Goal: Task Accomplishment & Management: Manage account settings

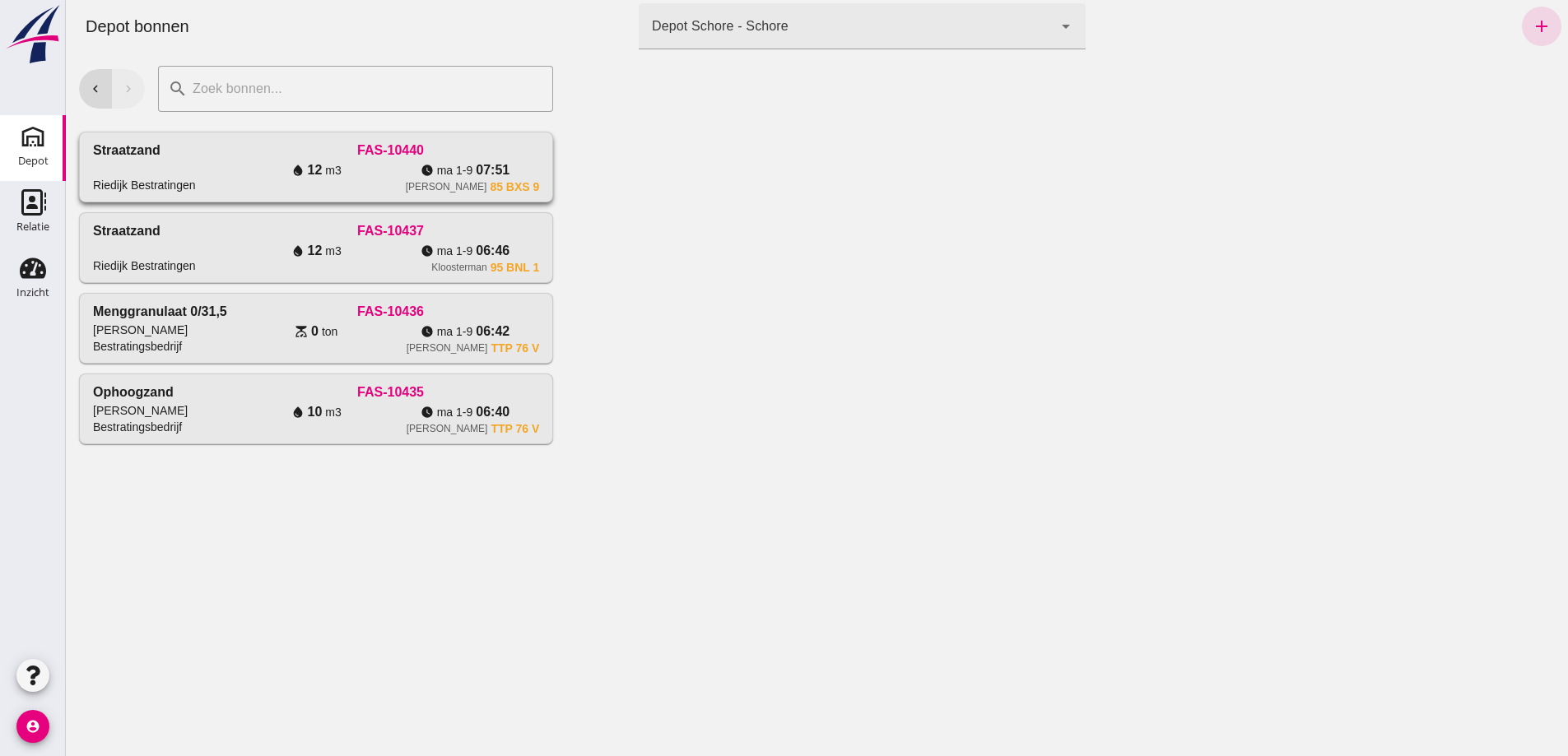
click at [242, 180] on div "water_drop 12 m3" at bounding box center [316, 170] width 149 height 20
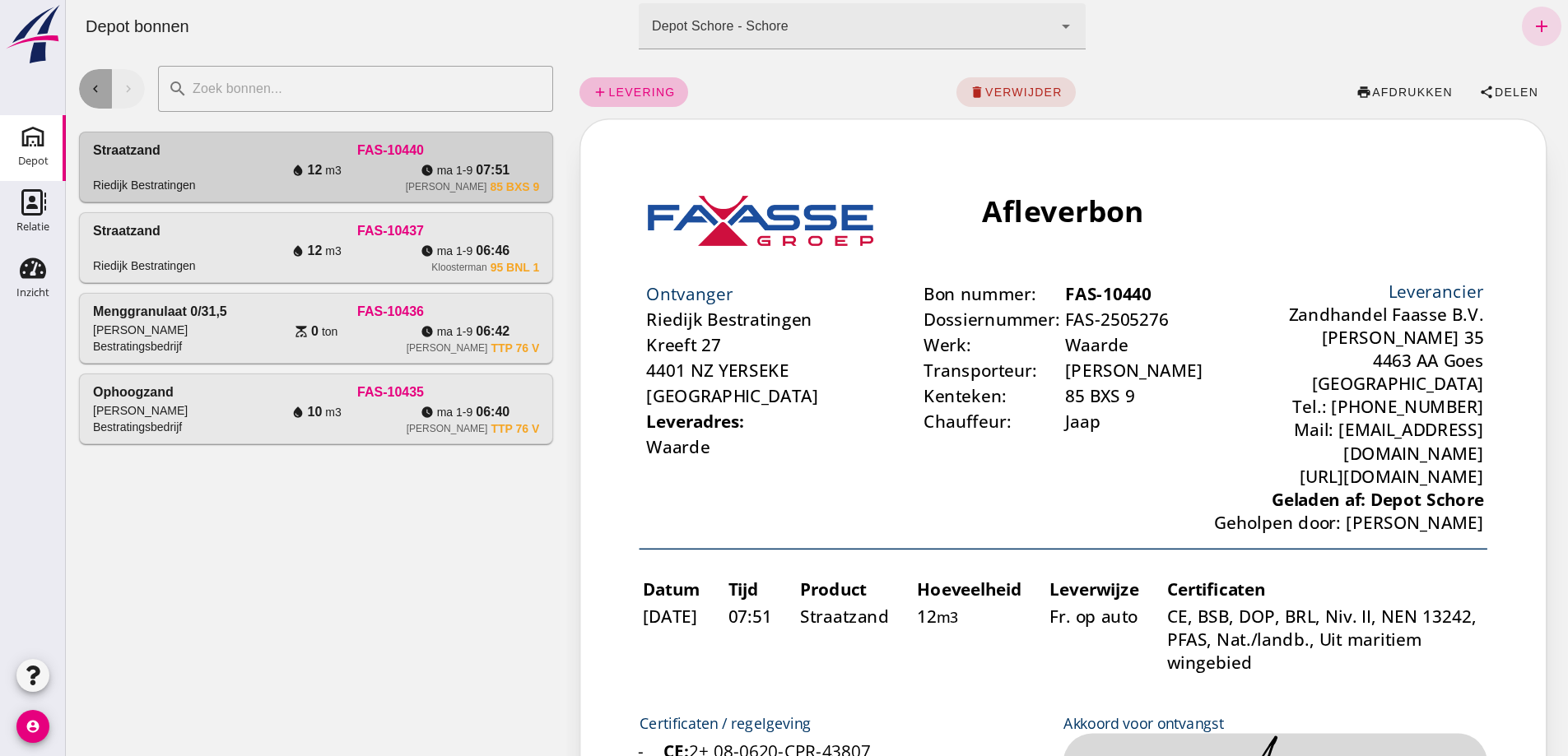
click at [94, 88] on icon "chevron_left" at bounding box center [95, 88] width 15 height 15
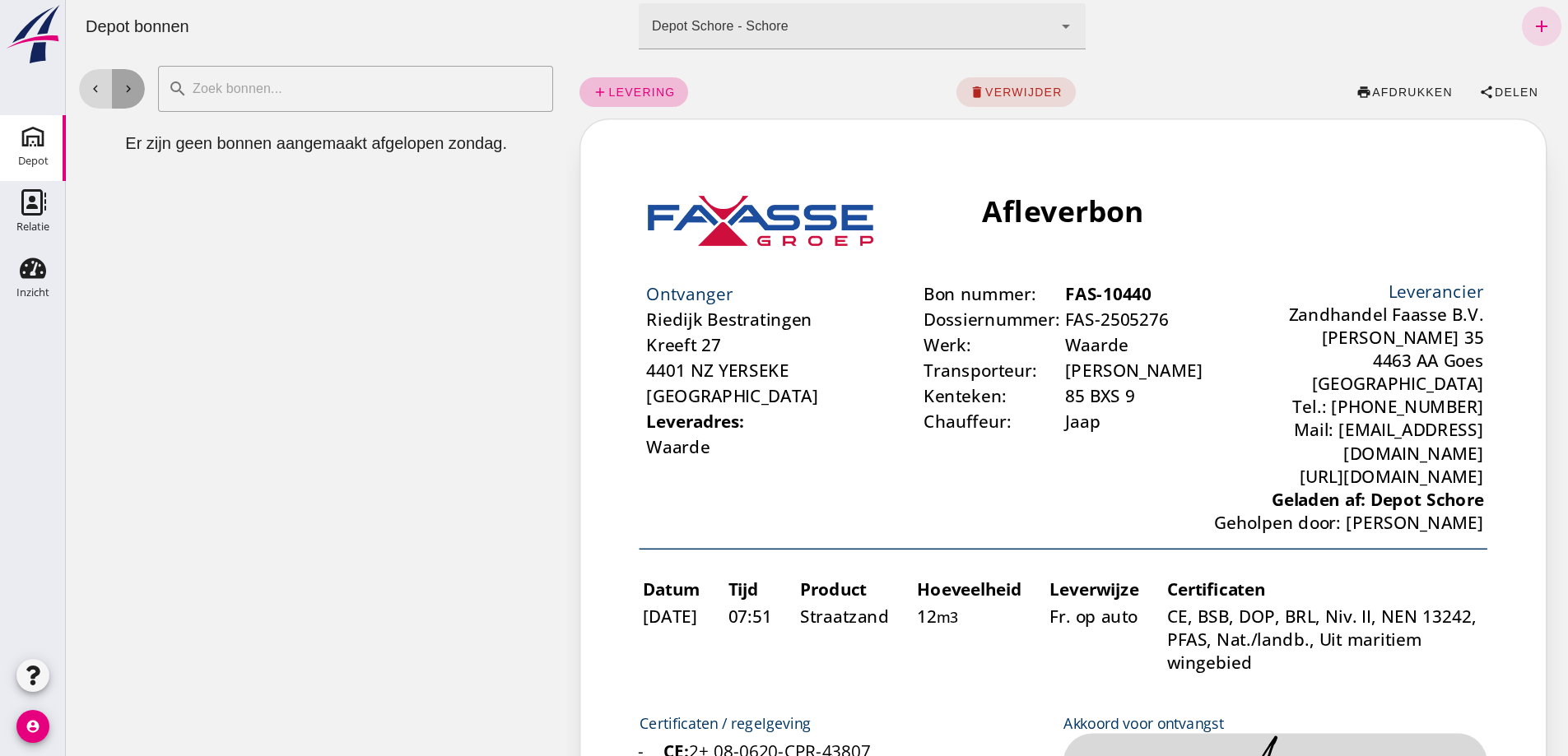
click at [125, 90] on icon "chevron_right" at bounding box center [128, 88] width 15 height 15
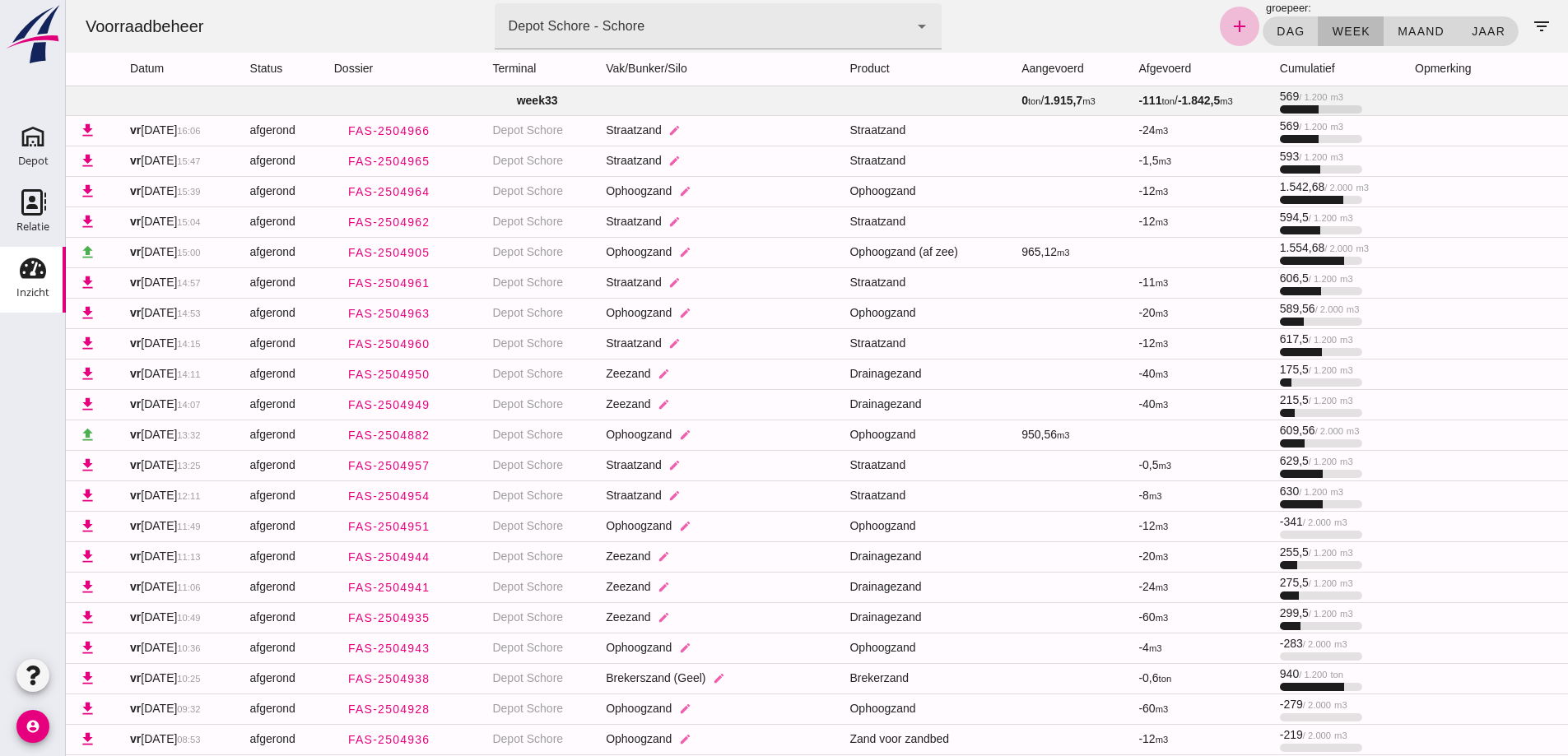
click span "week"
click at [1531, 24] on icon "filter_list" at bounding box center [1541, 26] width 20 height 20
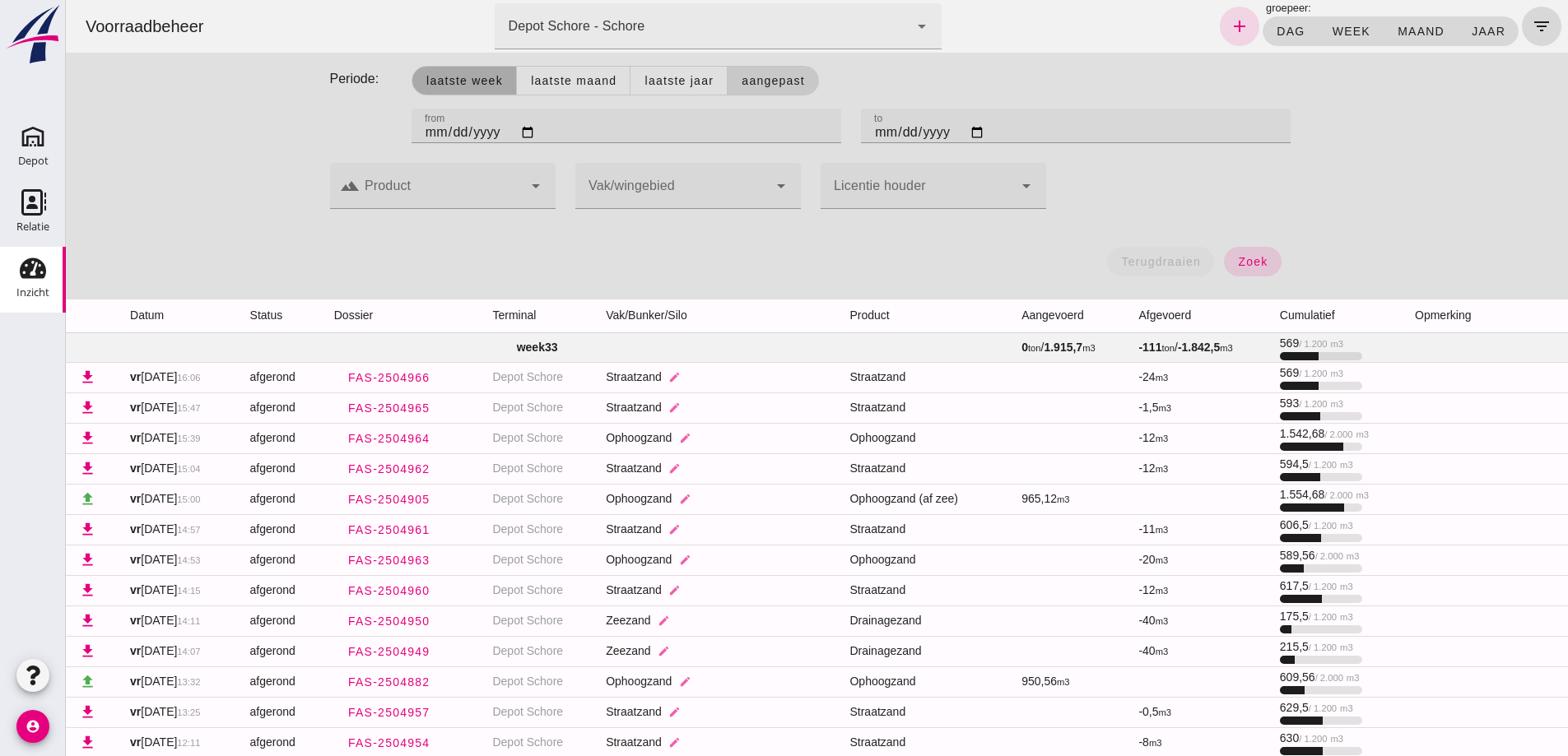
click span "Laatste week"
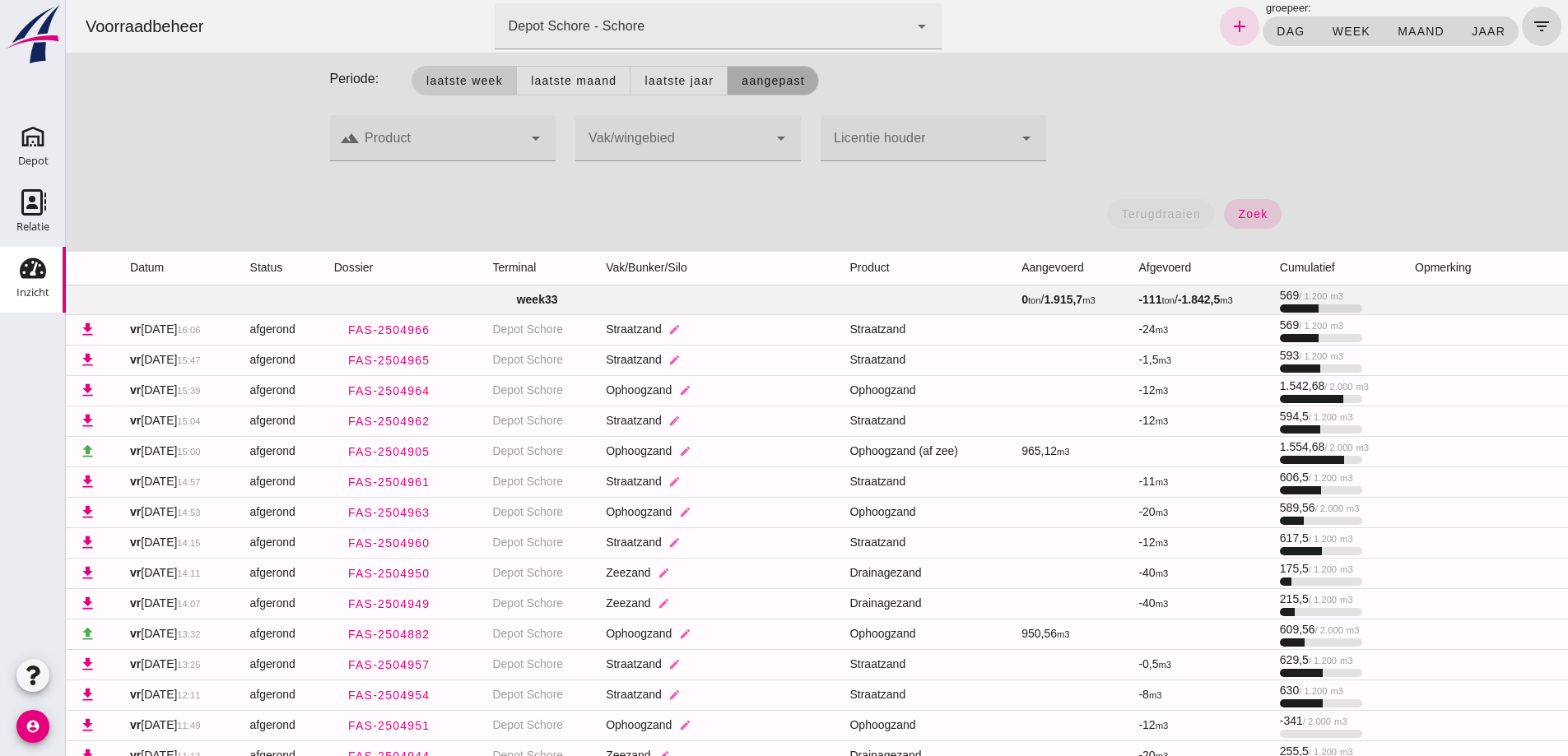
click button "Aangepast"
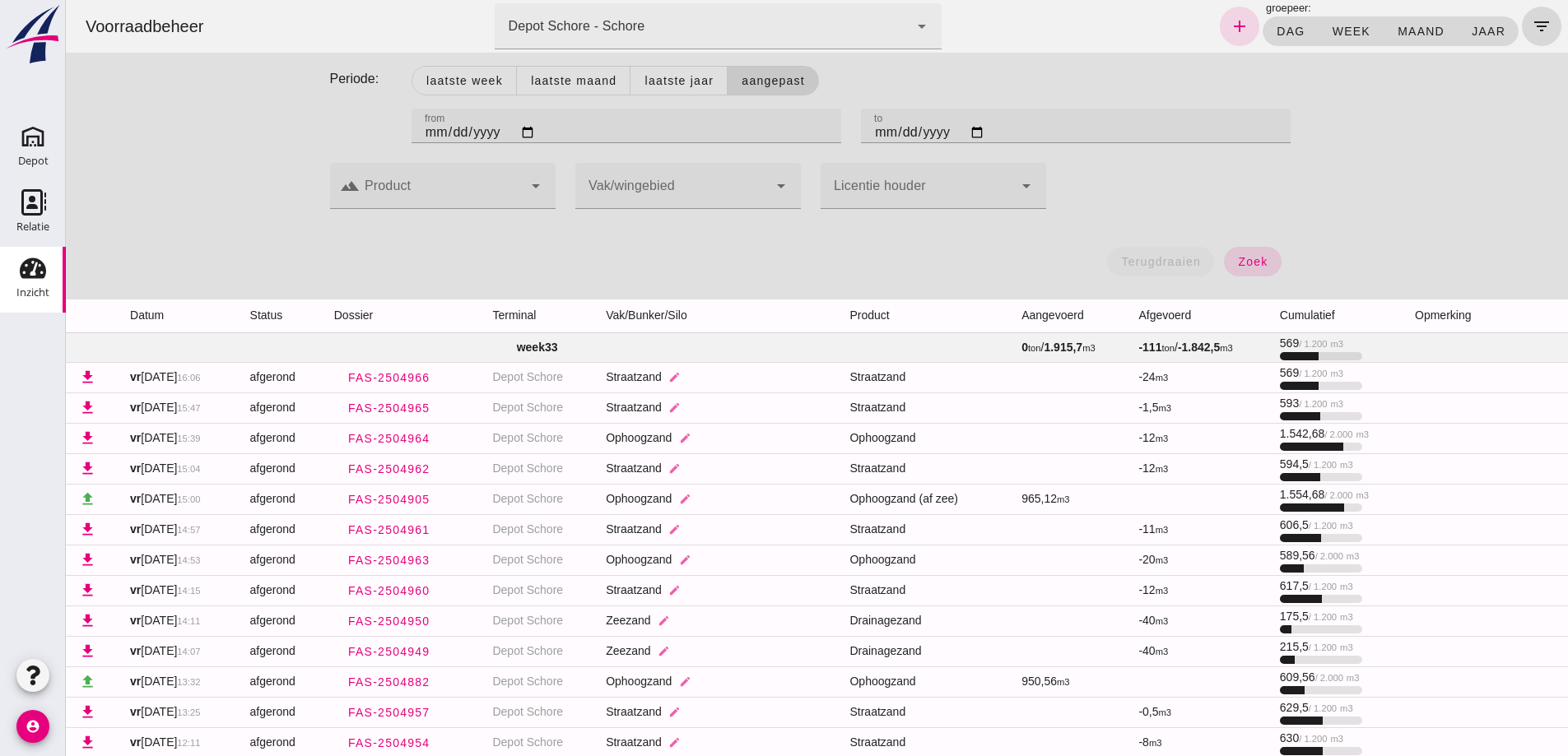
click input "[DATE]"
type input "[DATE]"
click input "[DATE]"
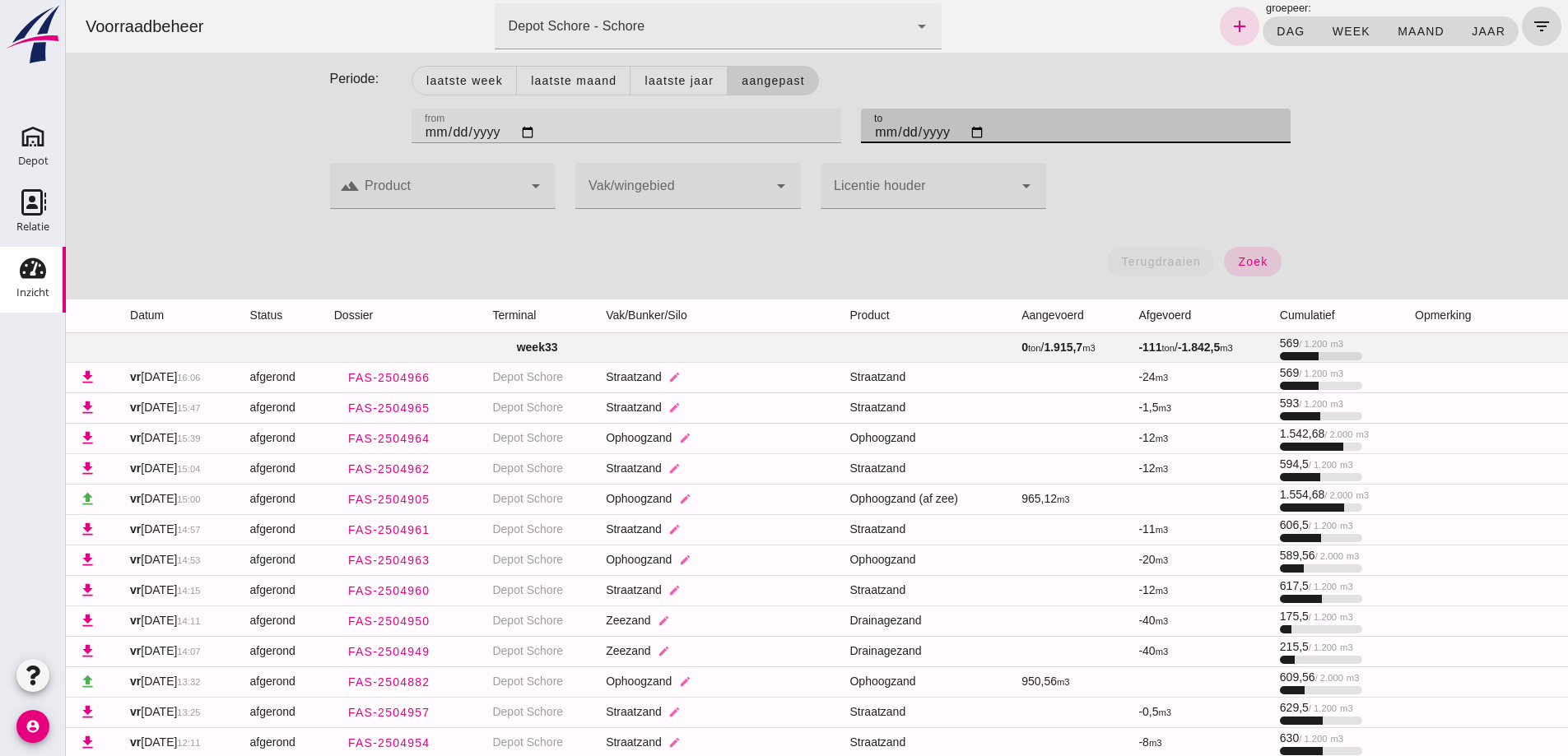
type input "[DATE]"
click span "zoek"
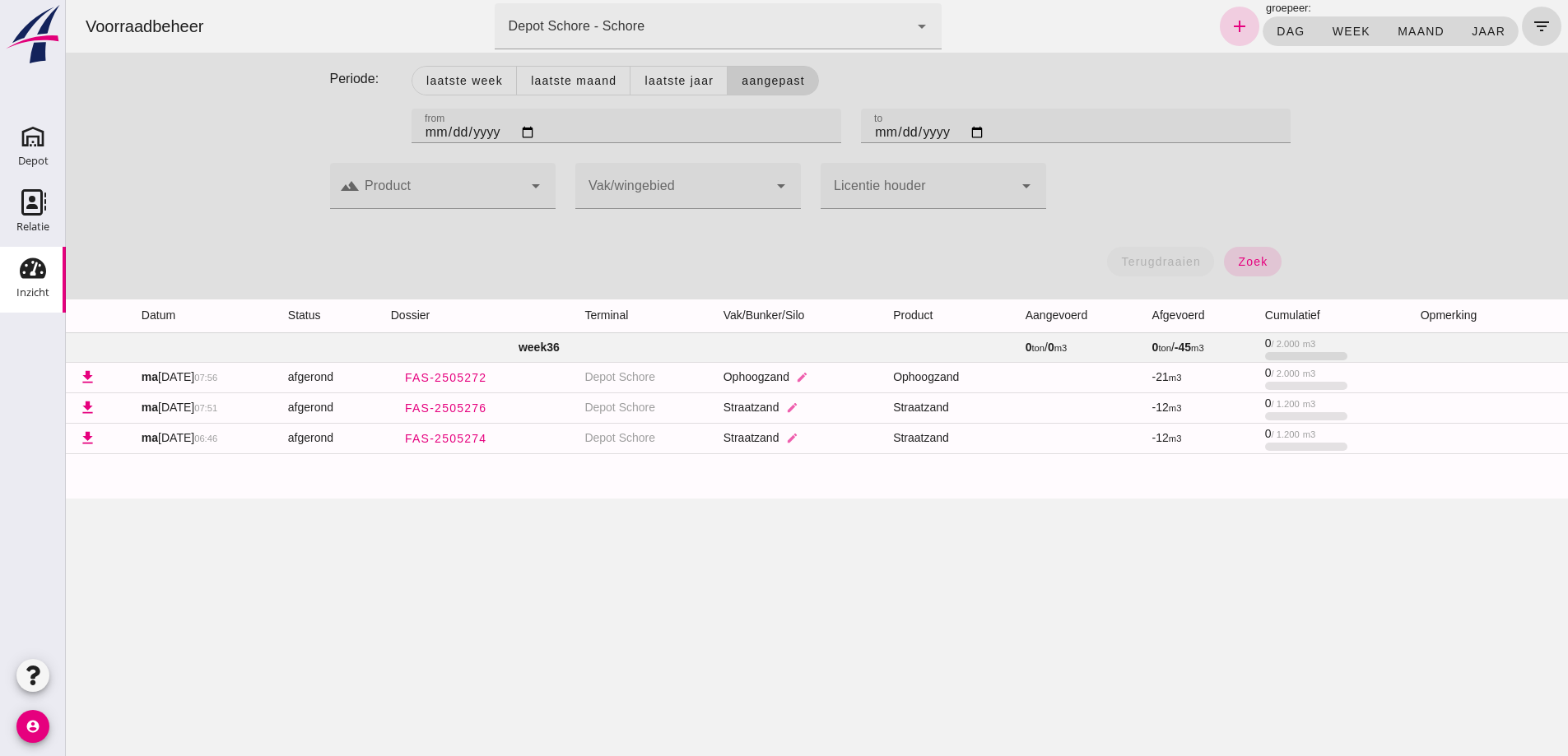
click at [1230, 25] on icon "add" at bounding box center [1239, 26] width 20 height 20
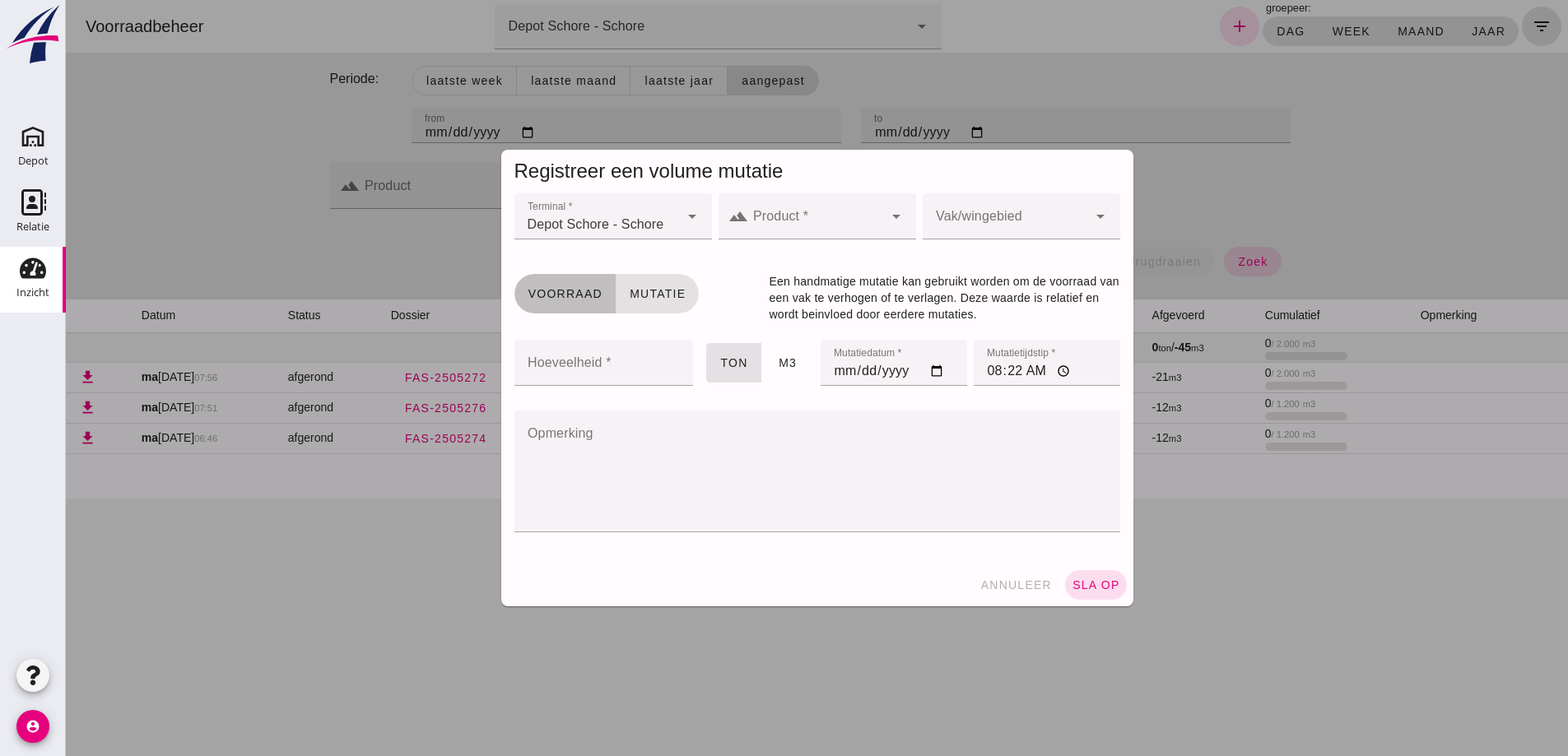
click span "Voorraad"
click icon "arrow_drop_down"
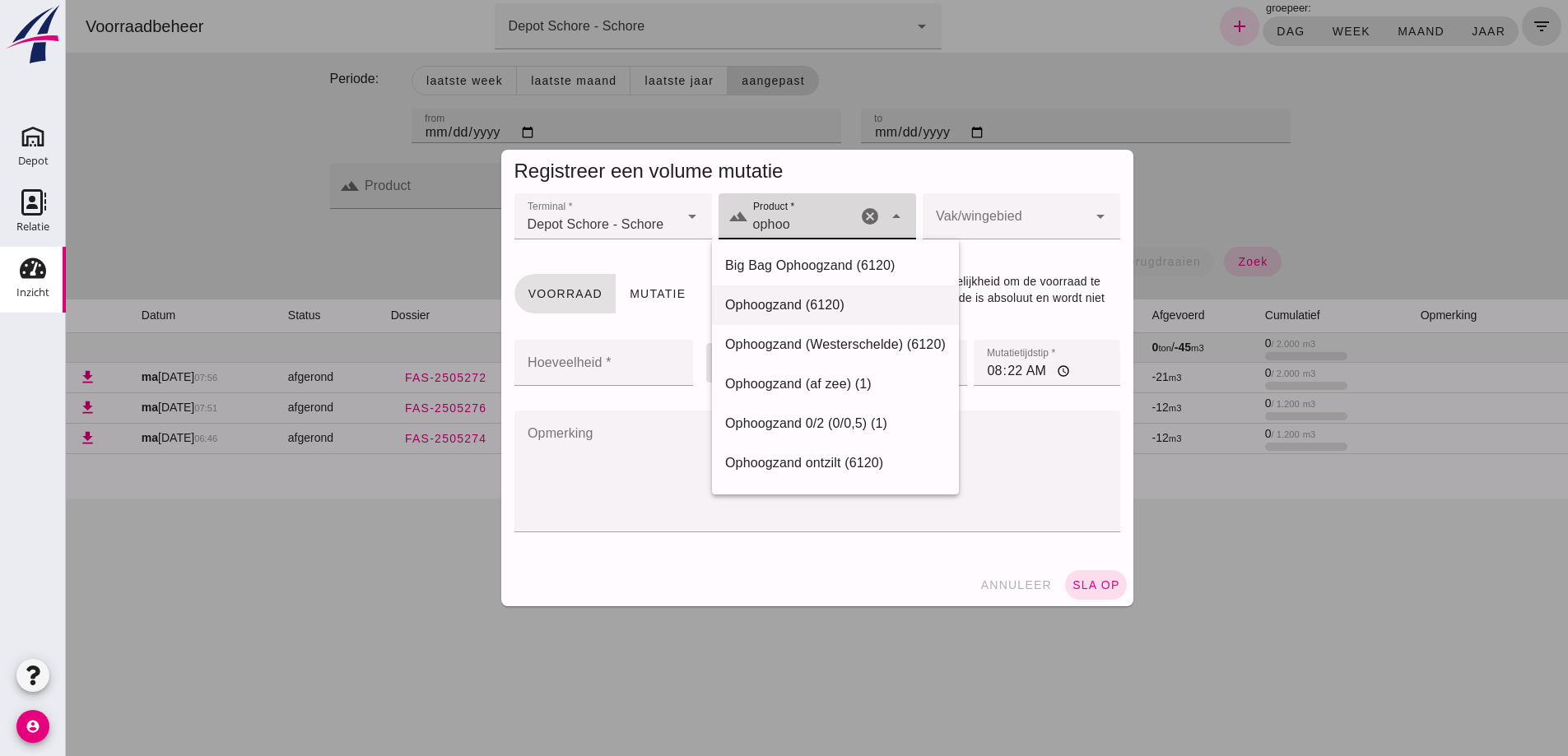
click at [762, 297] on div "Ophoogzand (6120)" at bounding box center [835, 305] width 221 height 20
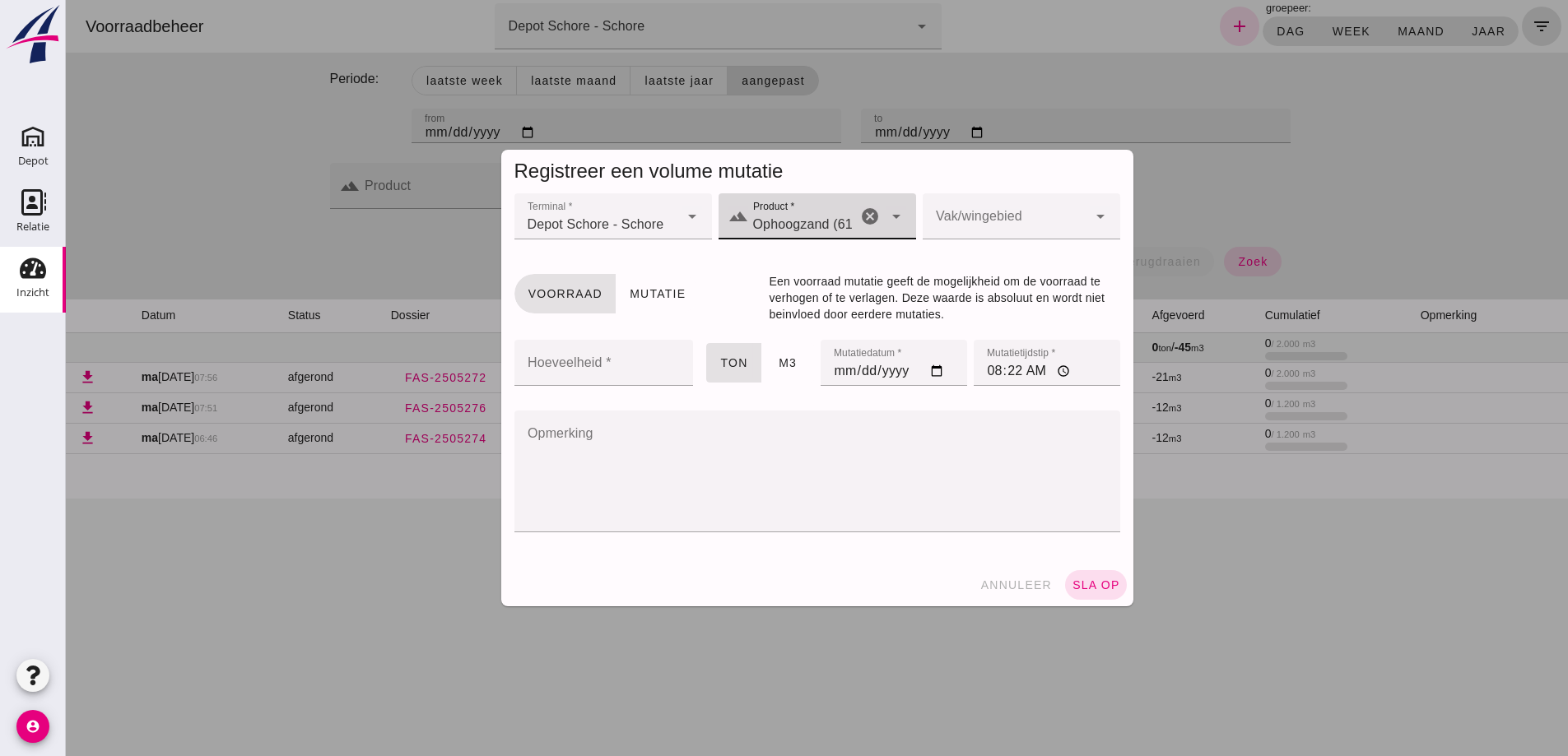
type input "Ophoogzand (6120)"
click icon "arrow_drop_down"
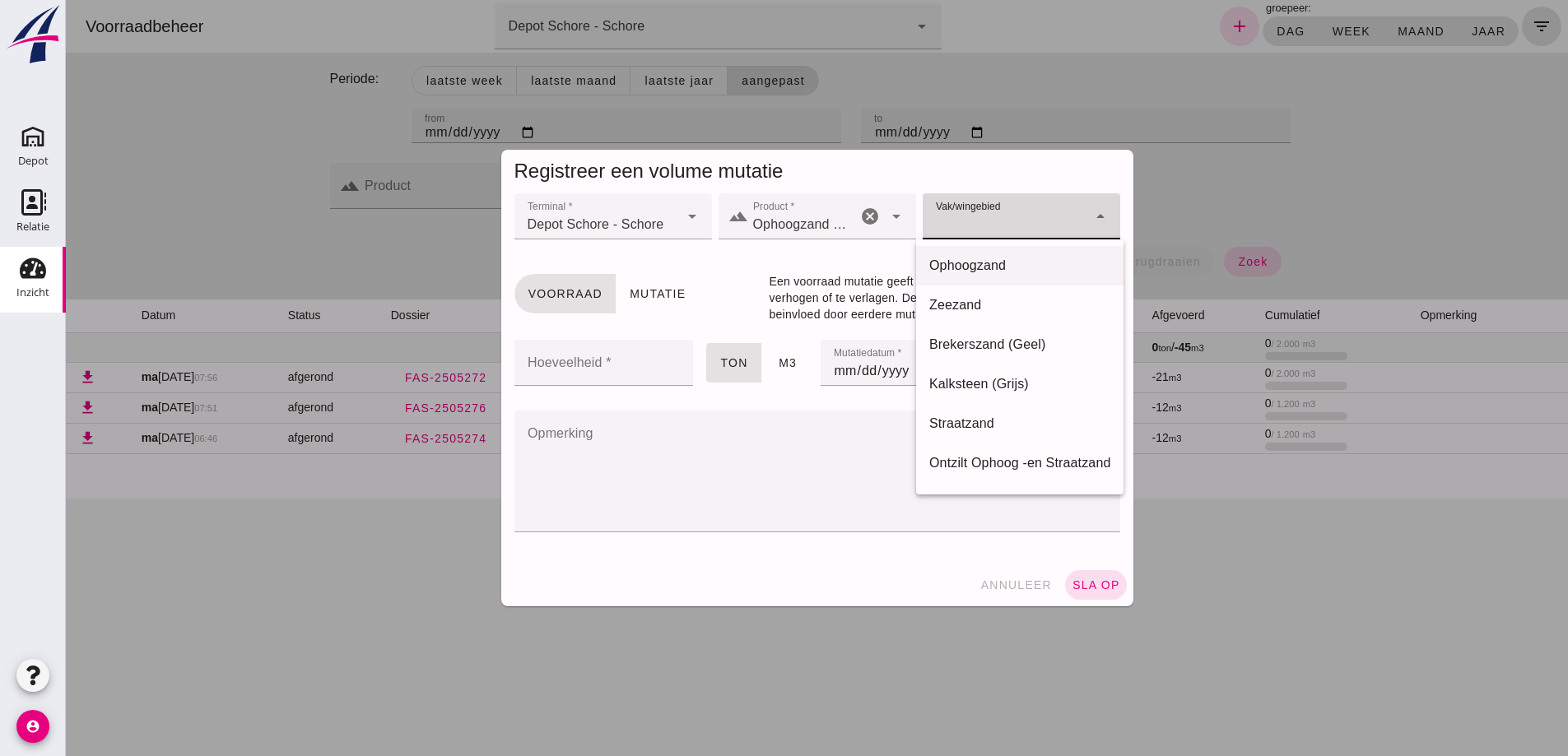
click at [1002, 264] on div "Ophoogzand" at bounding box center [1019, 265] width 181 height 20
type input "39"
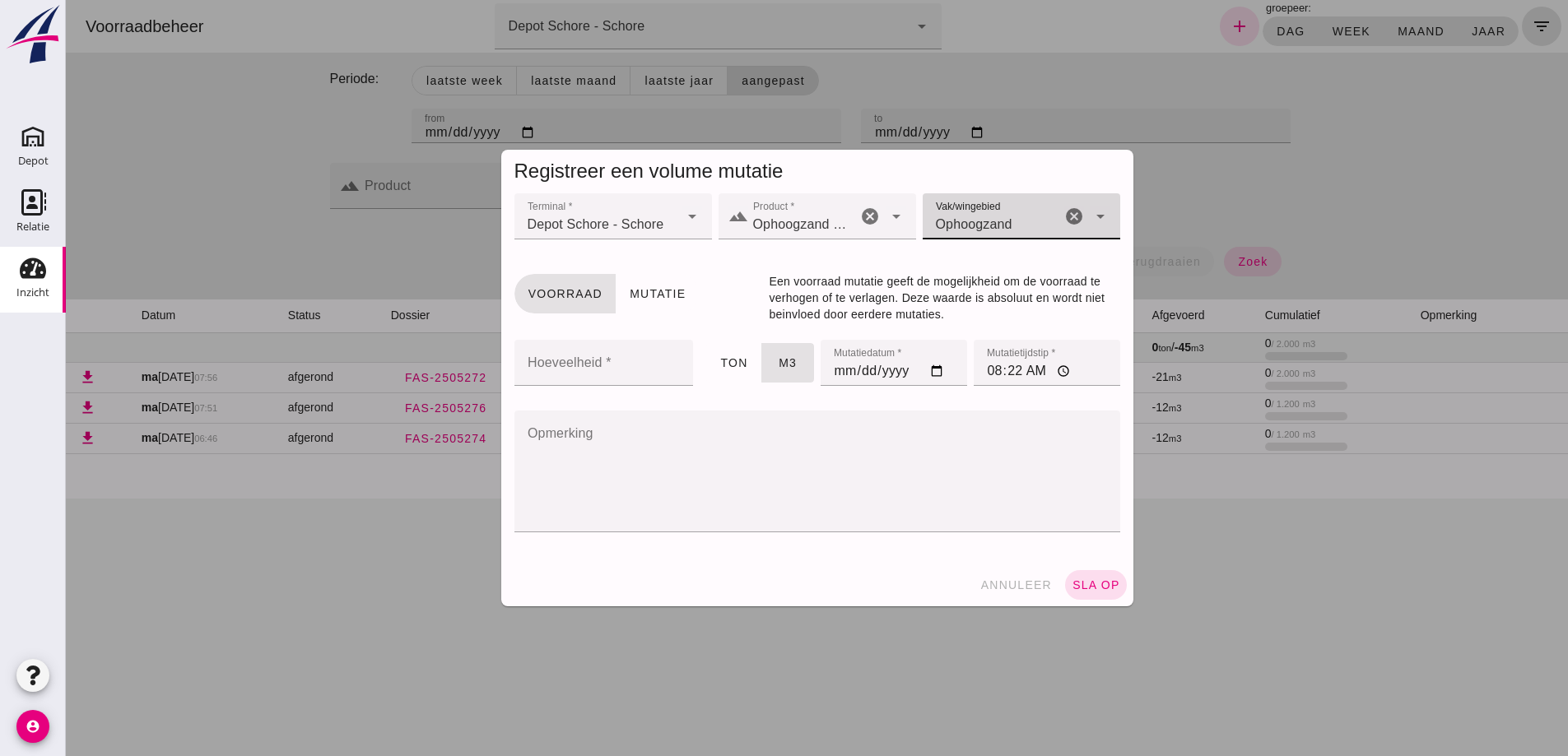
click input "Hoeveelheid *"
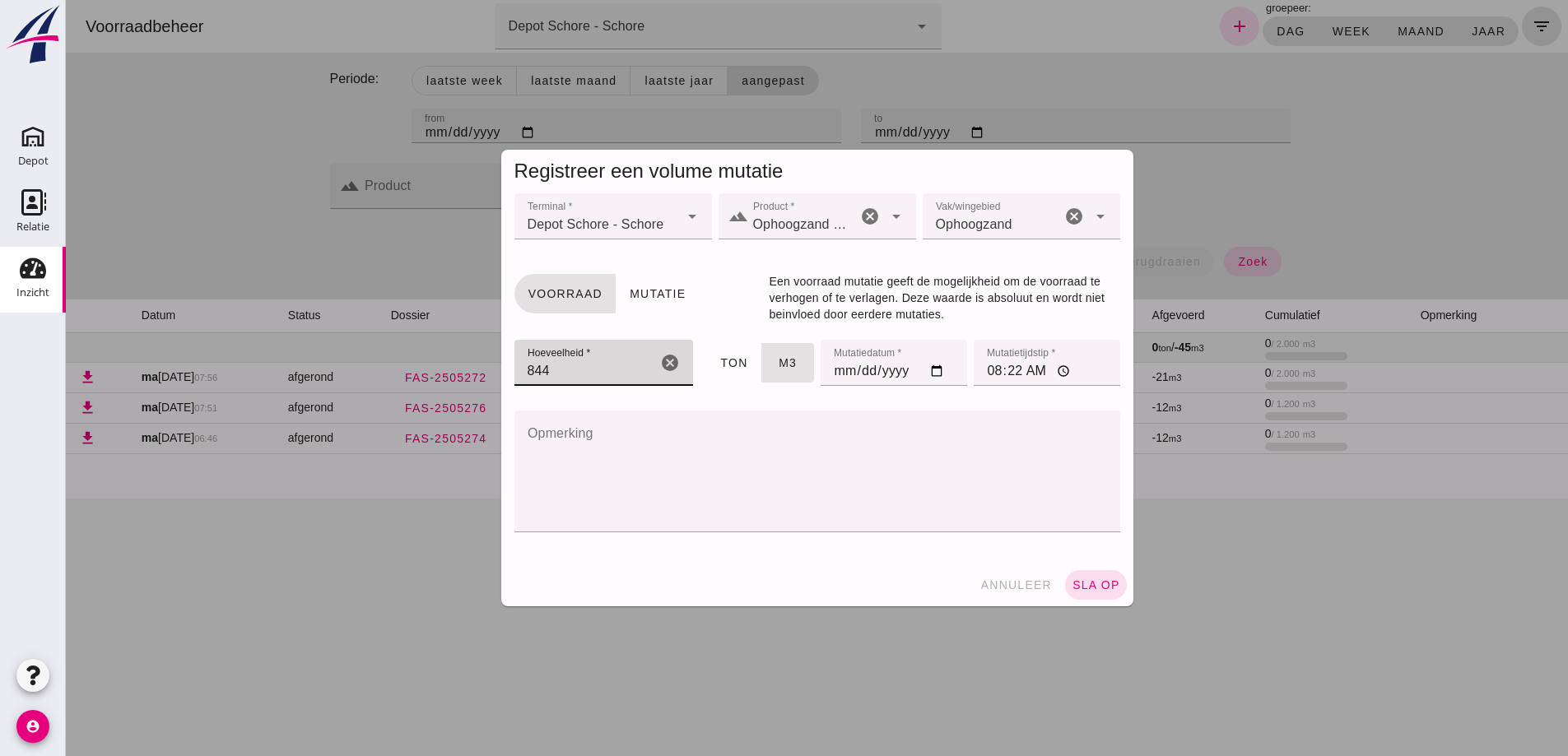
type input "844"
click input "08:22"
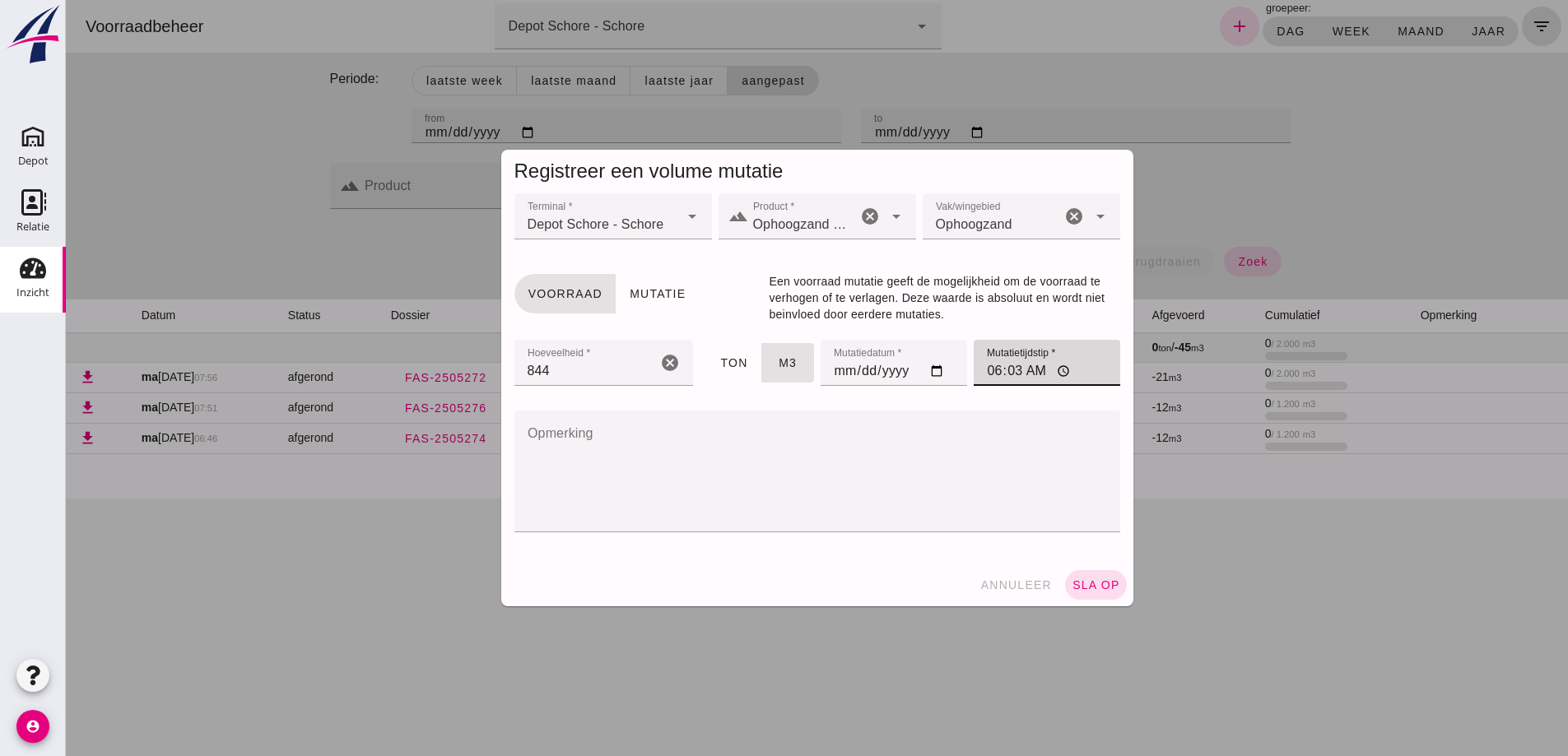
type input "06:30"
click span "sla op"
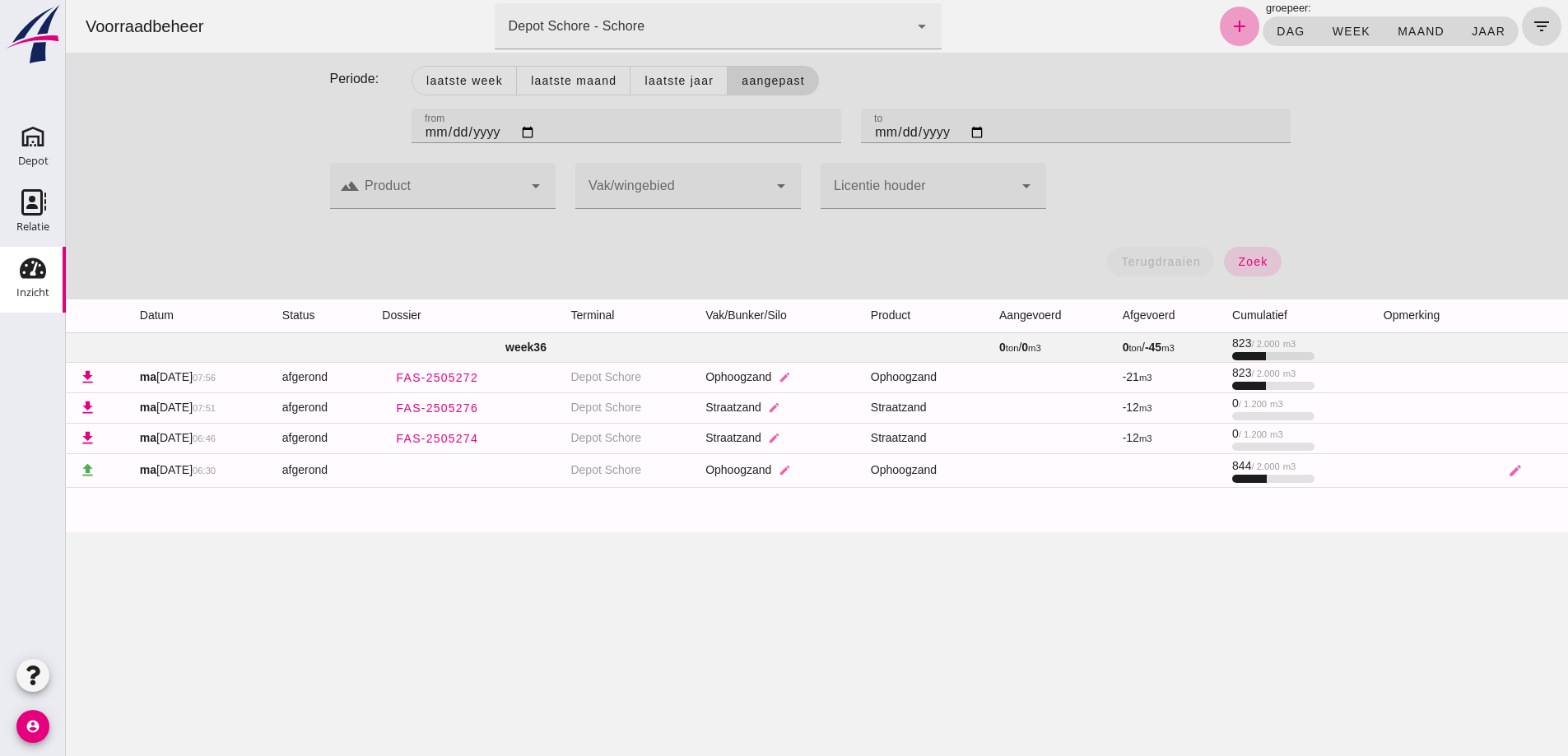
click at [1230, 25] on icon "add" at bounding box center [1239, 26] width 20 height 20
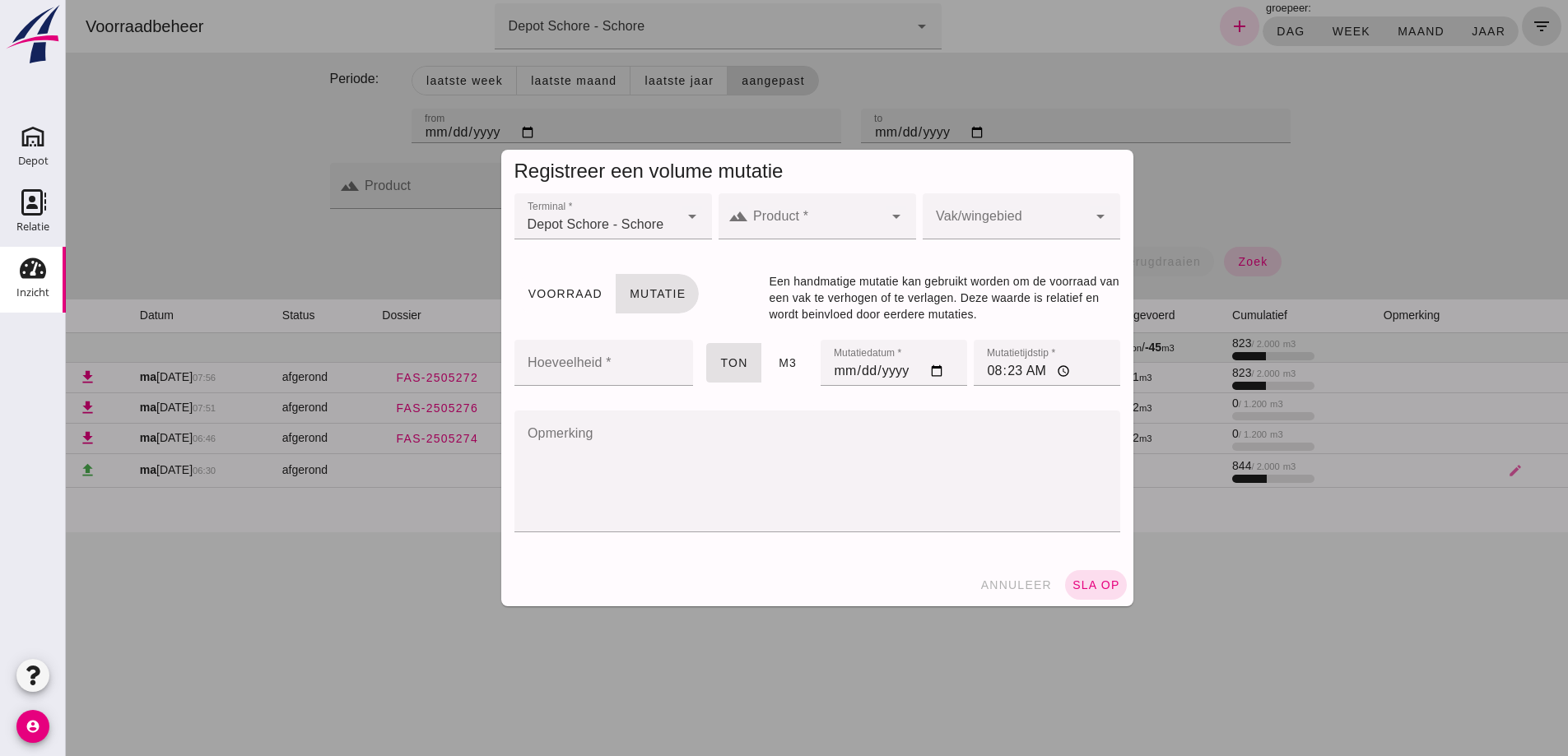
click input "Product *"
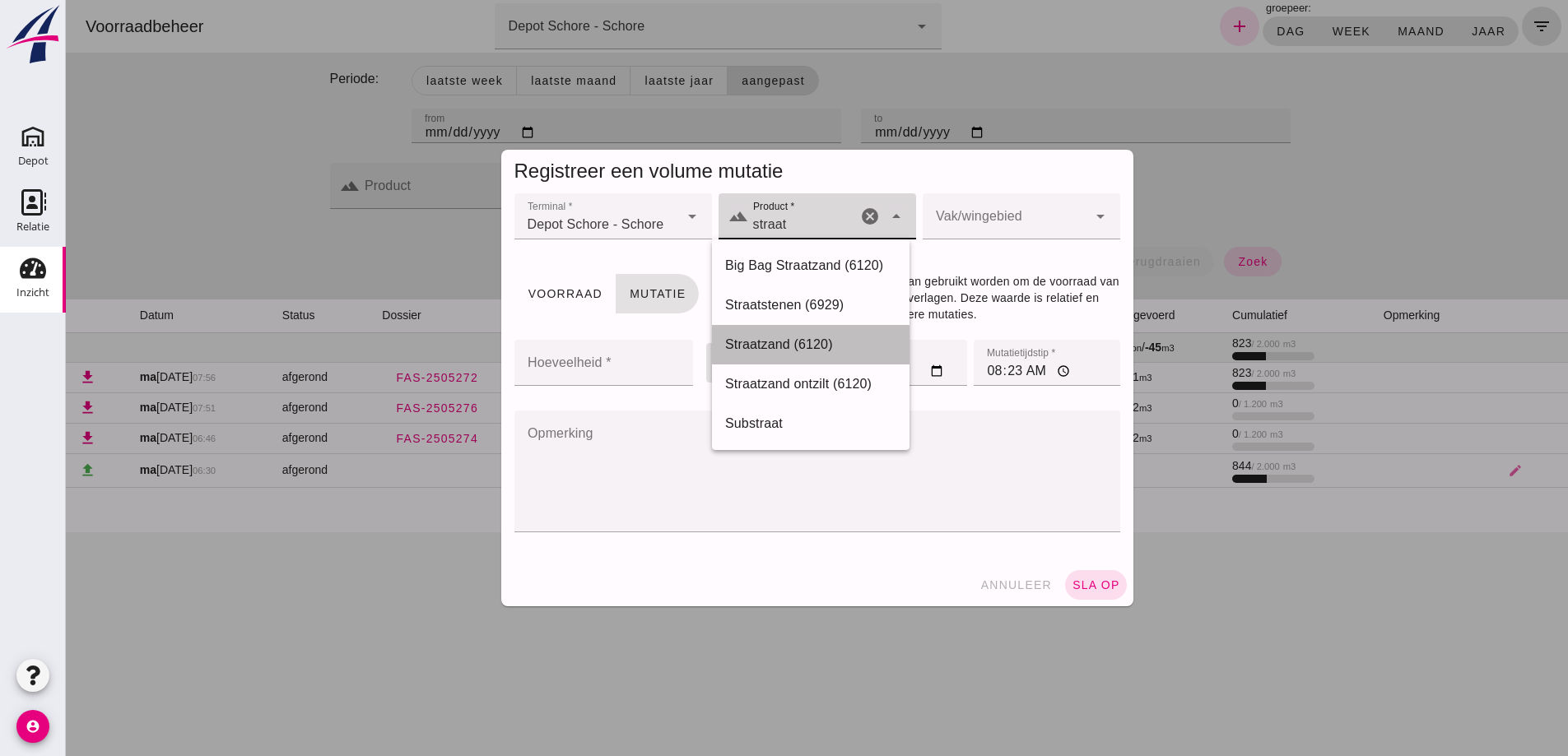
click at [786, 336] on div "Straatzand (6120)" at bounding box center [810, 344] width 171 height 20
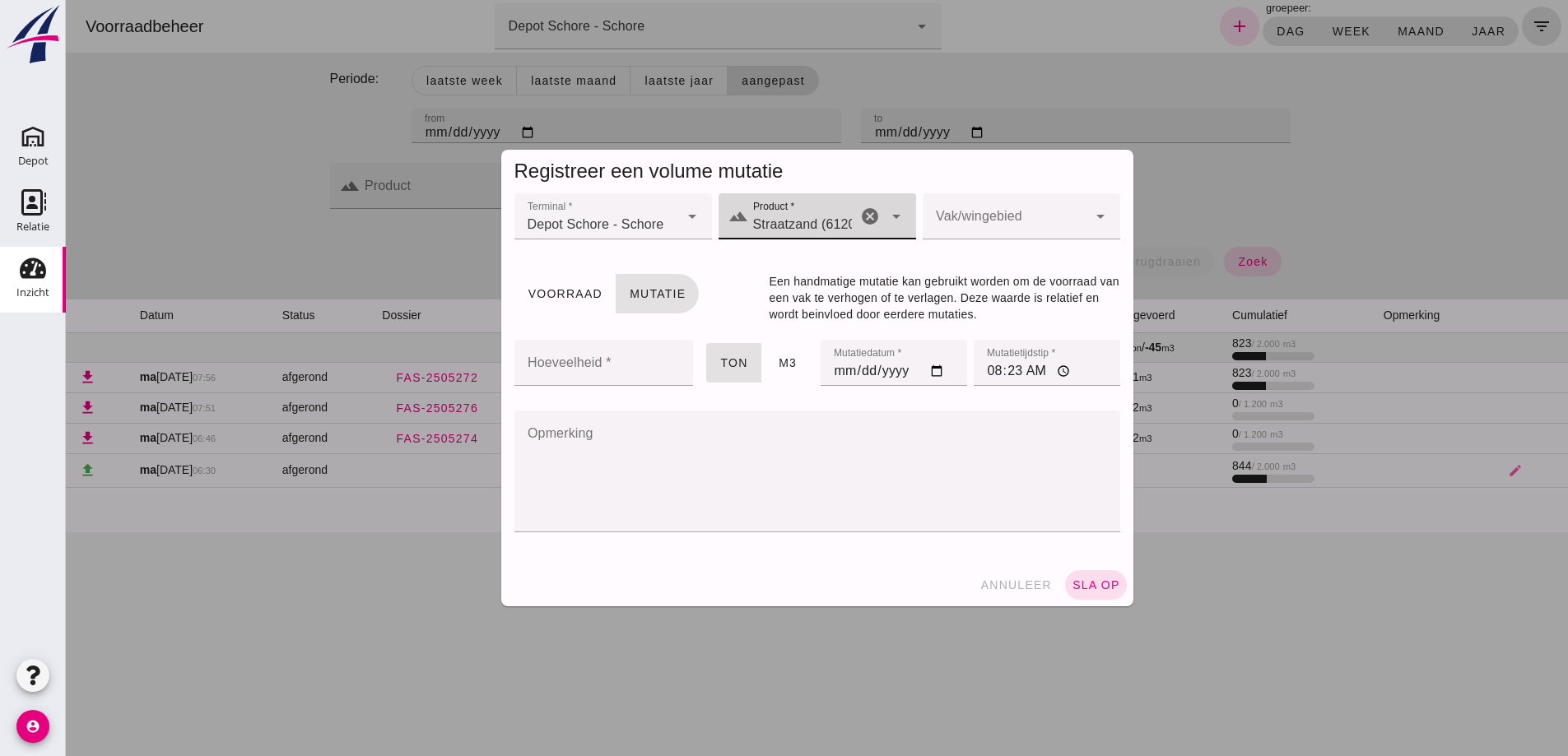
type input "Straatzand (6120)"
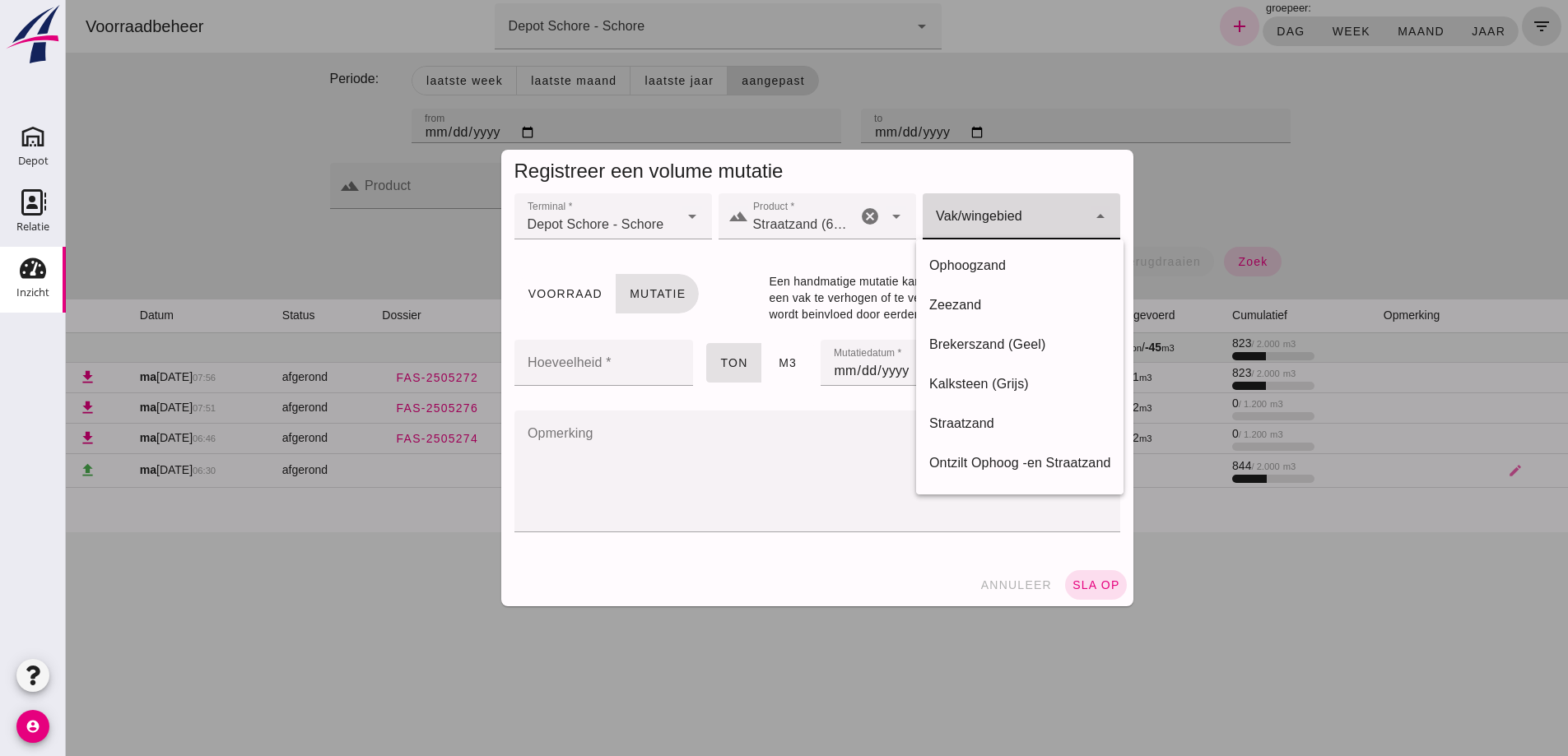
click div
click at [951, 425] on div "Straatzand" at bounding box center [1019, 423] width 181 height 20
type input "283"
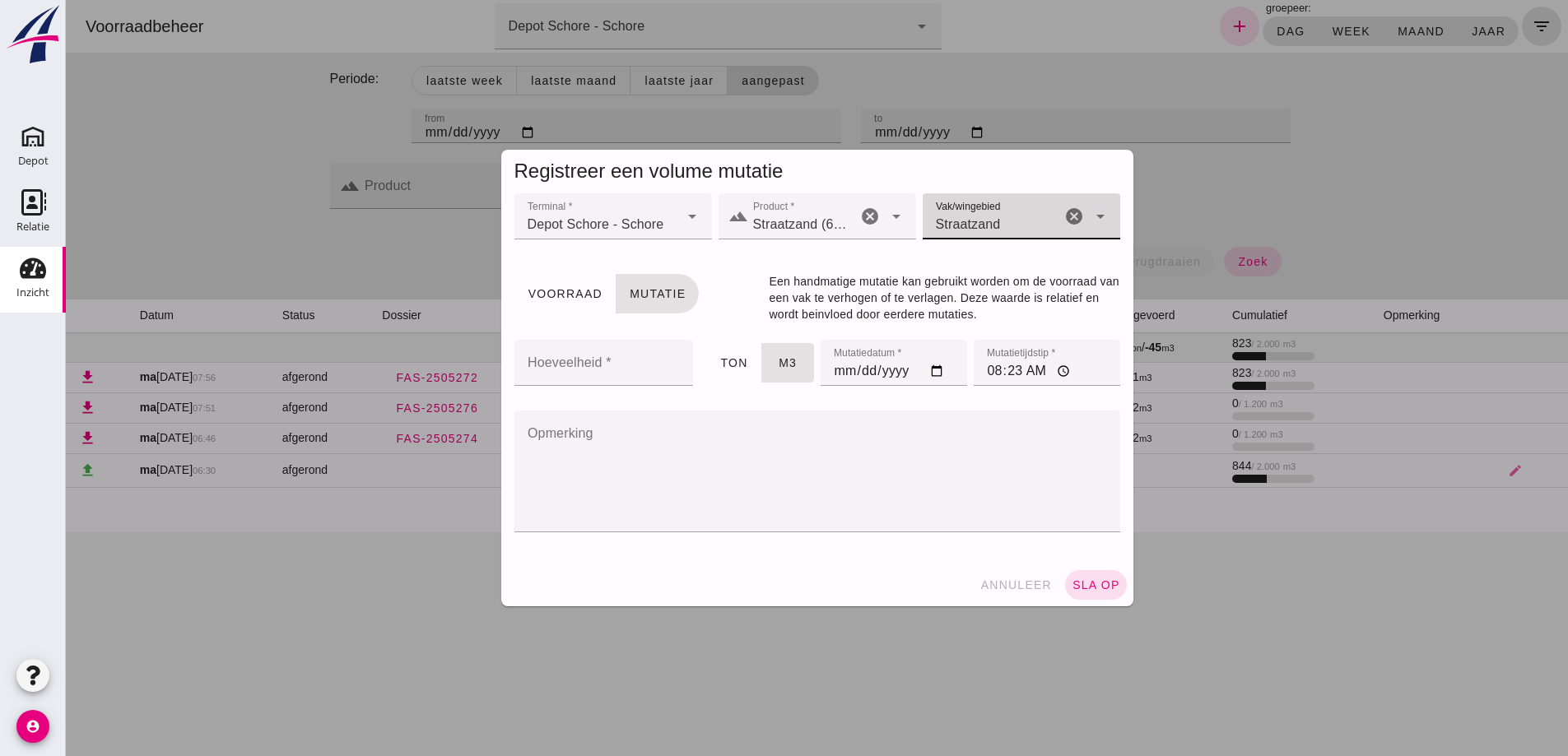
click input "Hoeveelheid *"
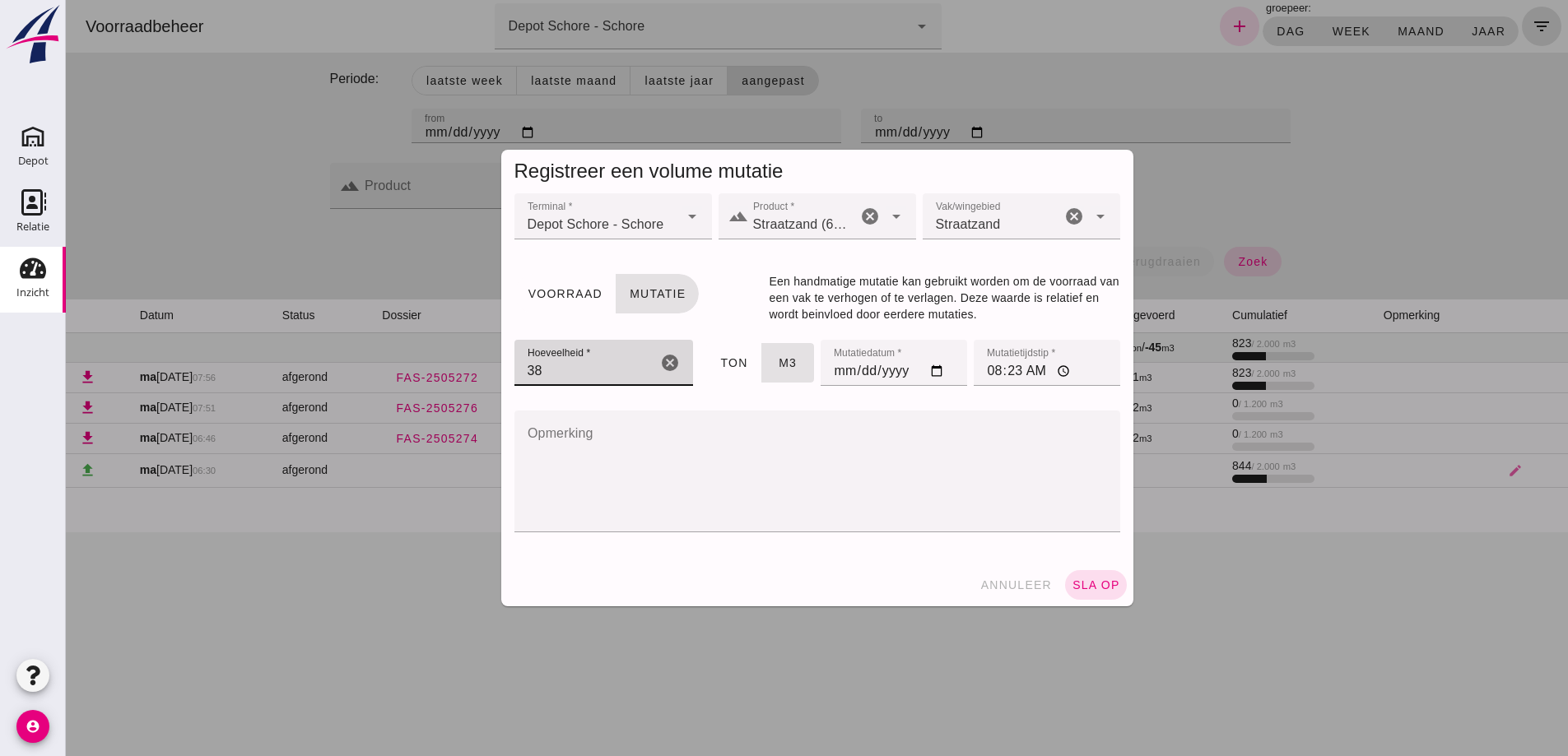
type input "3"
type input "938"
click input "08:23"
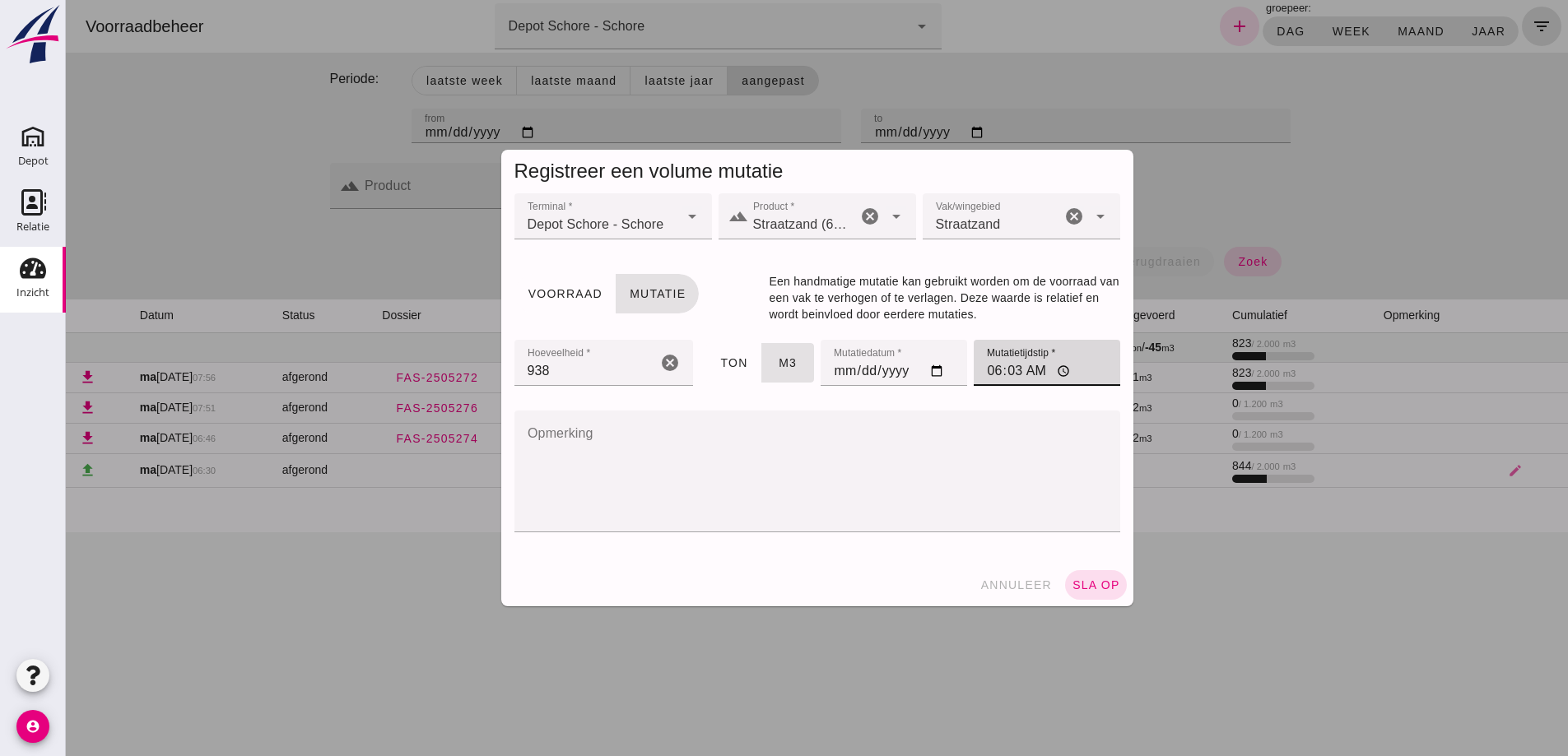
type input "06:30"
click span "sla op"
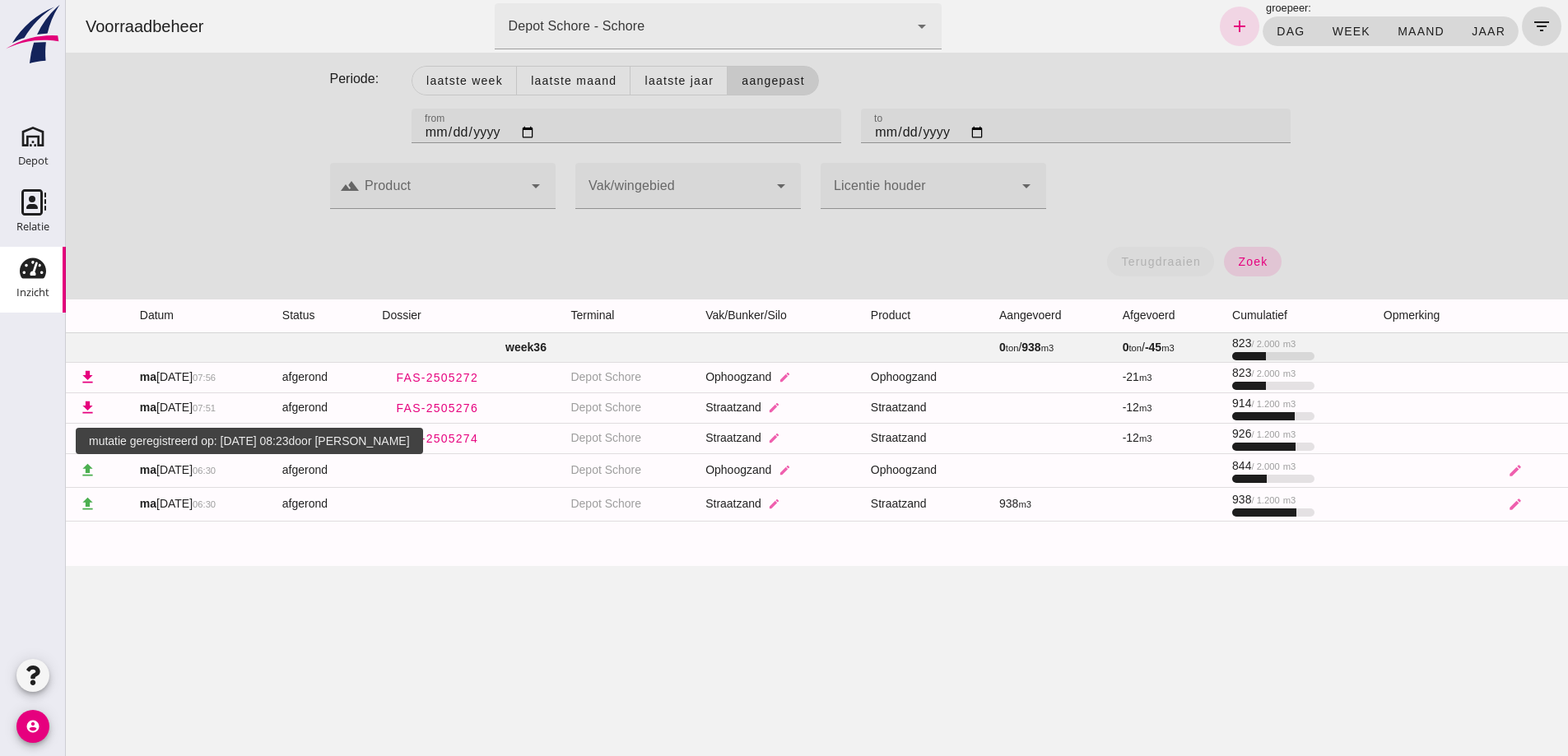
click span "[DATE] 06:30"
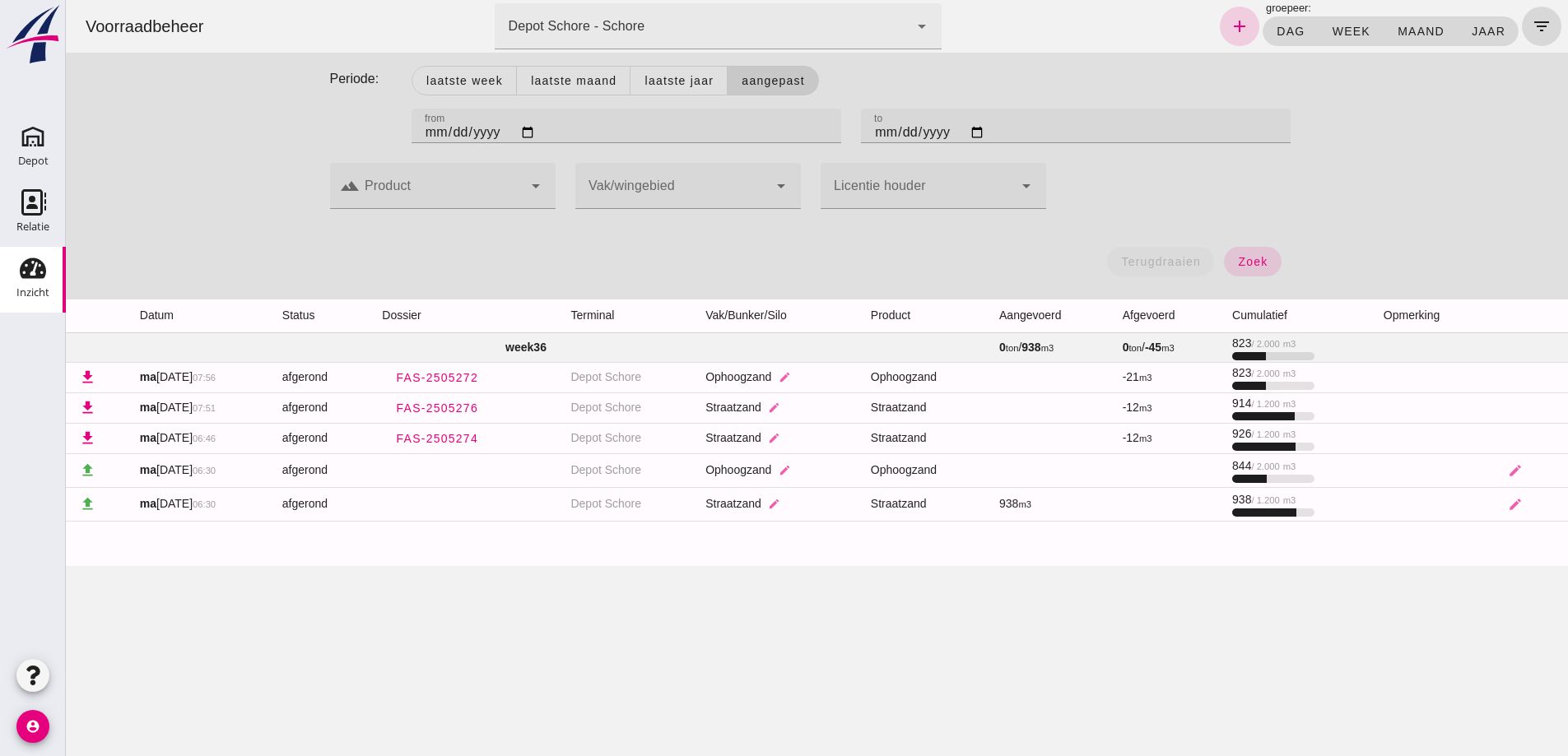
click at [1230, 21] on icon "add" at bounding box center [1239, 26] width 20 height 20
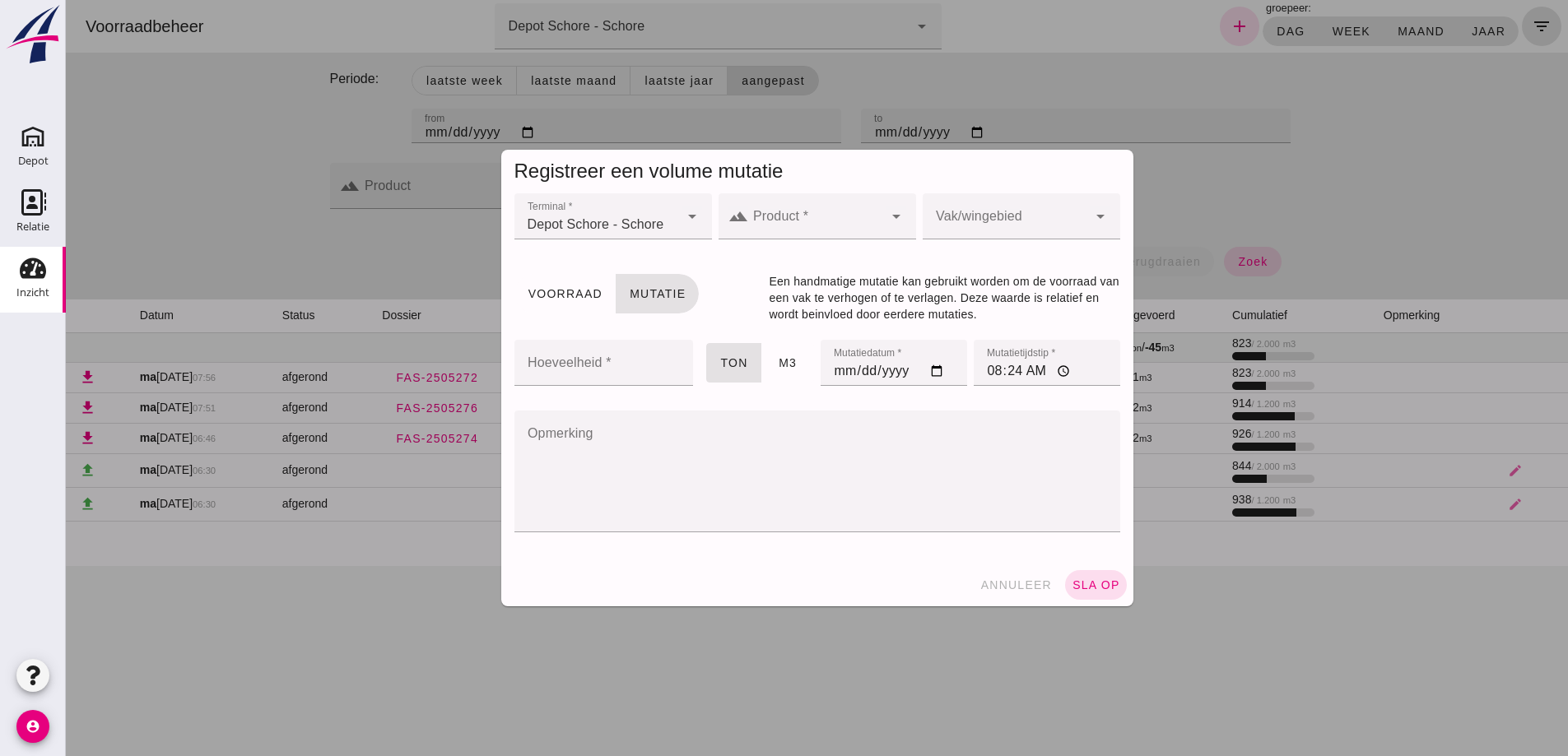
click input "Product *"
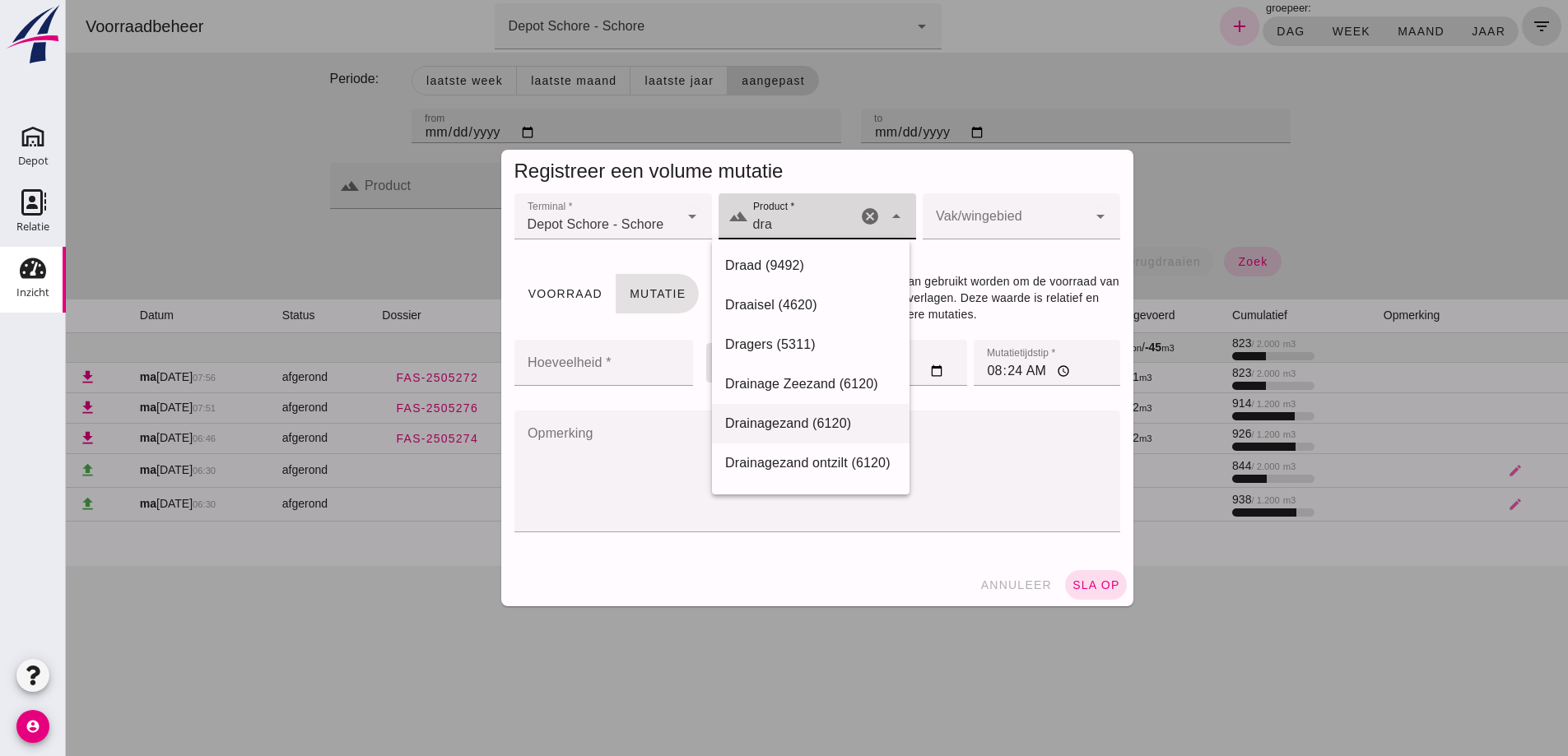
click at [774, 420] on div "Drainagezand (6120)" at bounding box center [810, 423] width 171 height 20
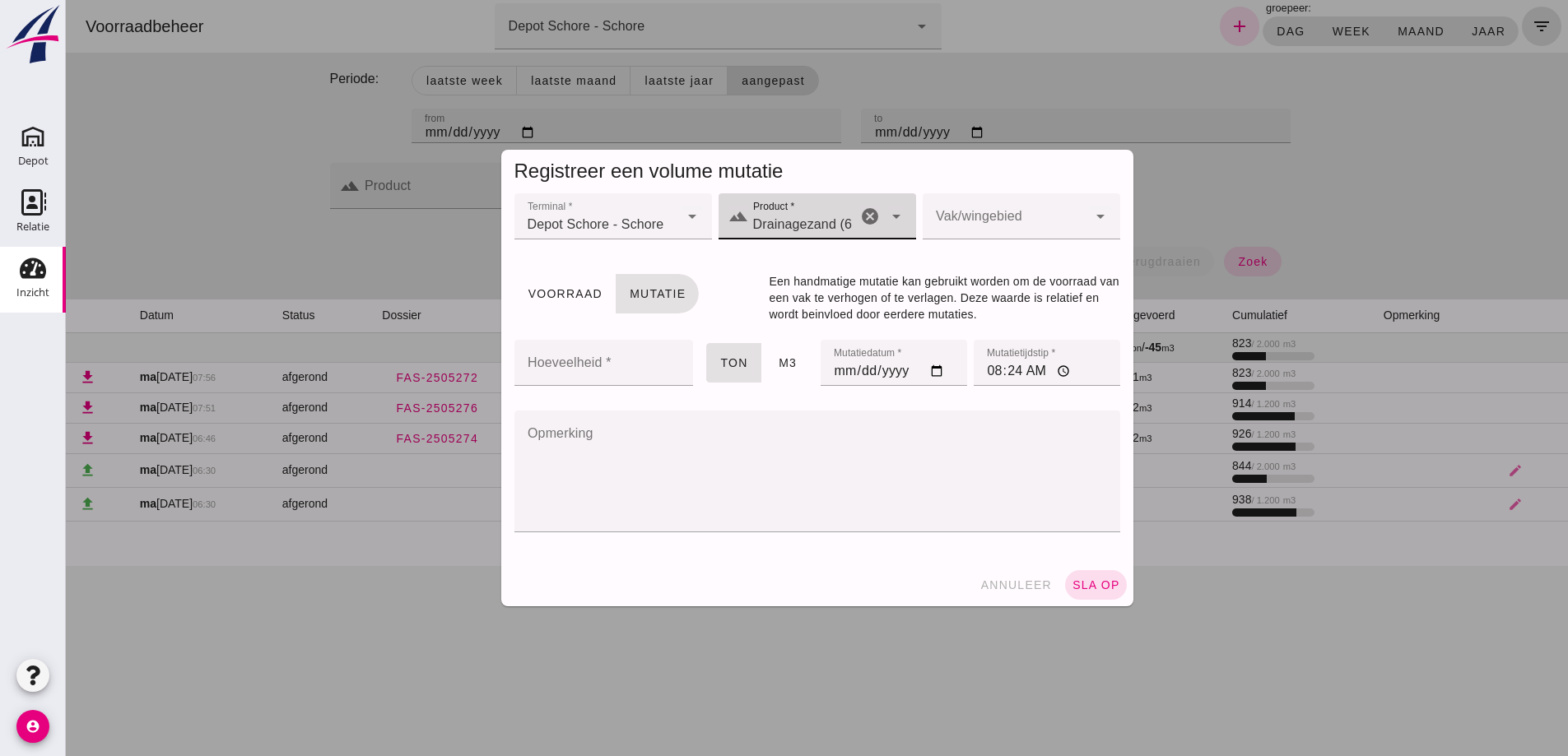
type input "Drainagezand (6120)"
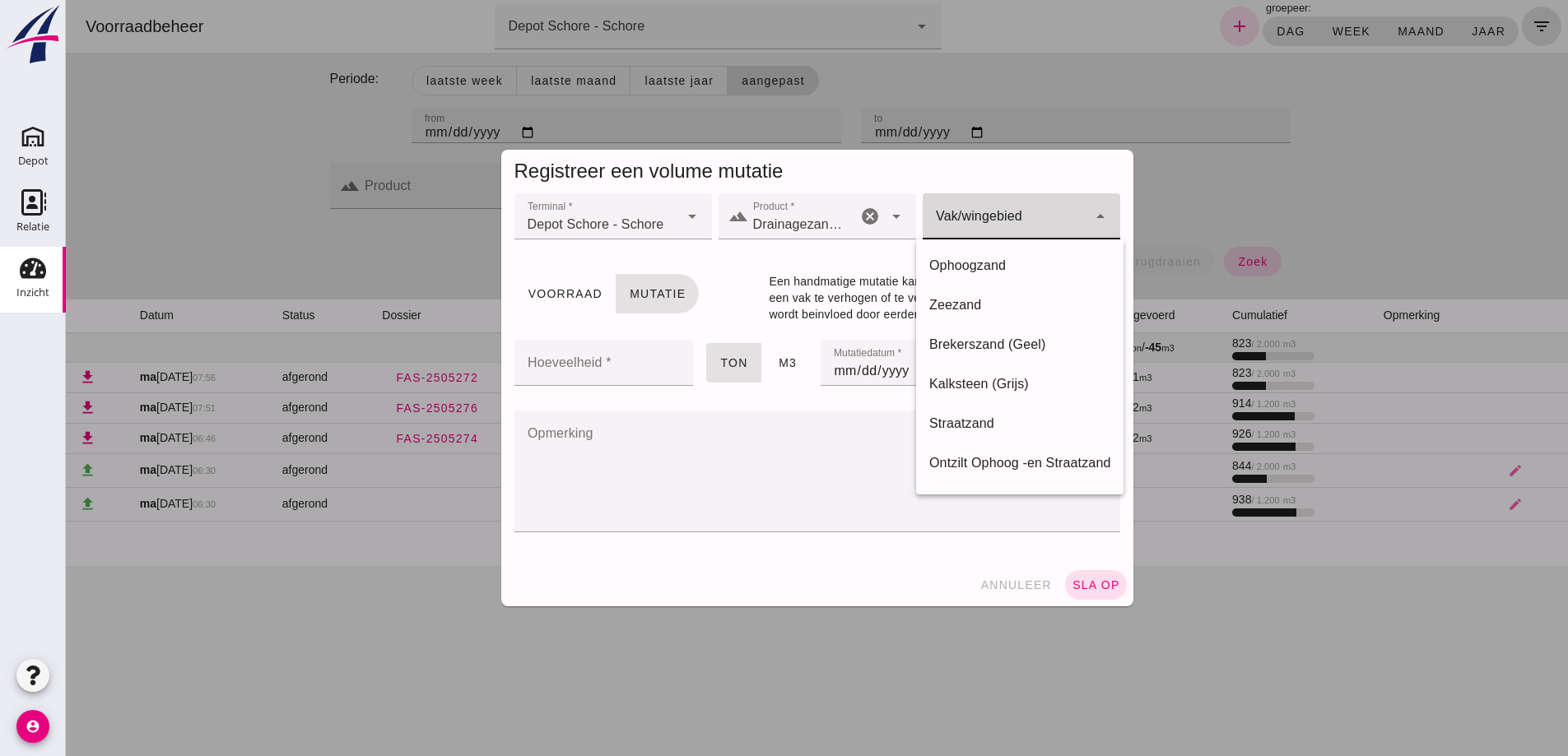
click div
click at [954, 297] on div "Zeezand" at bounding box center [1019, 305] width 181 height 20
type input "280"
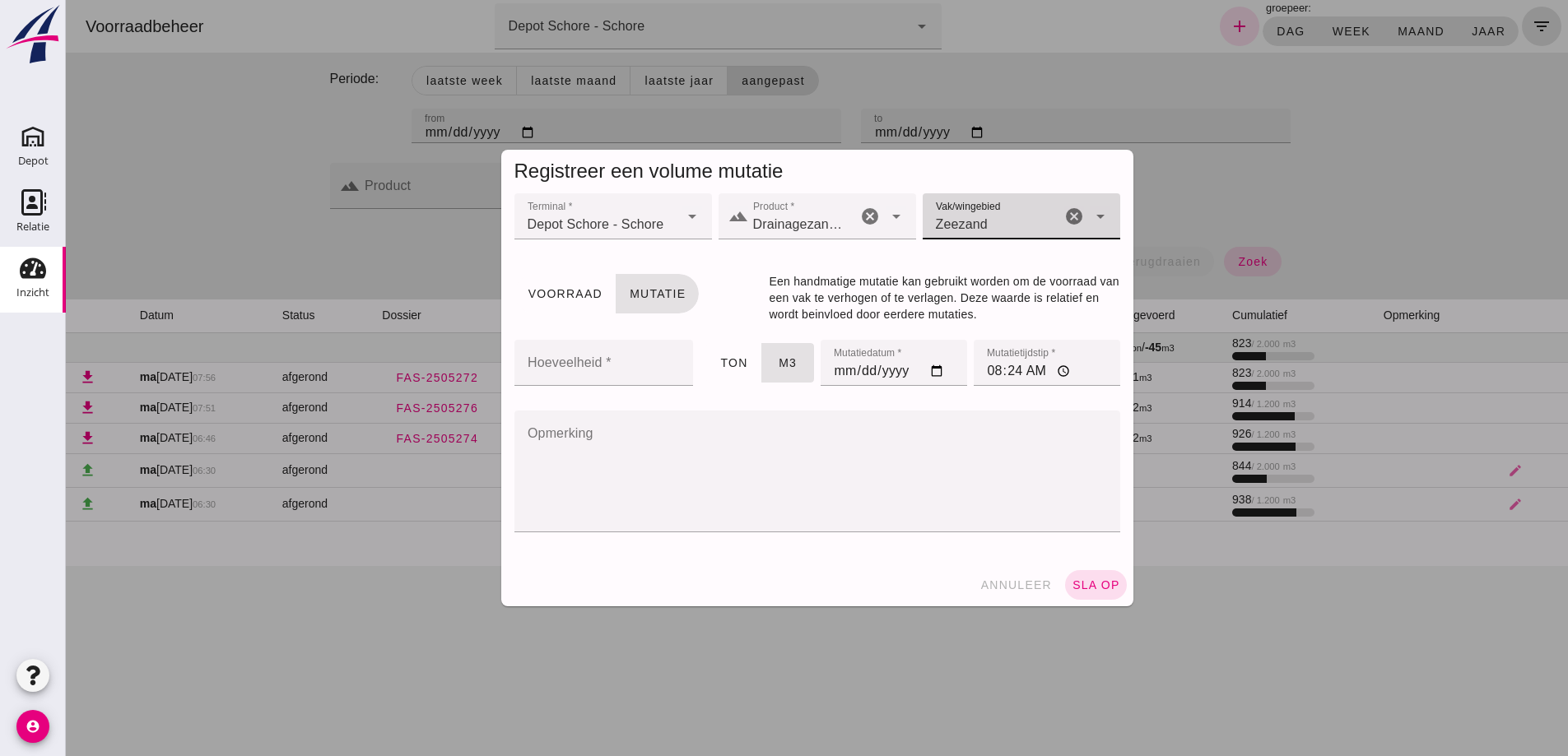
click input "Hoeveelheid *"
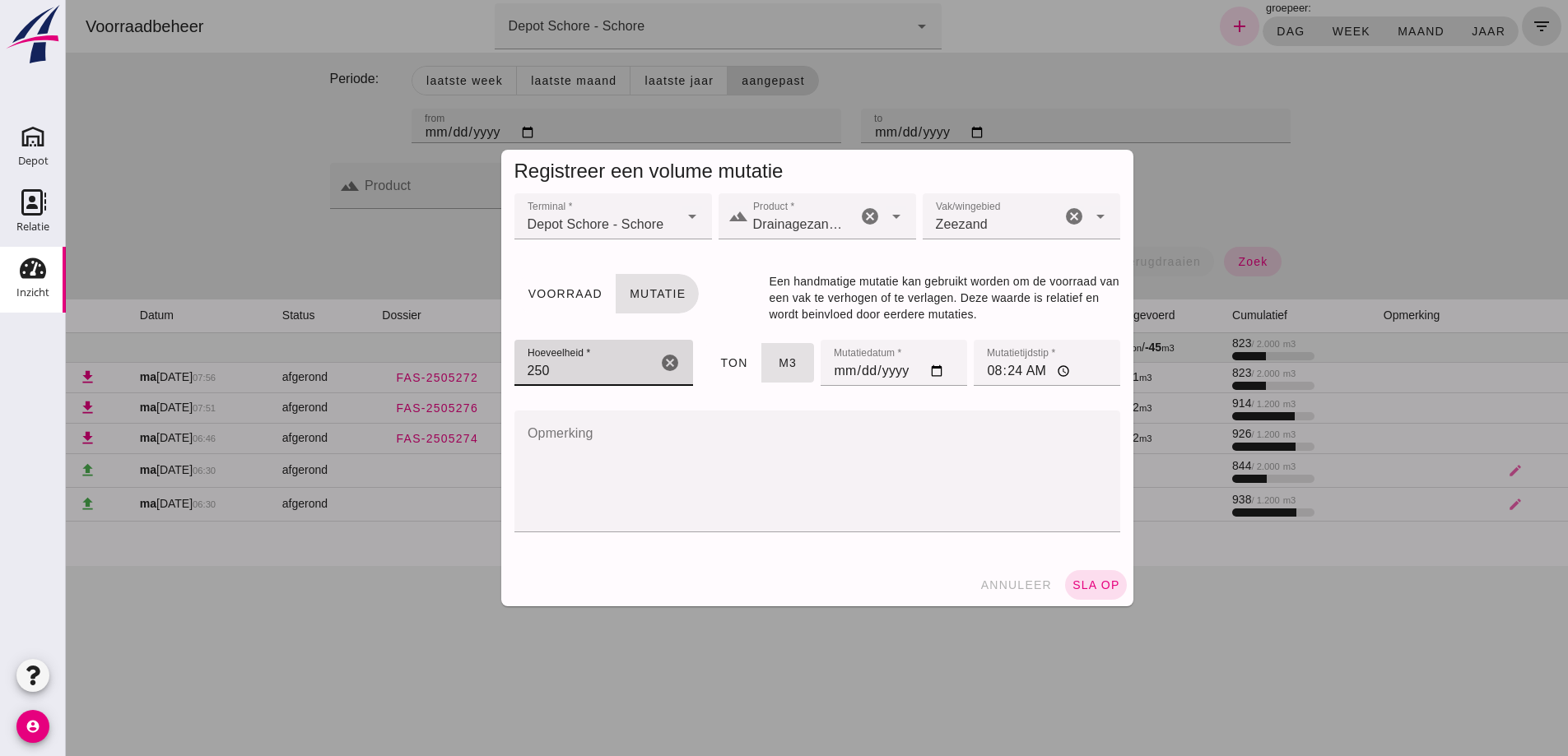
type input "250"
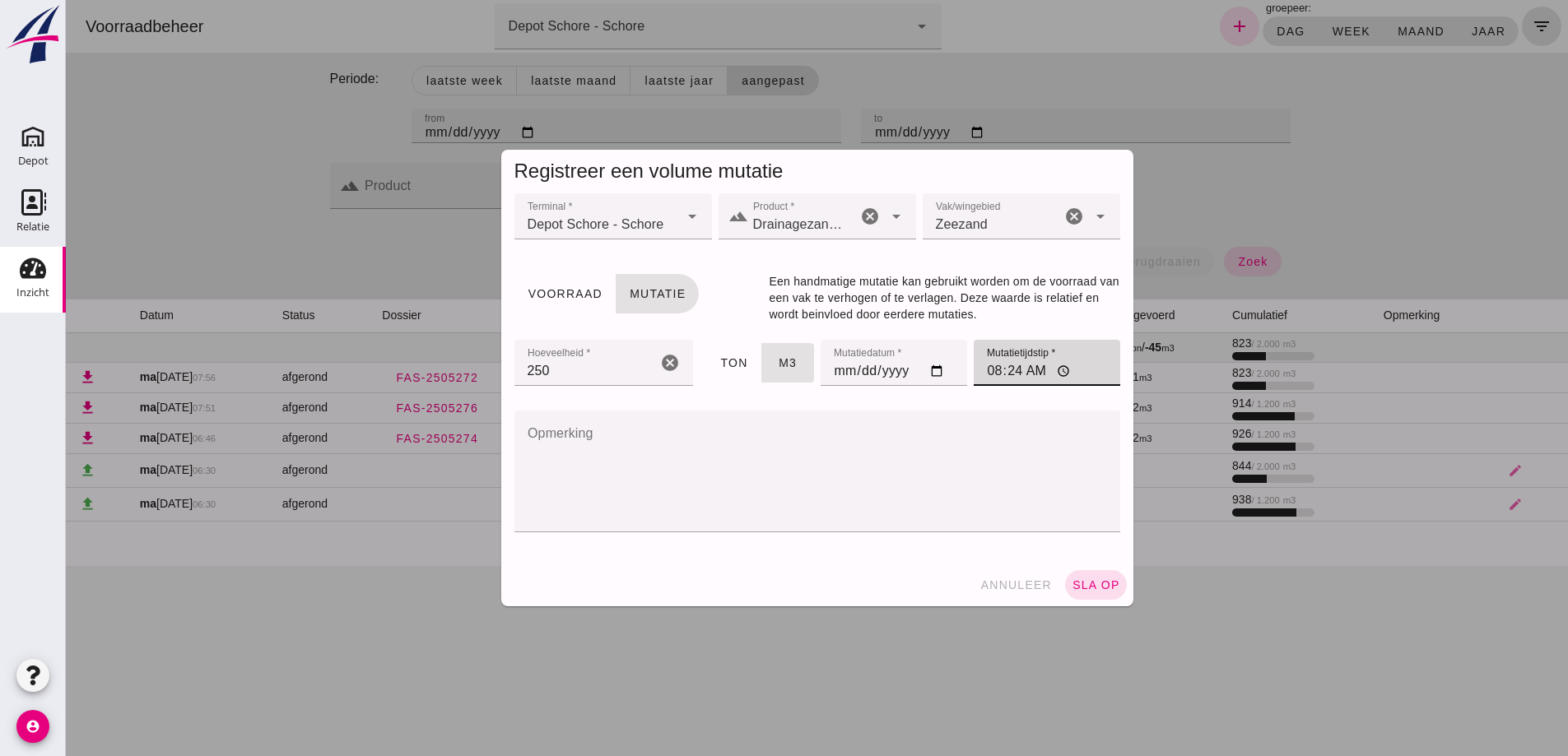
click input "08:24"
type input "06:30"
click span "sla op"
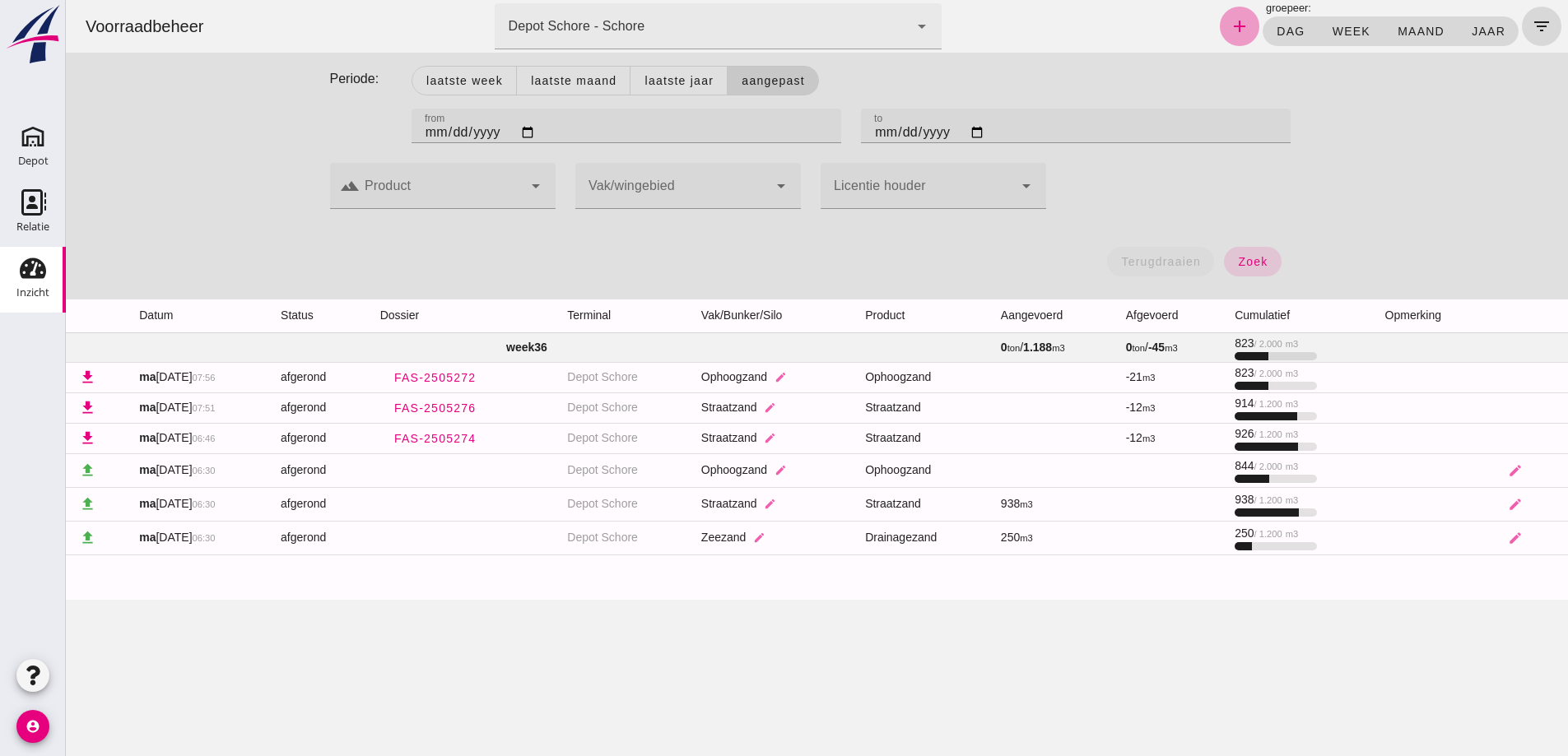
click at [1230, 26] on icon "add" at bounding box center [1239, 26] width 20 height 20
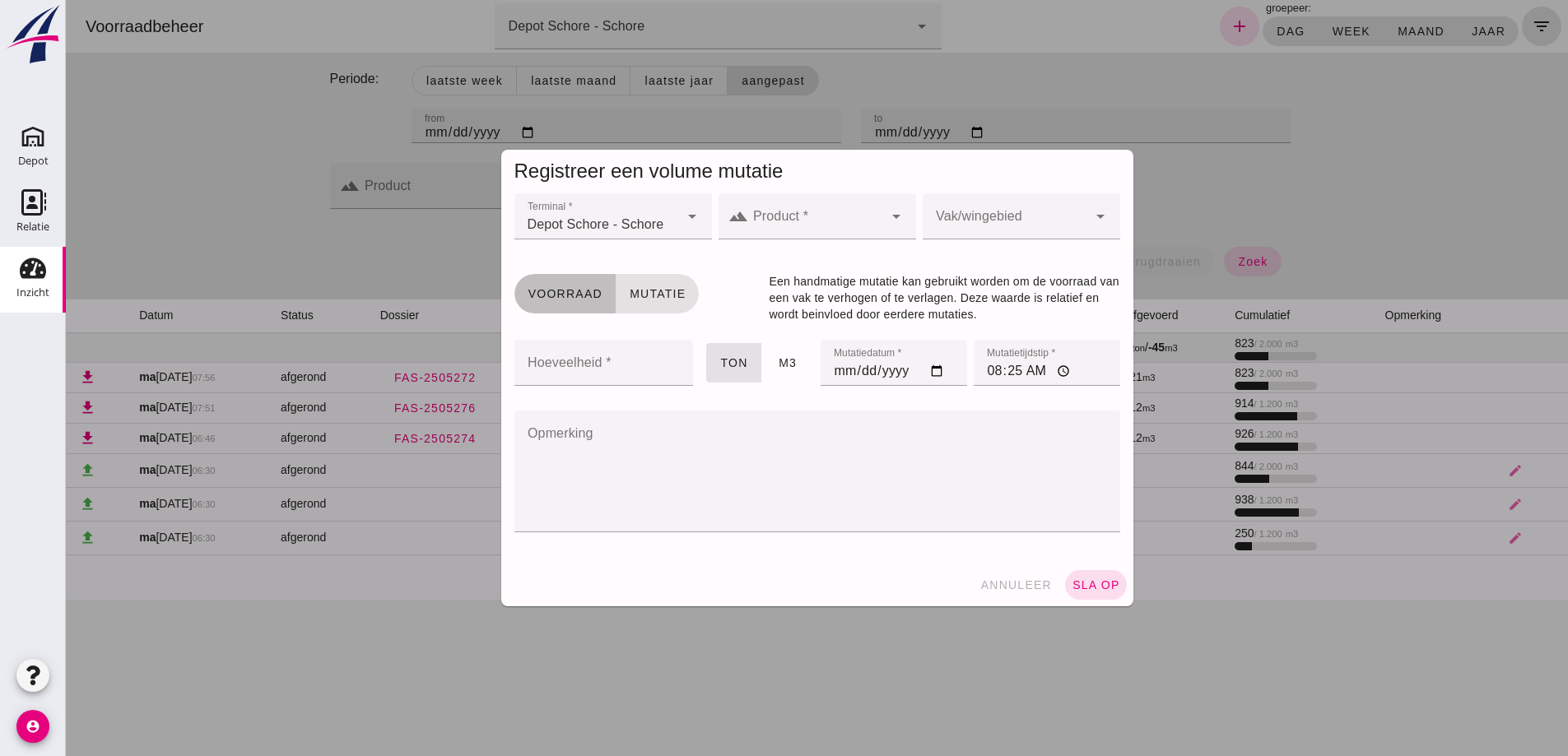
click button "Voorraad"
click div
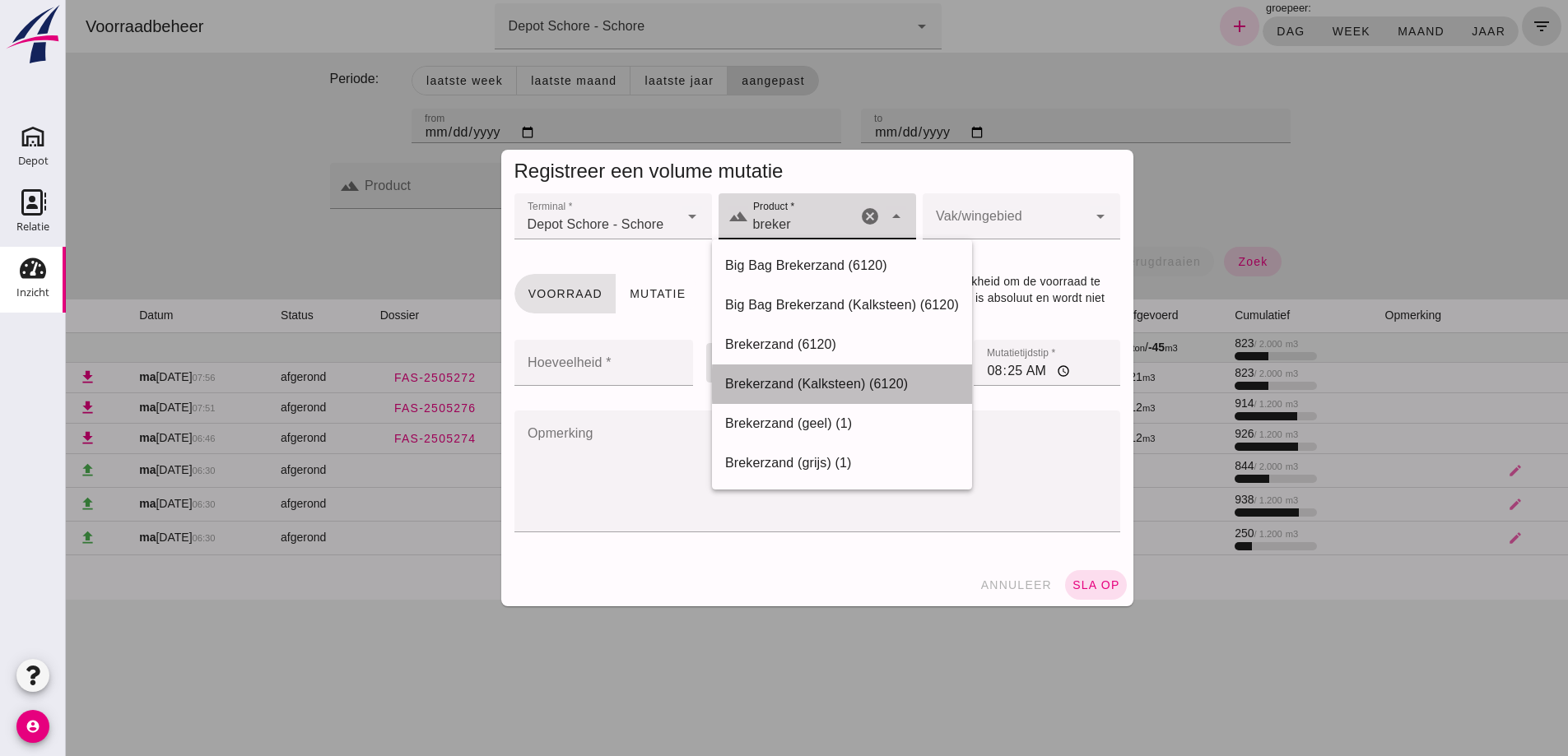
click at [814, 384] on div "Brekerzand (Kalksteen) (6120)" at bounding box center [841, 384] width 234 height 20
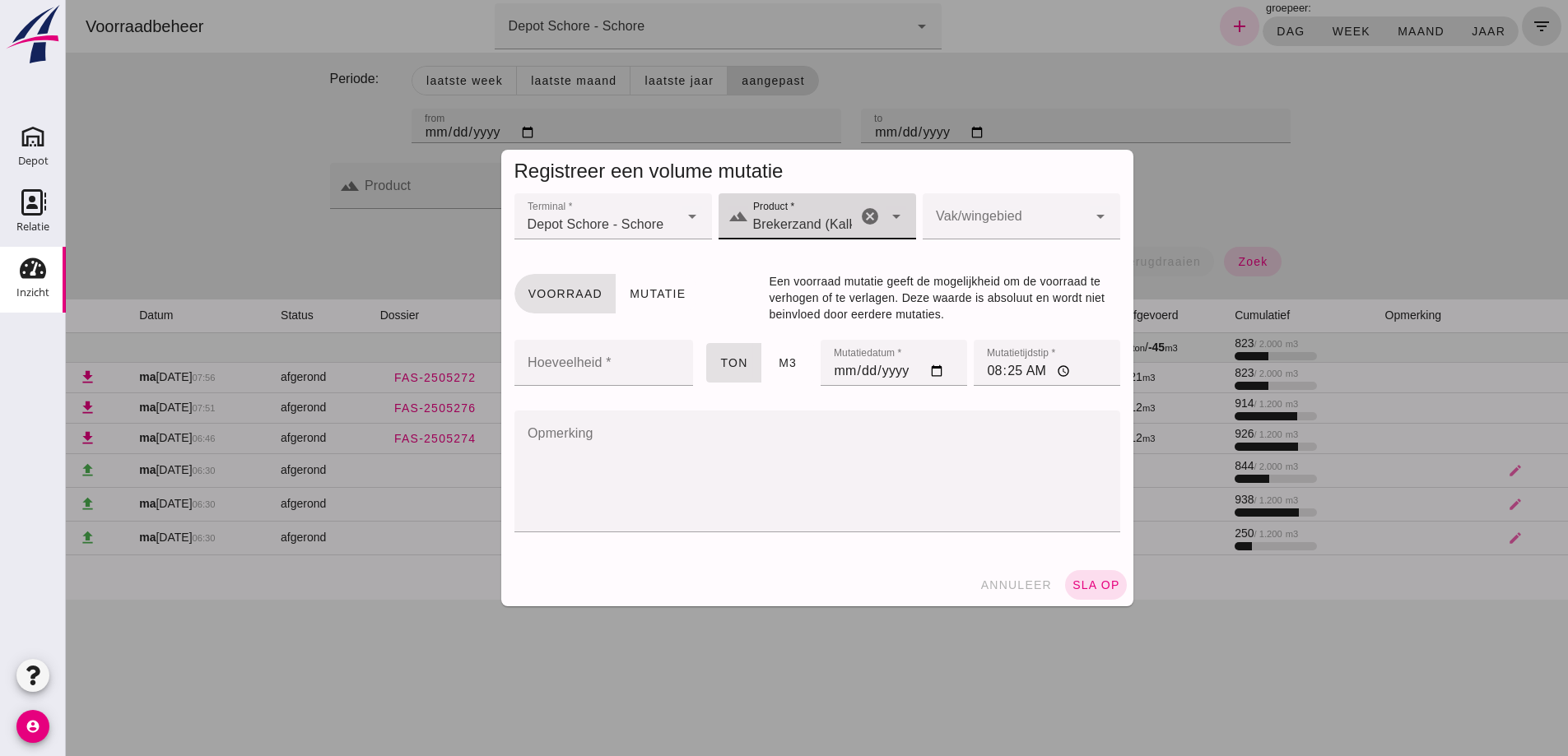
type input "Brekerzand (Kalksteen) (6120)"
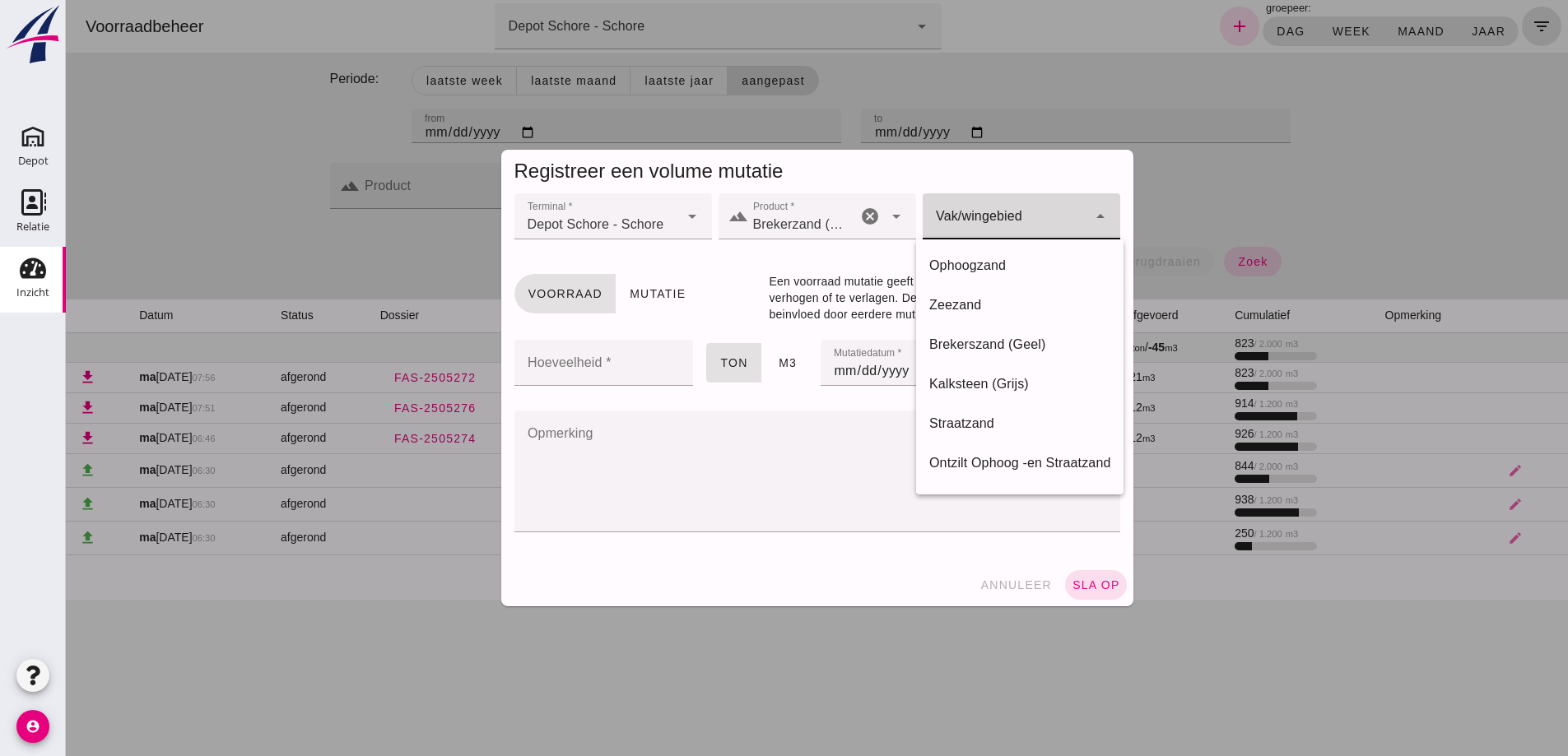
click div
click at [991, 381] on div "Kalksteen (Grijs)" at bounding box center [1019, 384] width 181 height 20
type input "282"
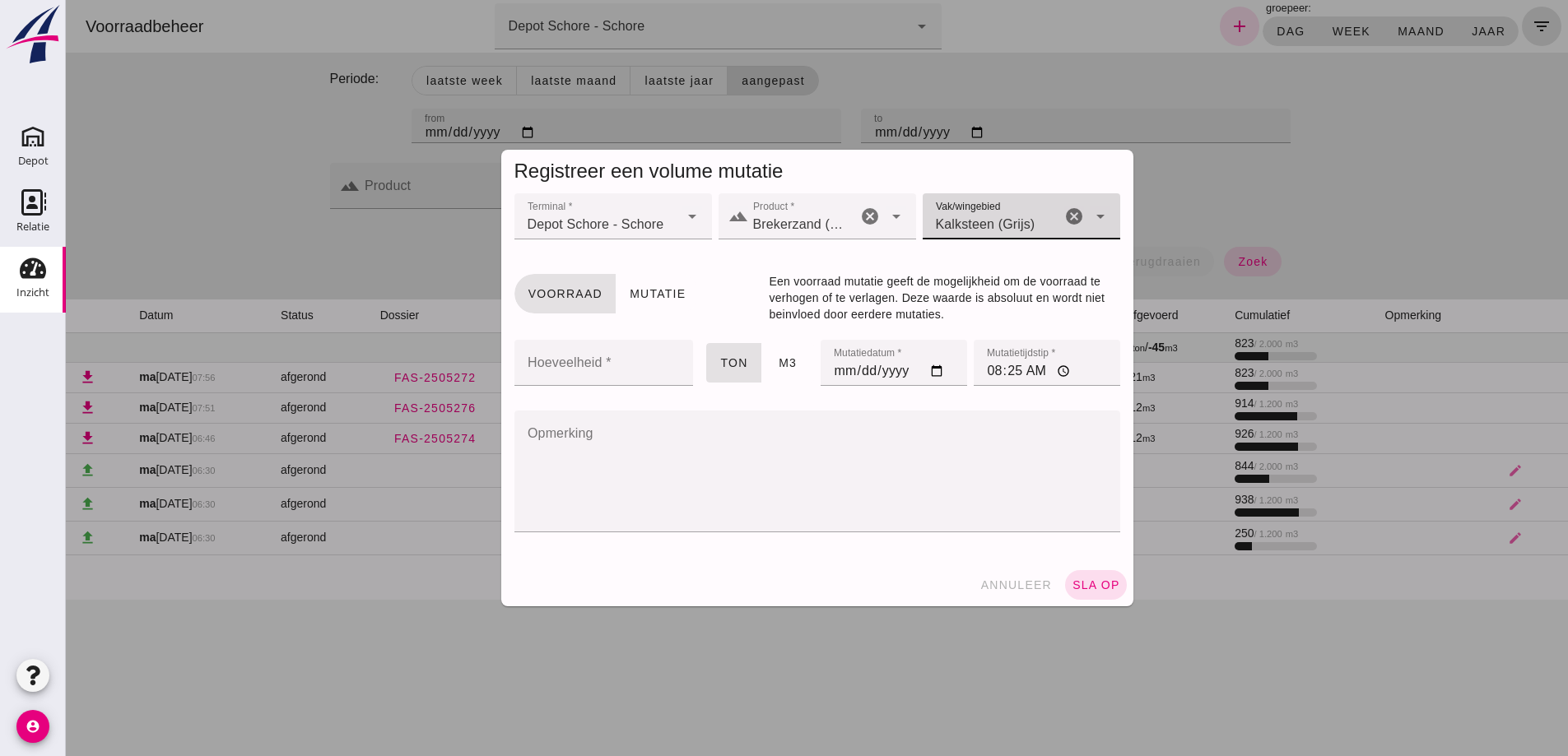
click input "Hoeveelheid *"
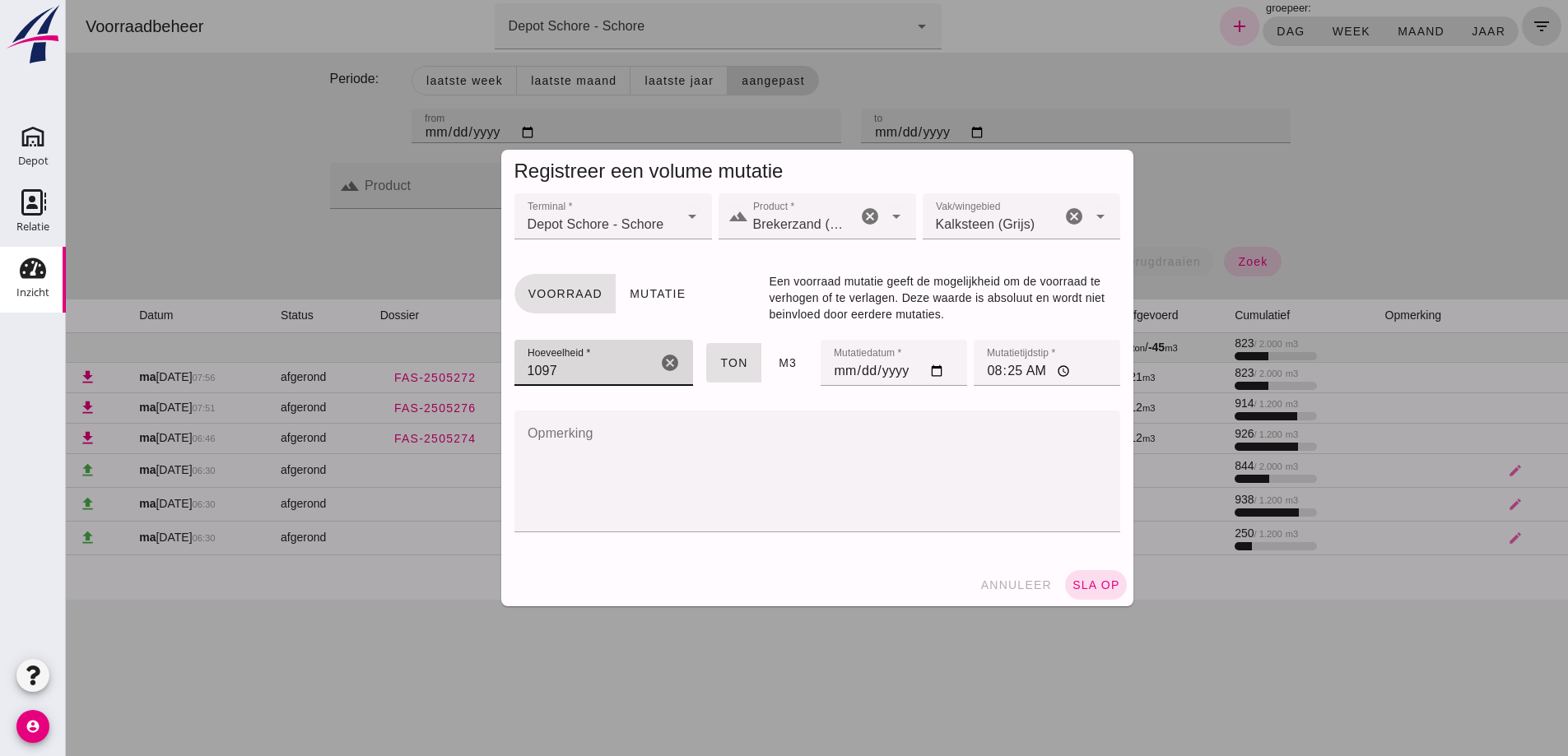
type input "1097"
click input "08:25"
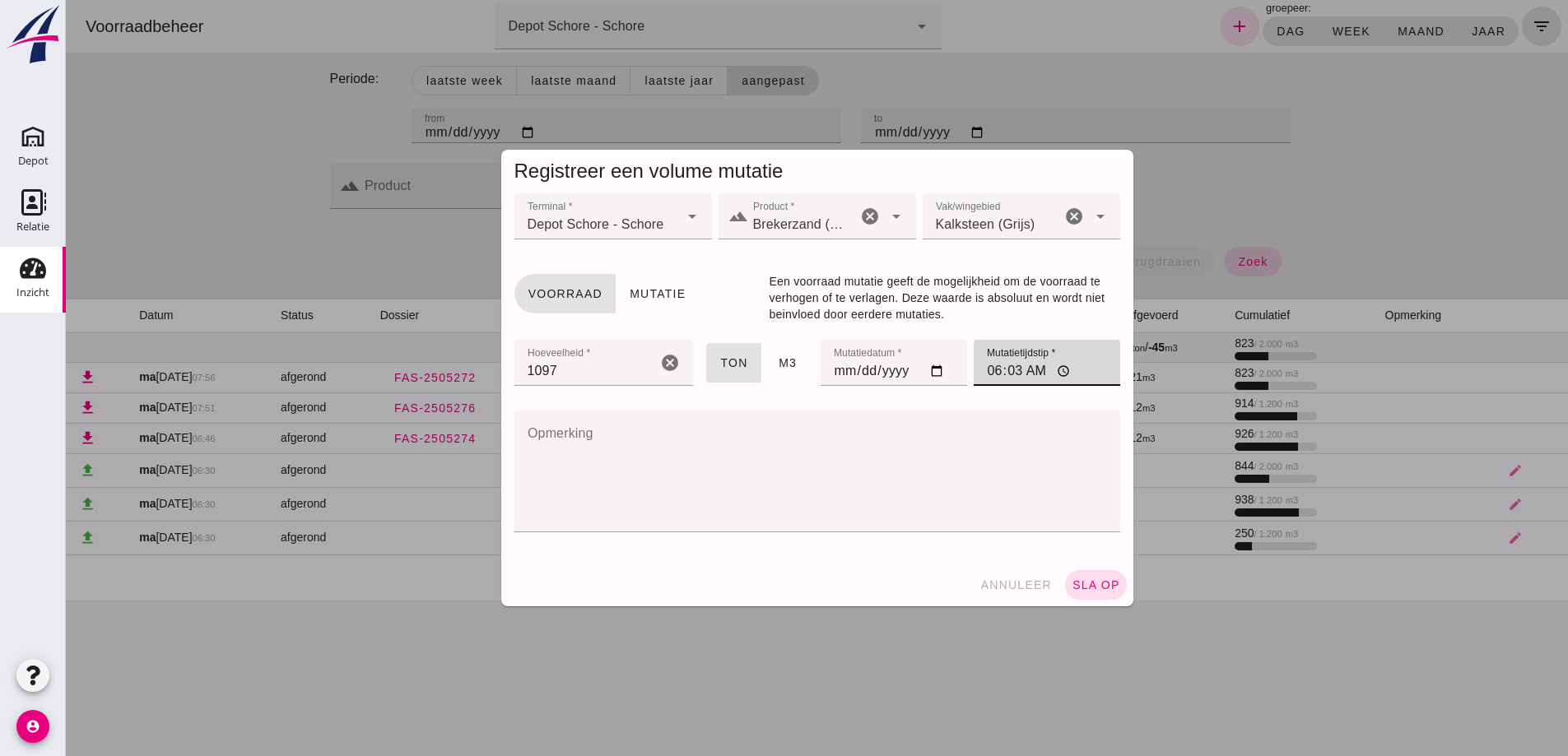
type input "06:30"
click span "sla op"
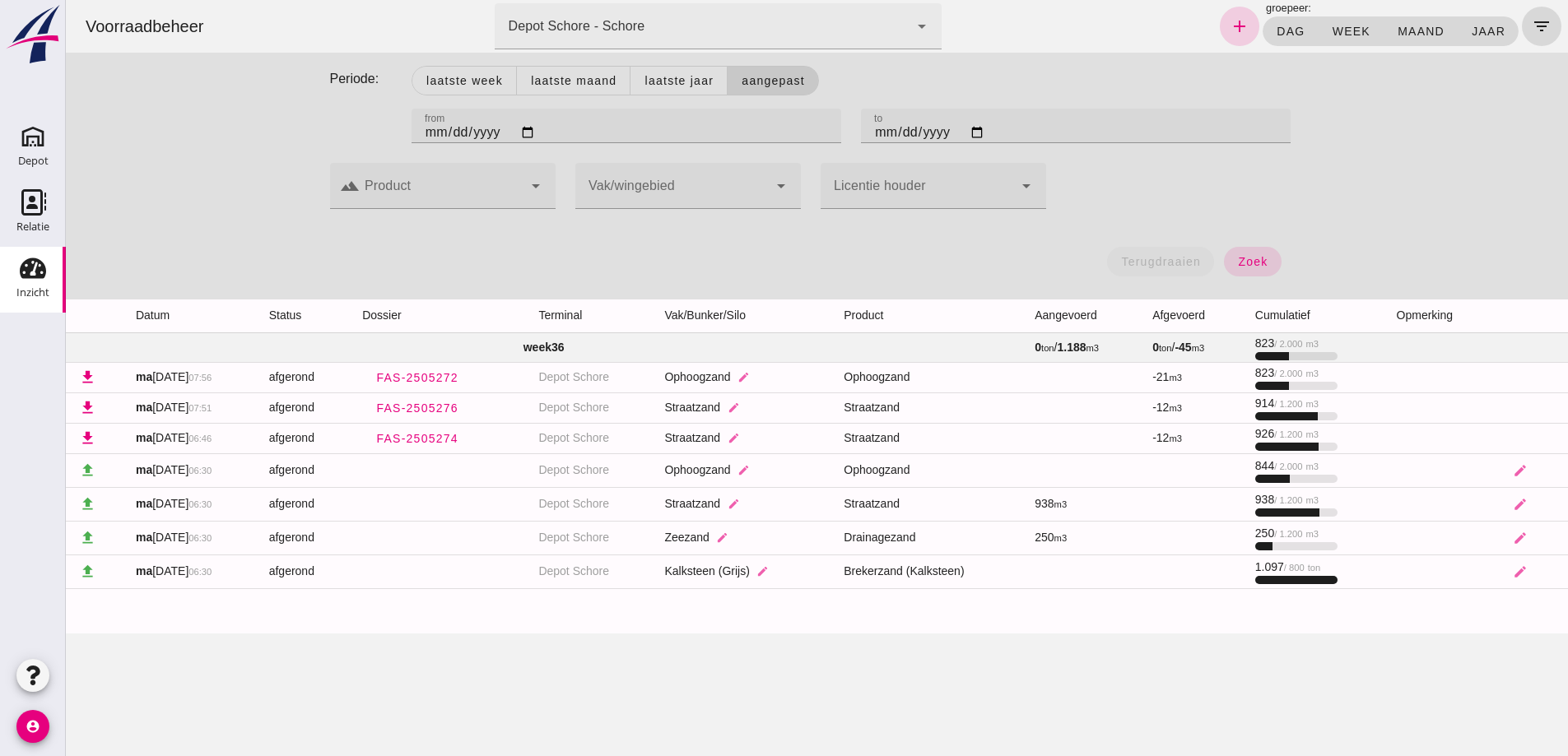
click at [1232, 25] on icon "add" at bounding box center [1239, 26] width 20 height 20
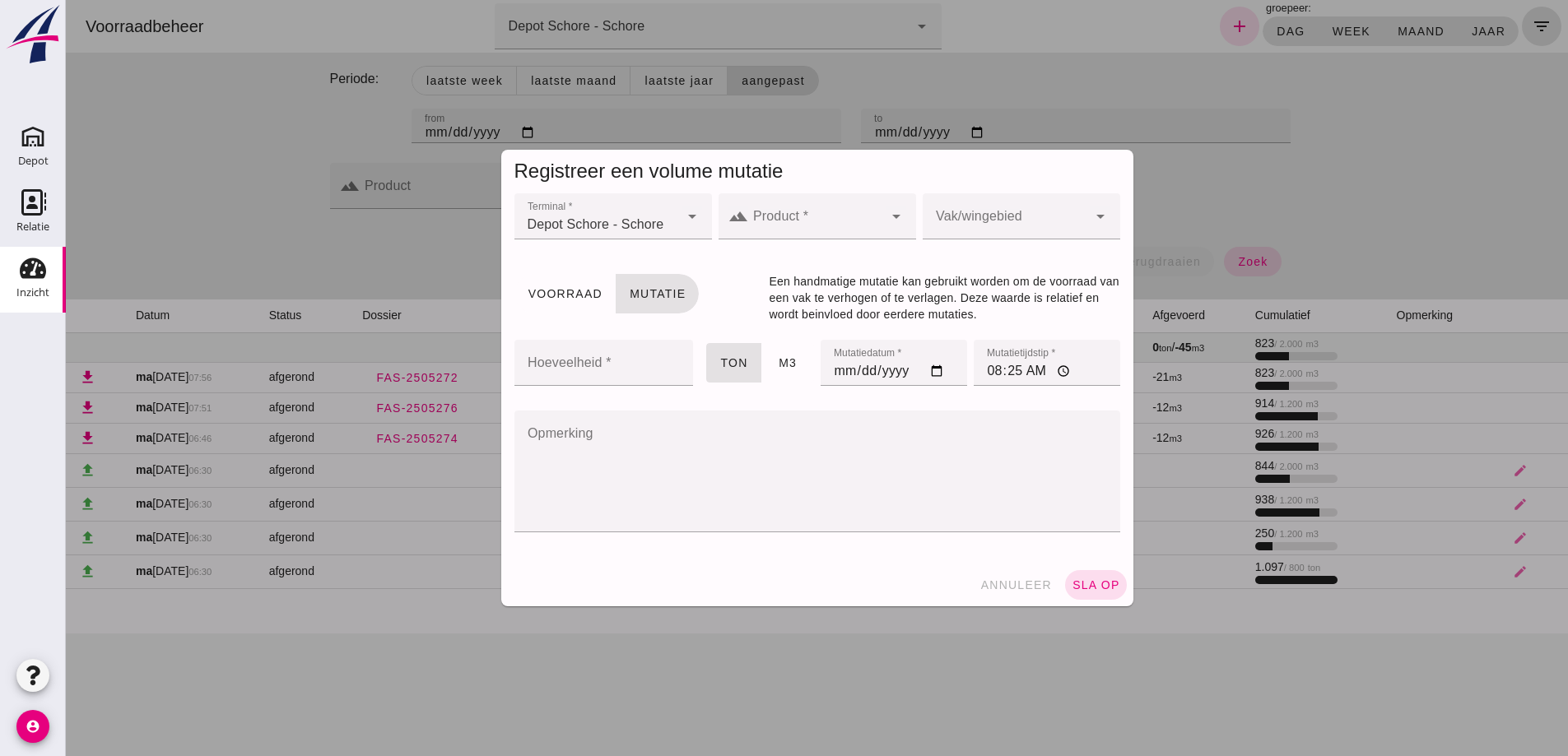
click div
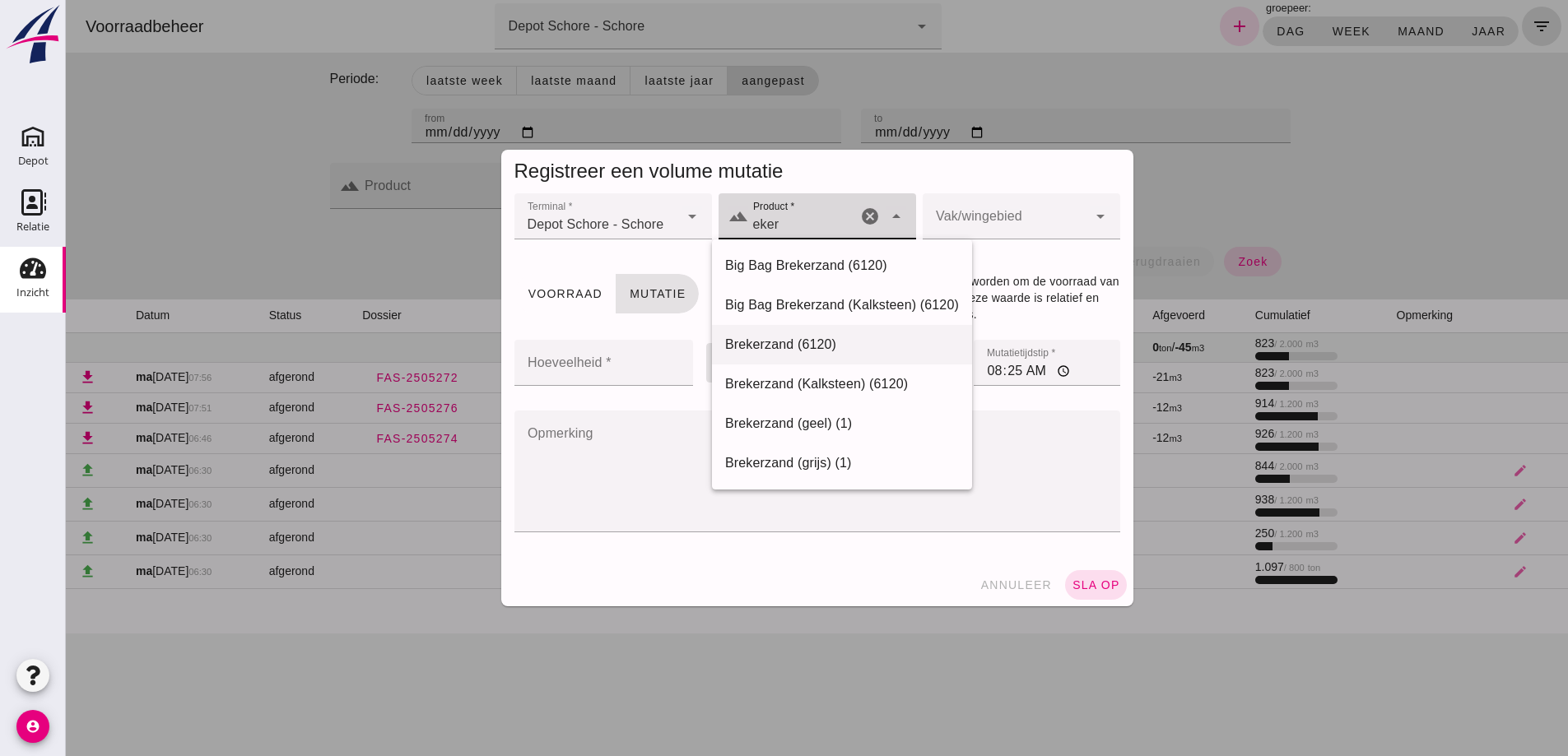
click at [761, 341] on div "Brekerzand (6120)" at bounding box center [841, 344] width 234 height 20
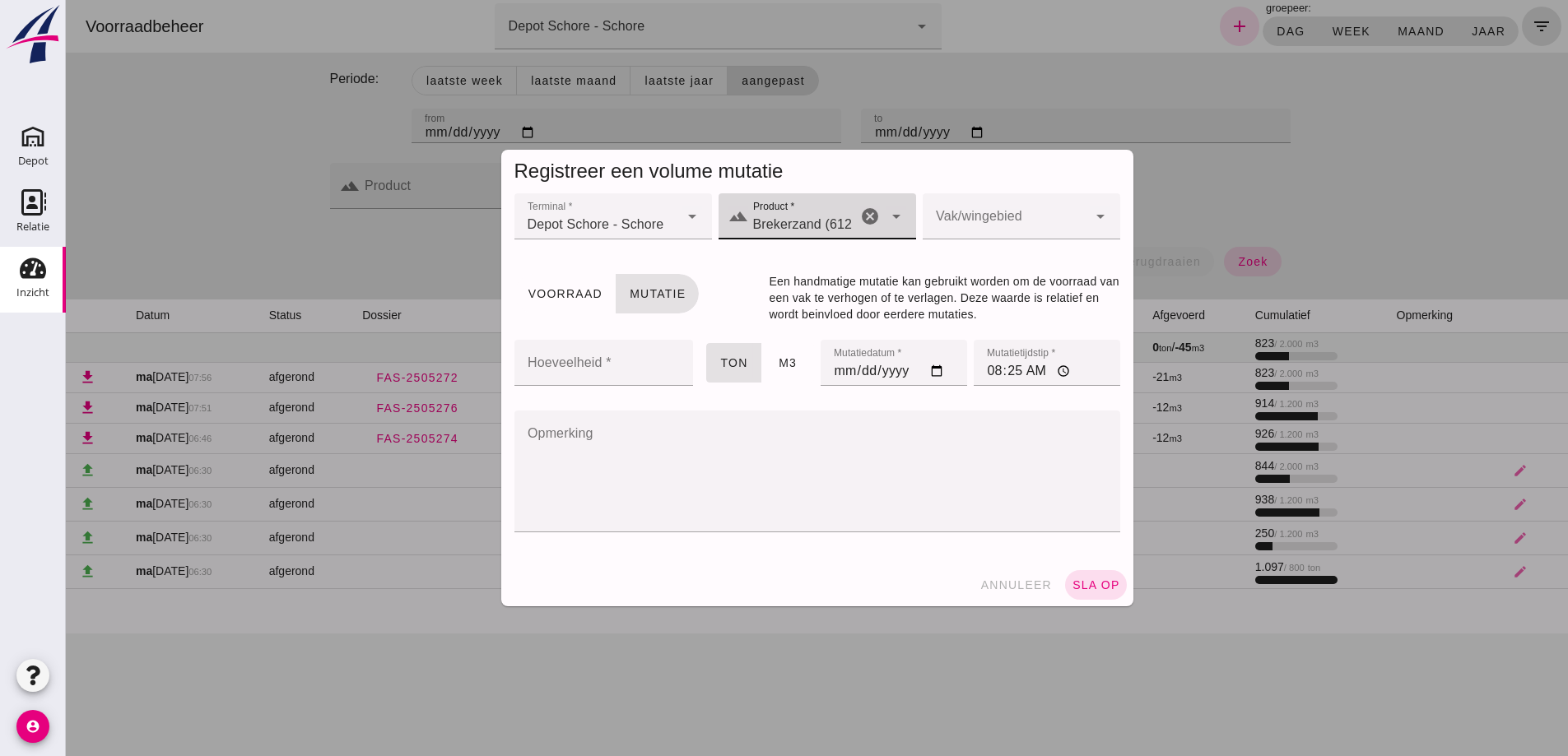
type input "Brekerzand (6120)"
click div
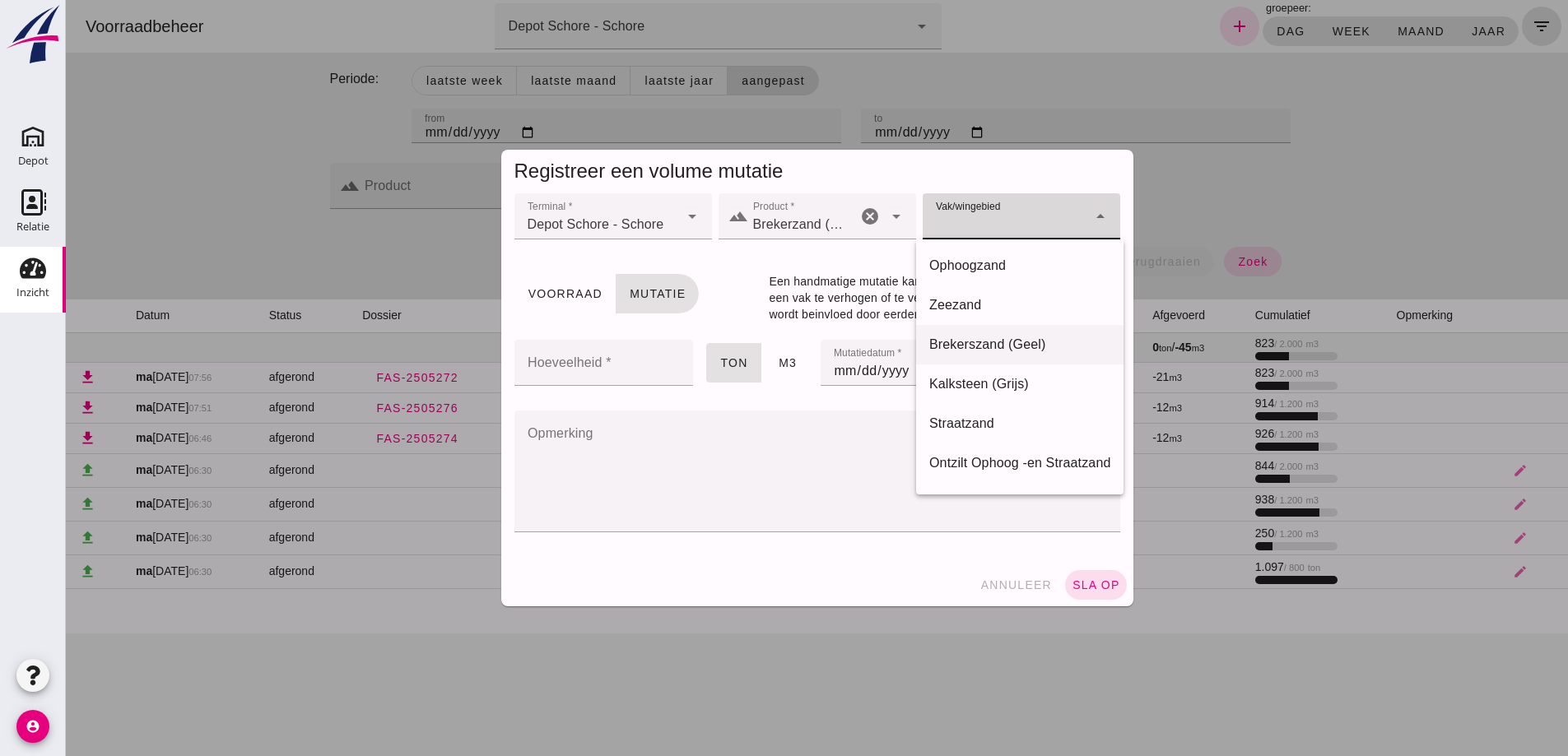
click at [976, 339] on div "Brekerszand (Geel)" at bounding box center [1019, 344] width 181 height 20
type input "281"
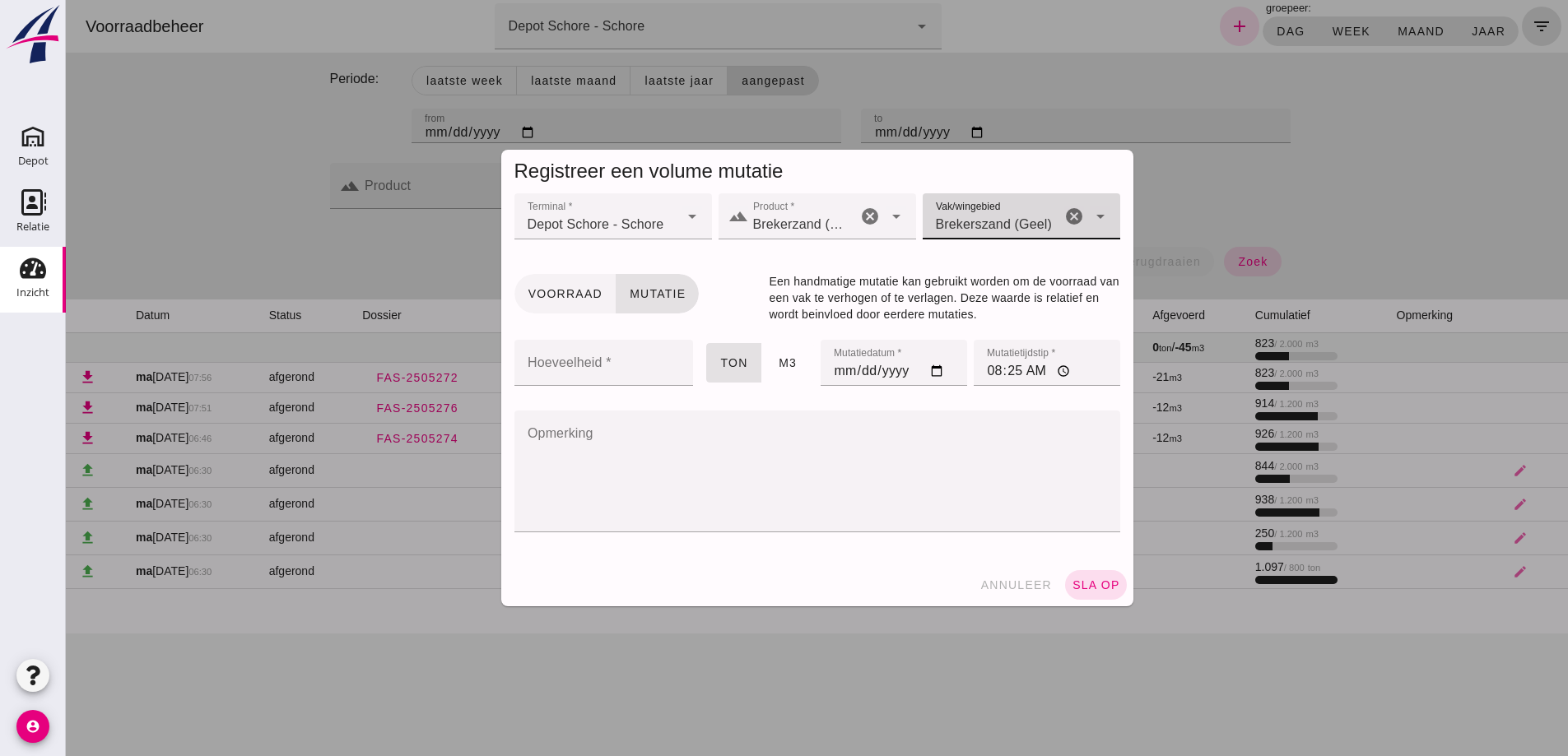
click span "Voorraad"
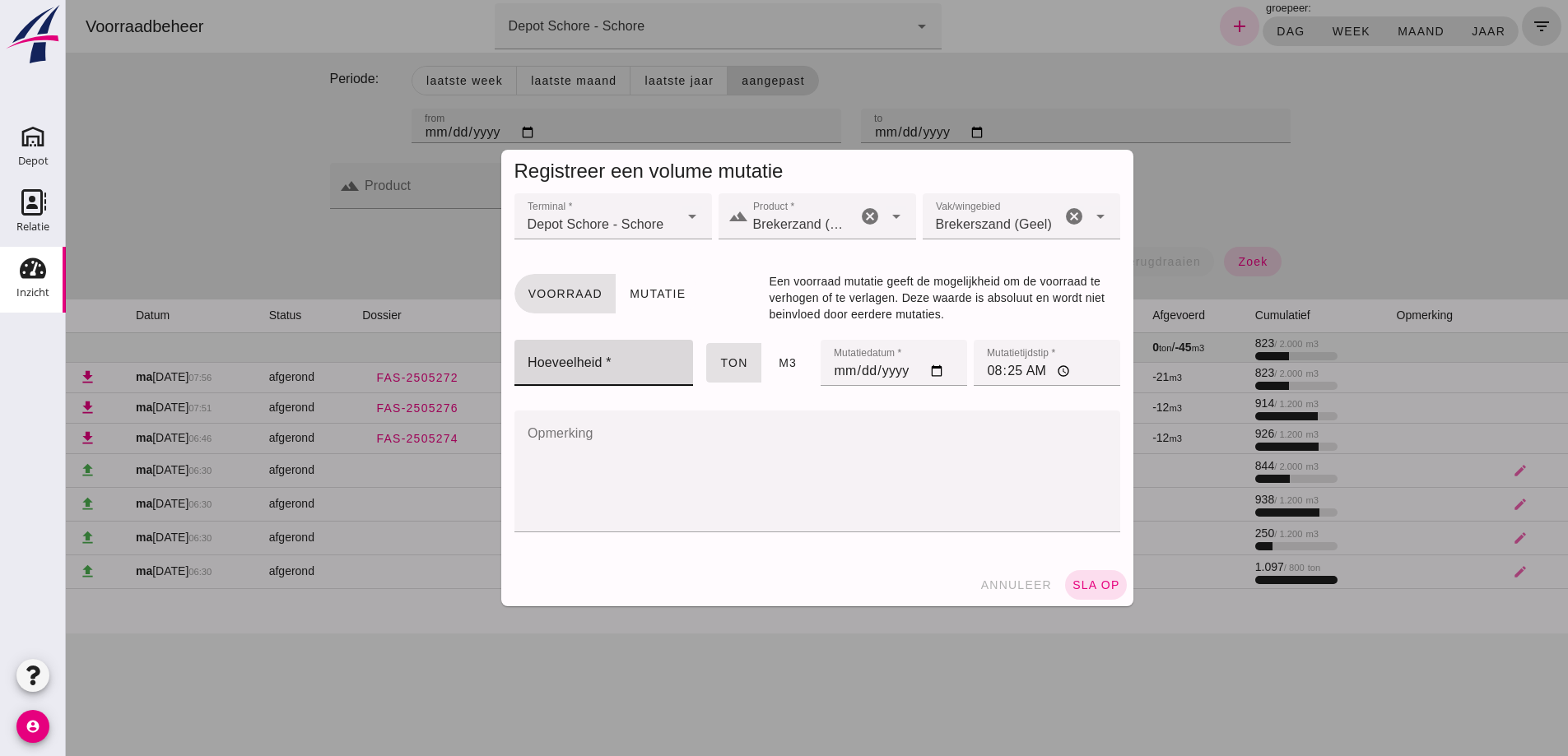
click input "Hoeveelheid *"
type input "848"
click input "08:25"
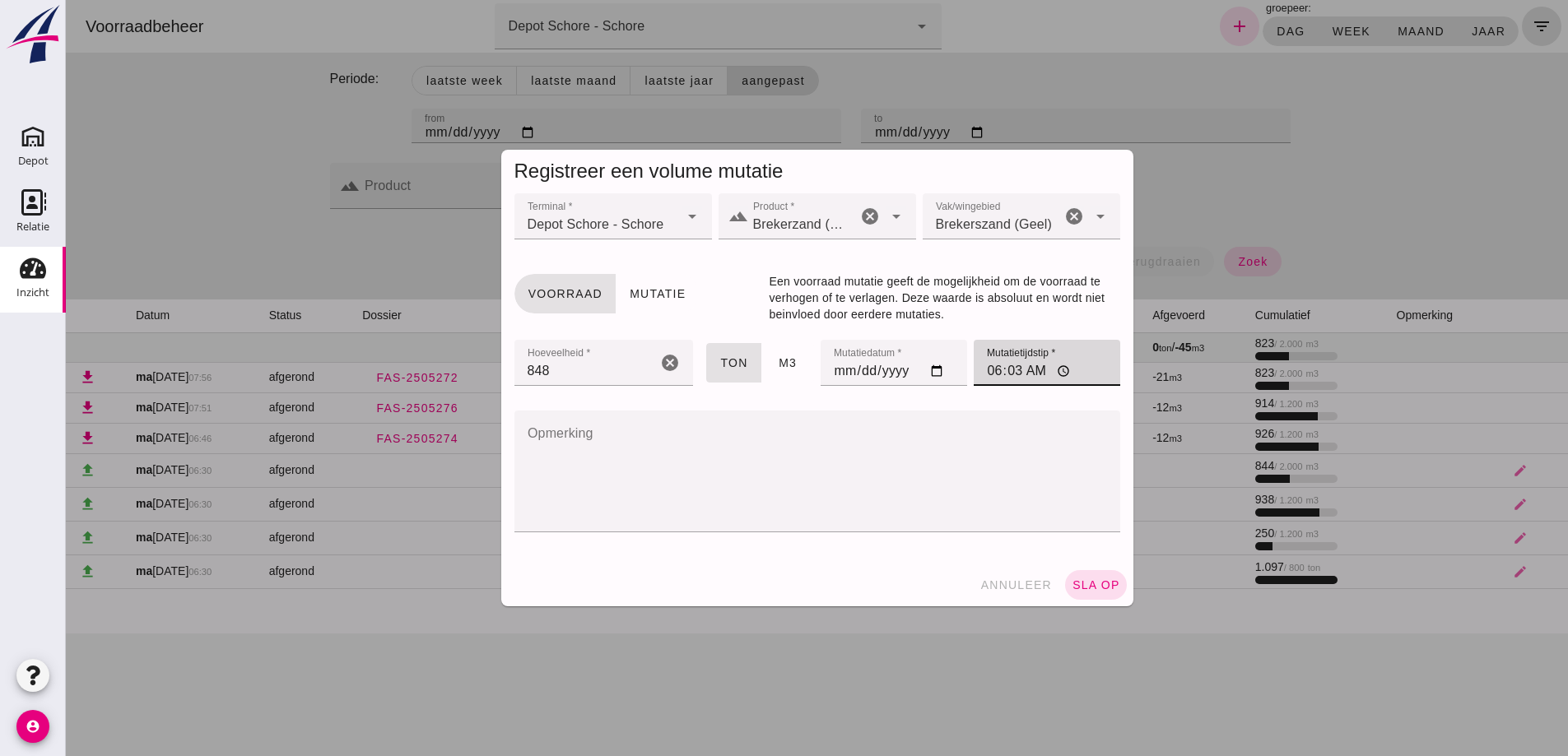
type input "06:30"
click span "sla op"
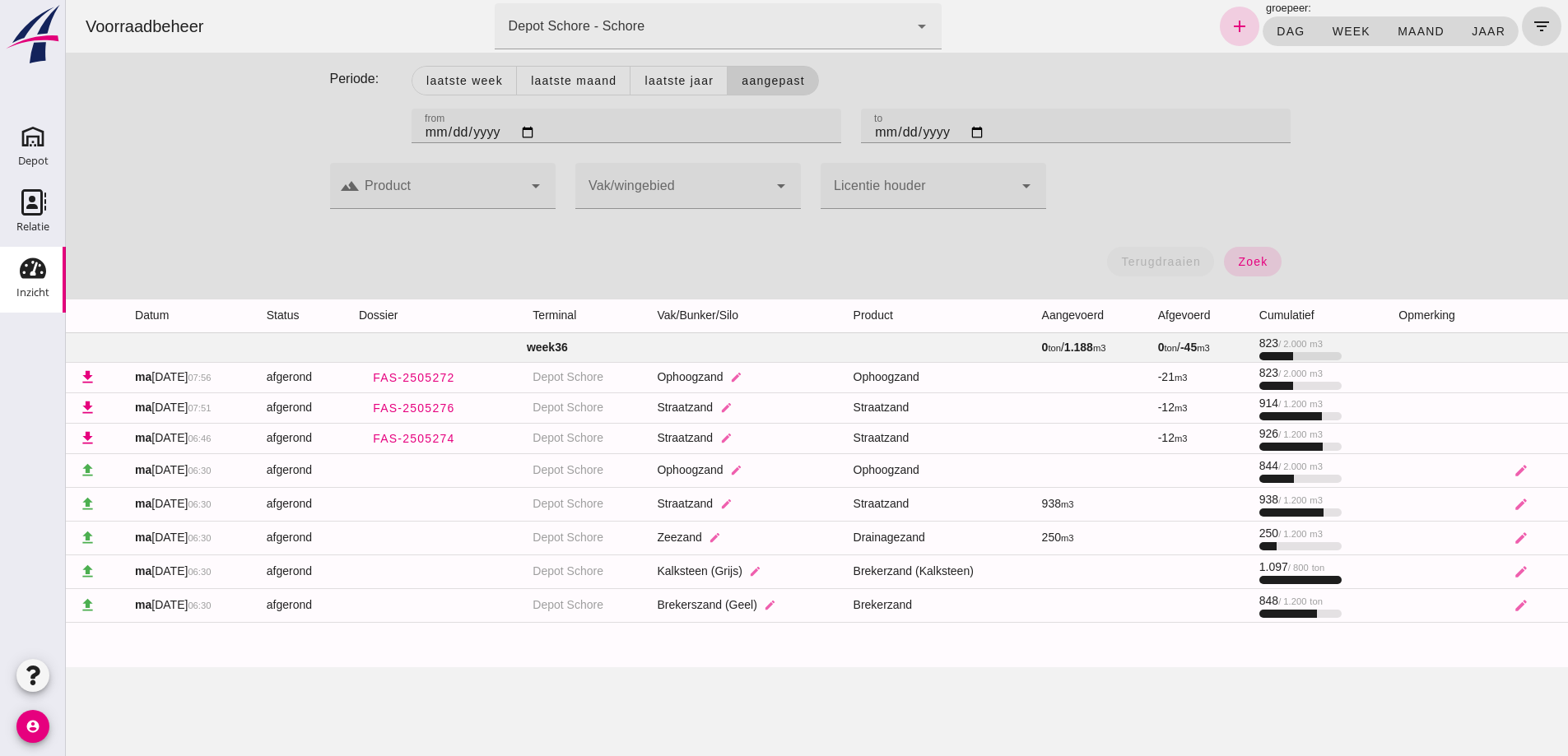
click at [1230, 28] on icon "add" at bounding box center [1239, 26] width 20 height 20
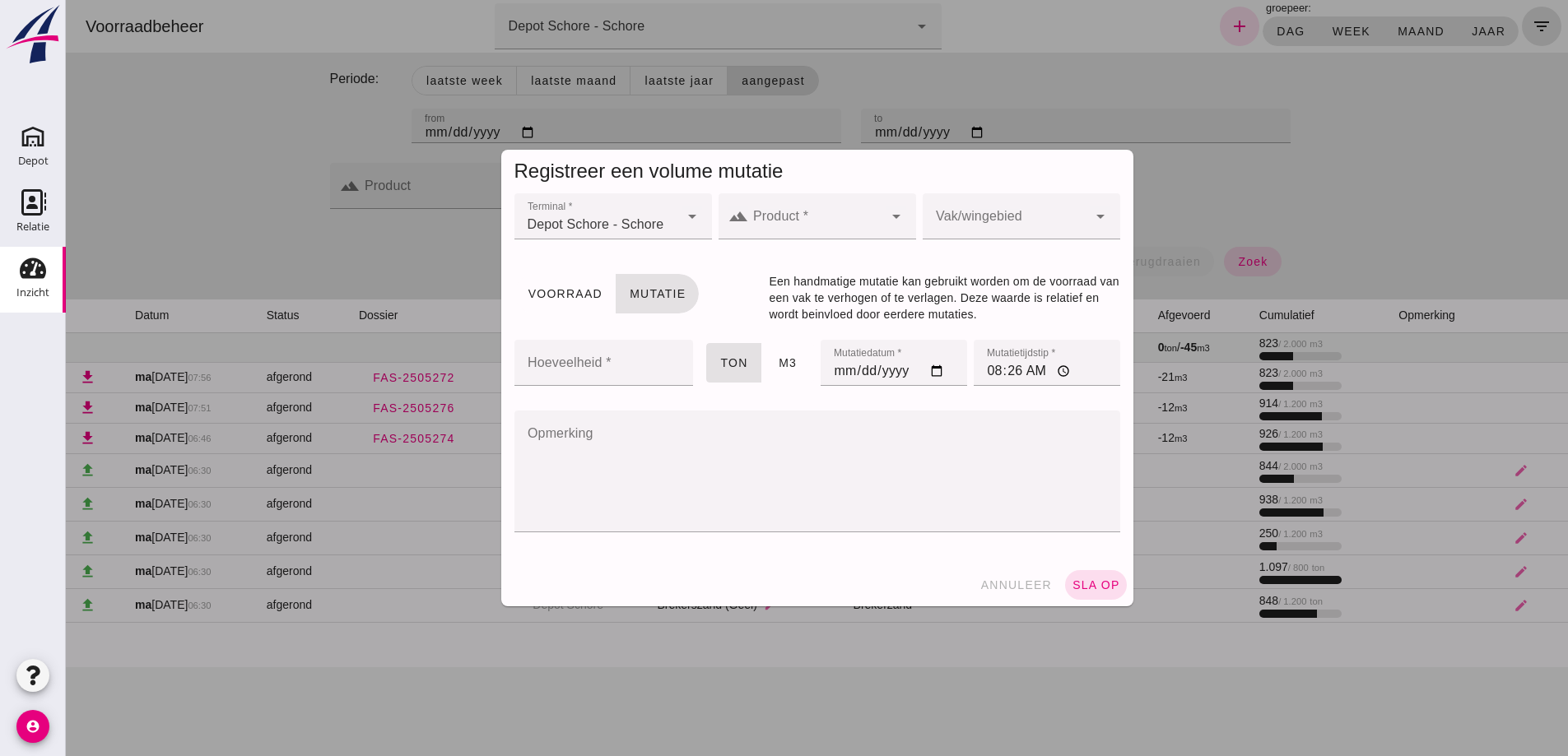
click div
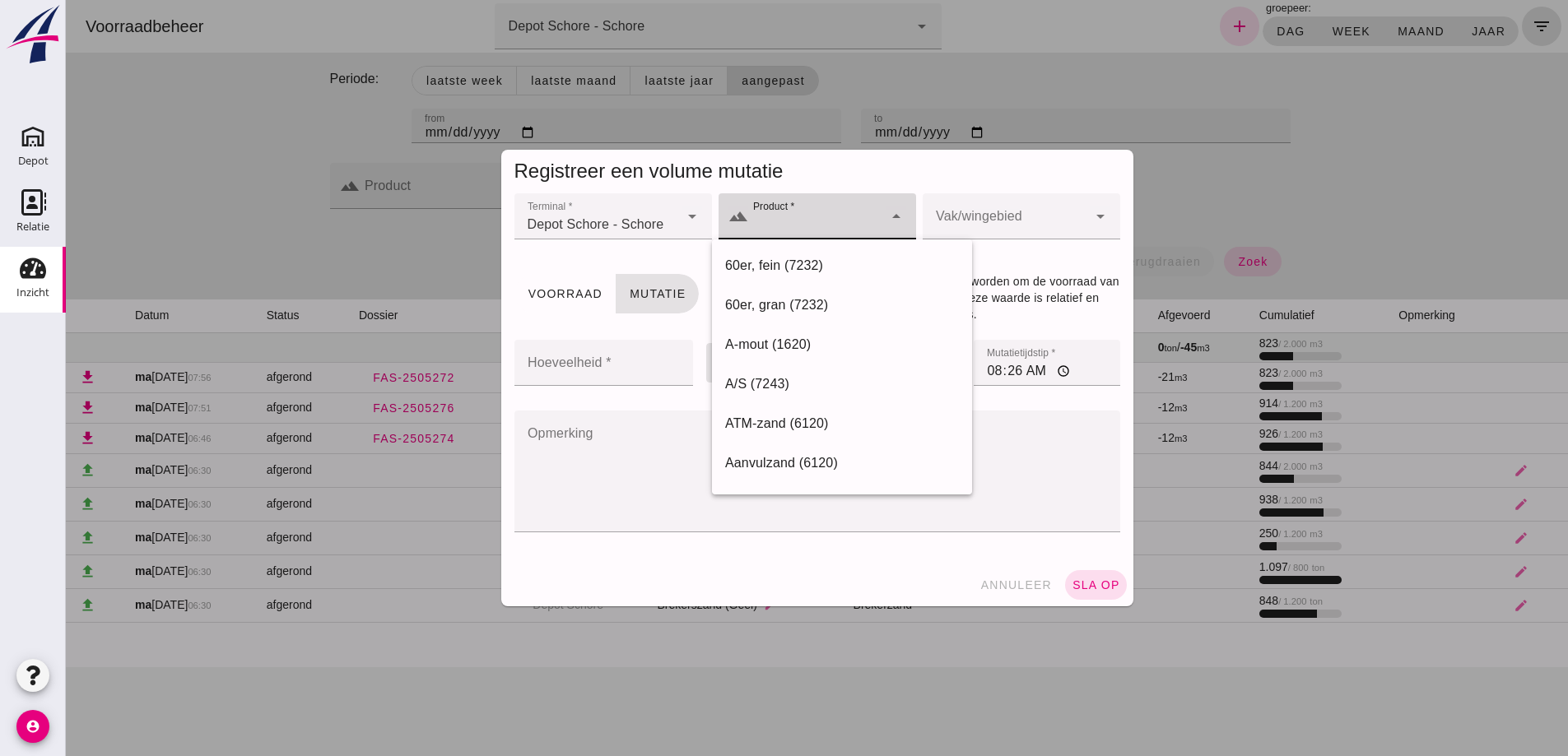
click input "Product *"
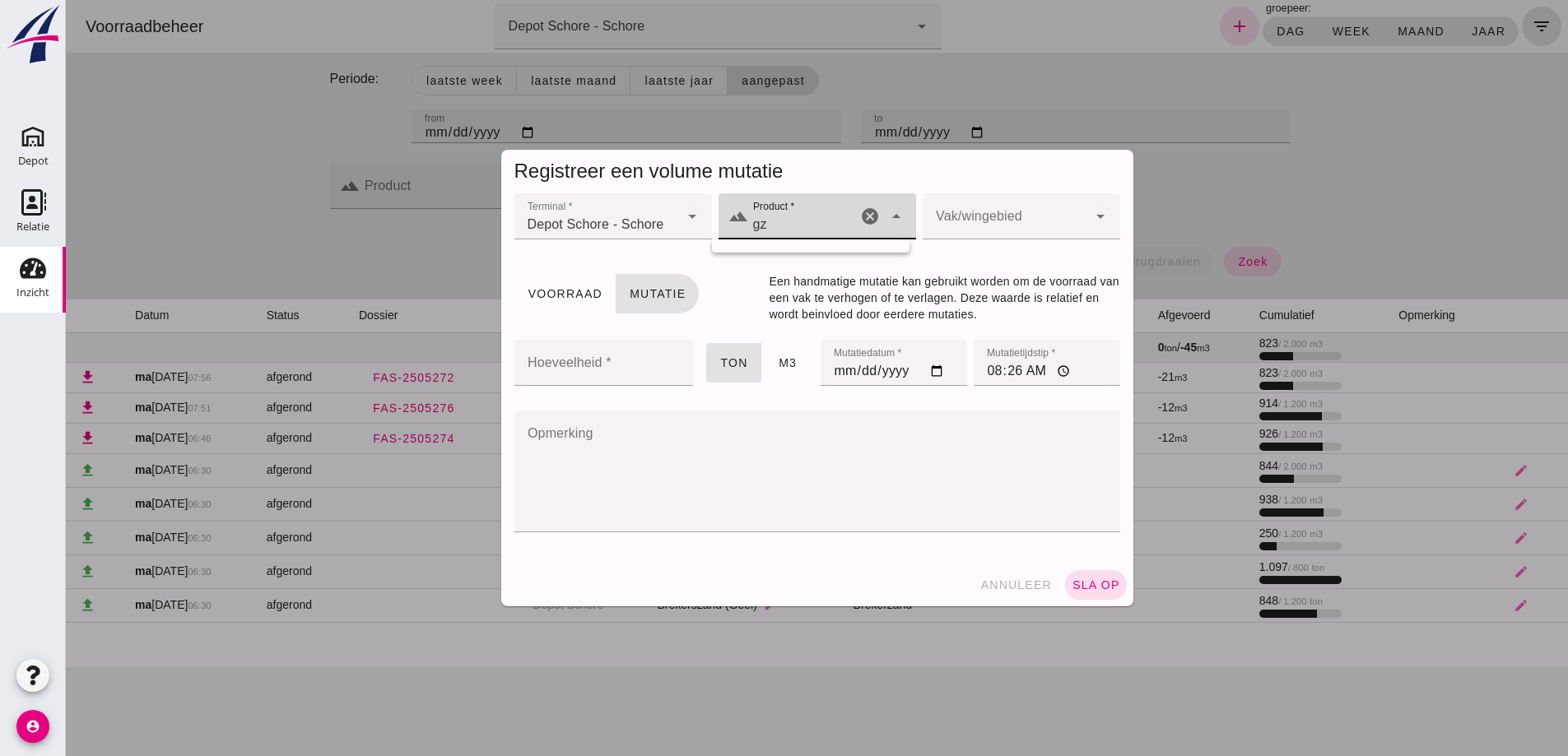
type input "g"
click input "ontzilt"
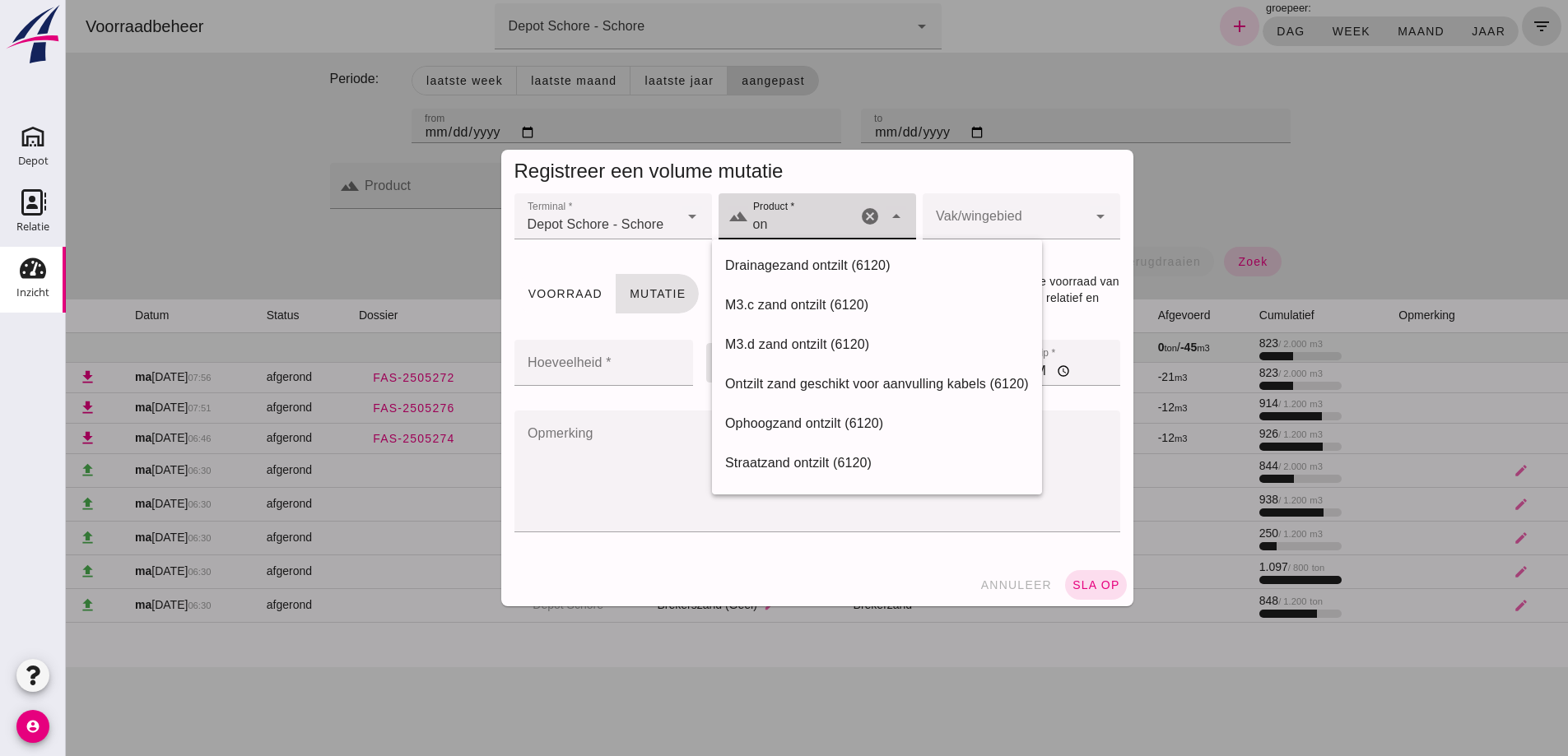
type input "o"
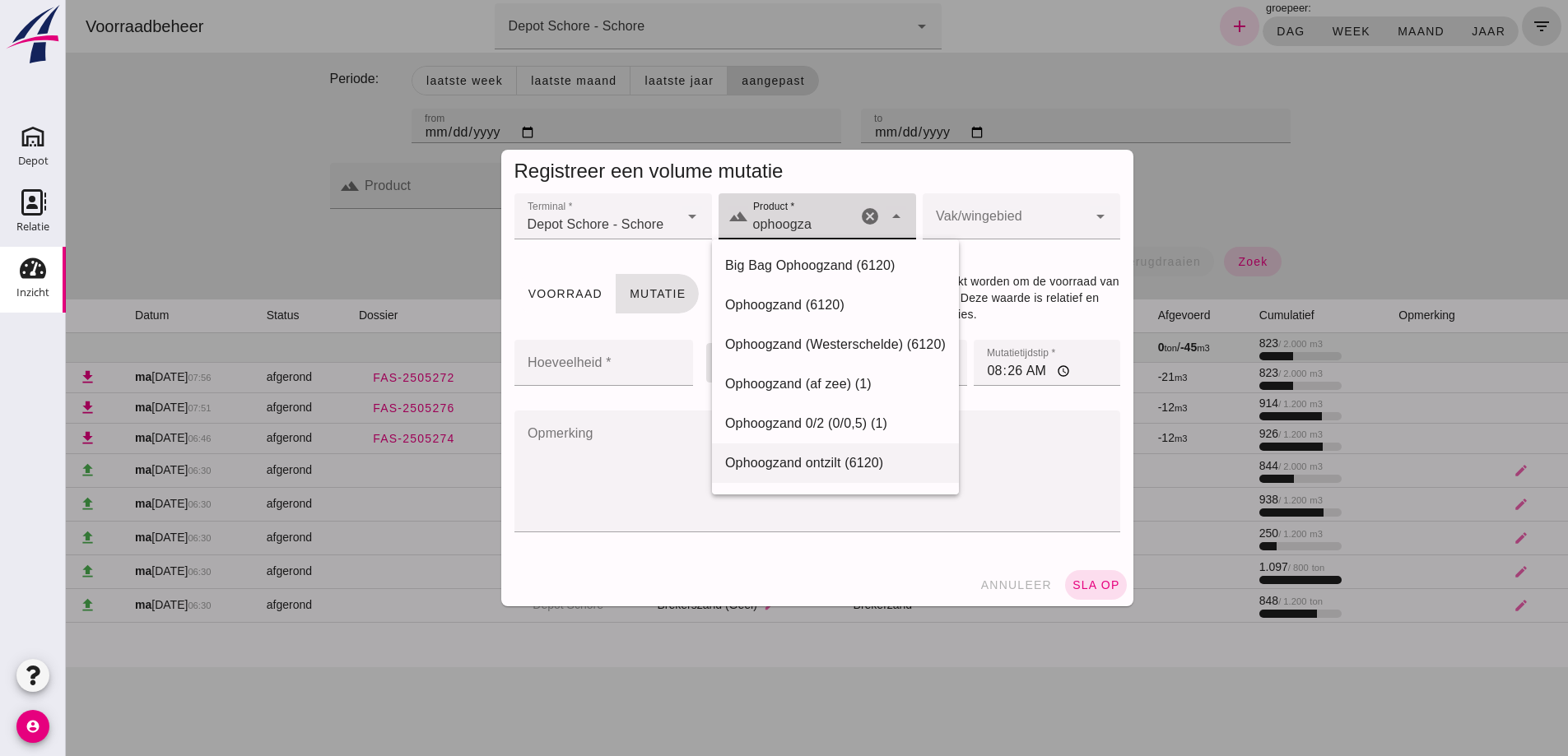
click at [797, 462] on div "Ophoogzand ontzilt (6120)" at bounding box center [835, 463] width 221 height 20
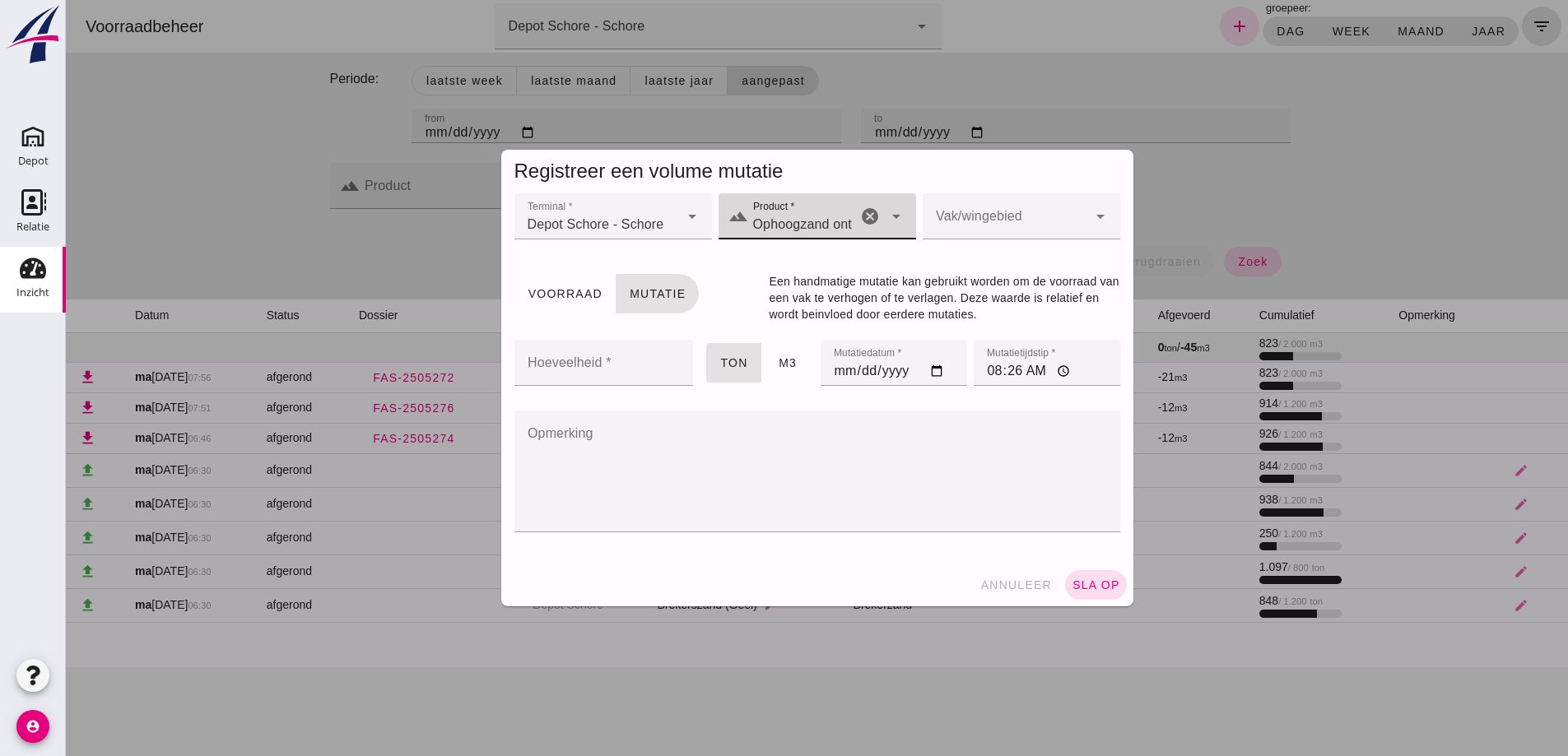
type input "Ophoogzand ontzilt (6120)"
click div
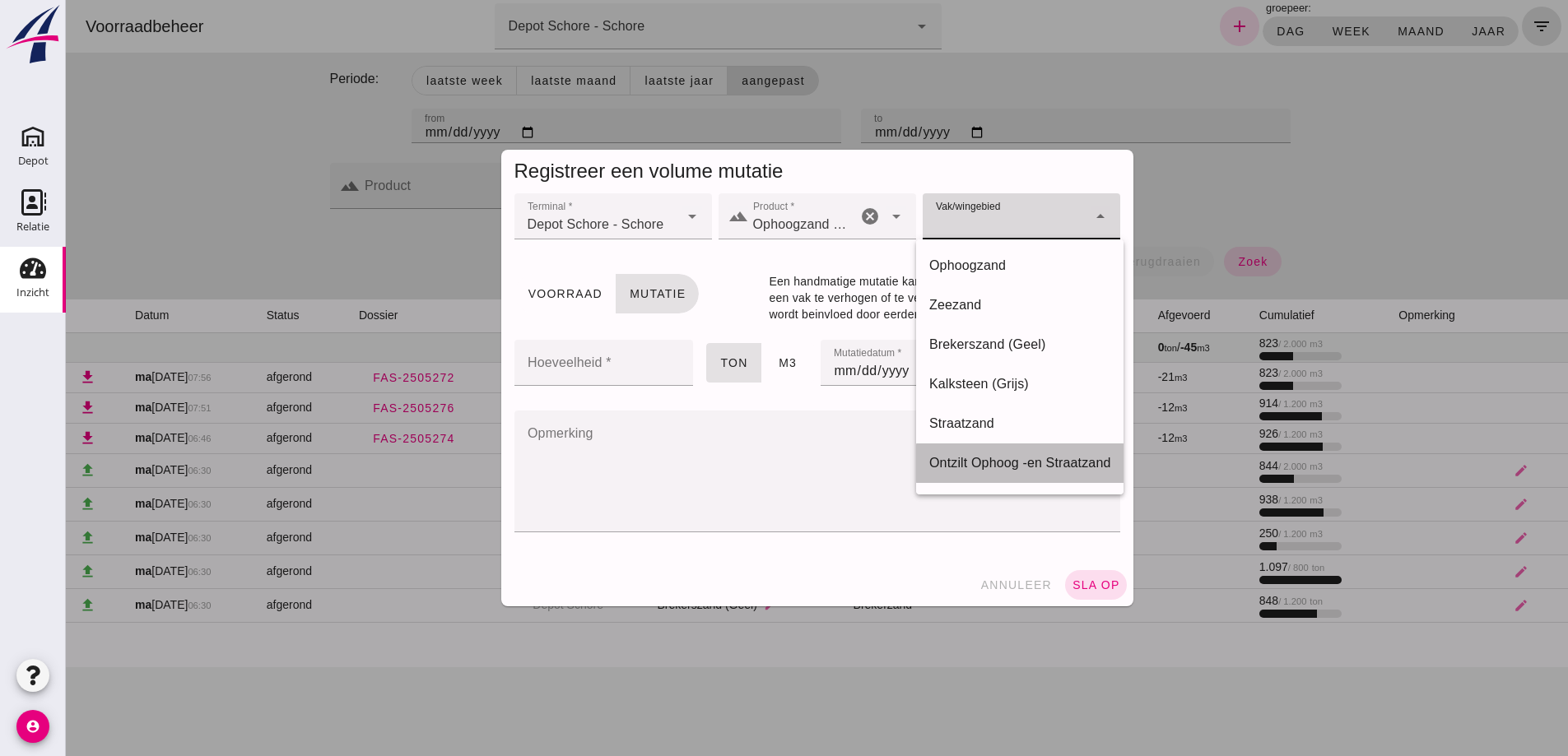
click at [1012, 462] on div "Ontzilt Ophoog -en Straatzand" at bounding box center [1019, 463] width 181 height 20
type input "284"
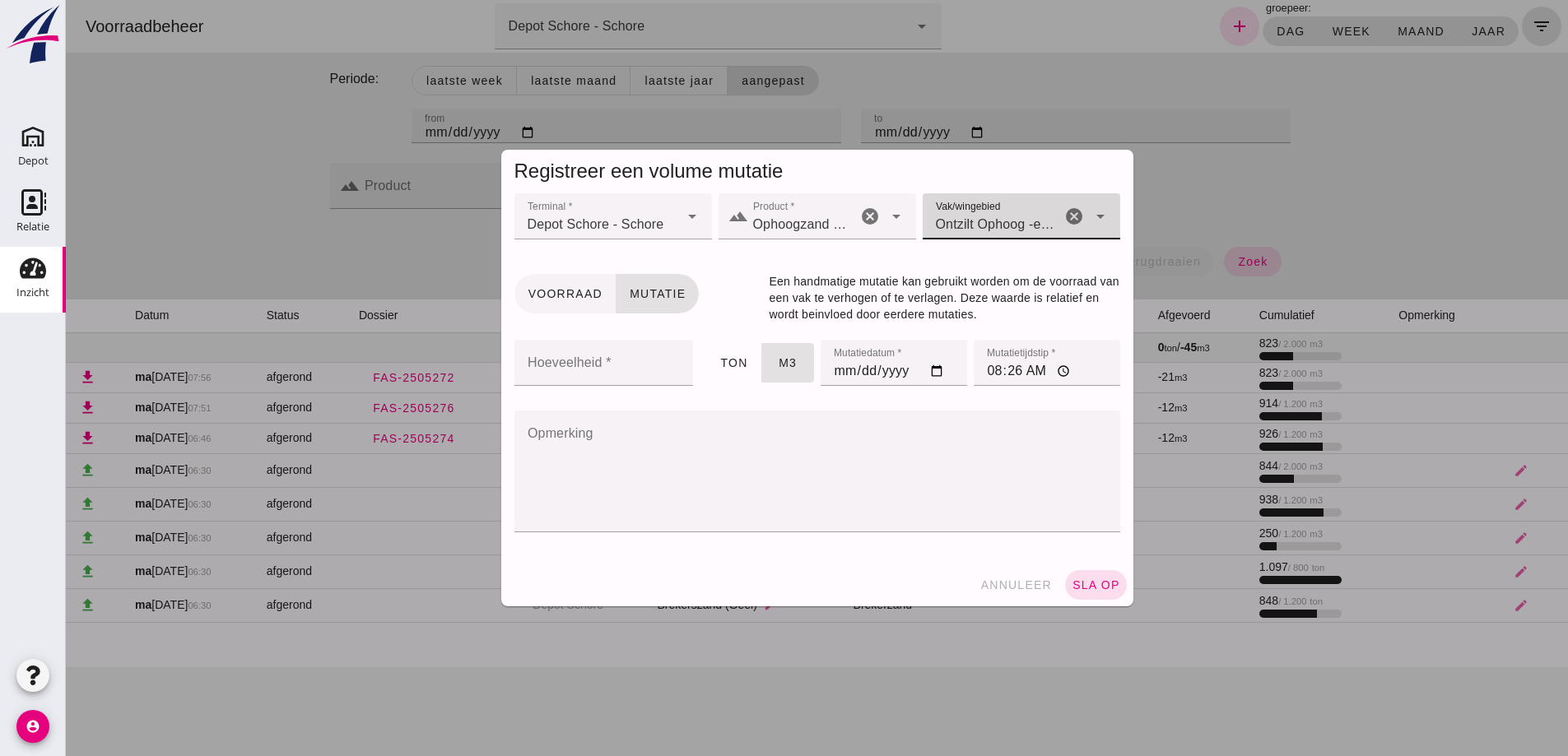
click button "Voorraad"
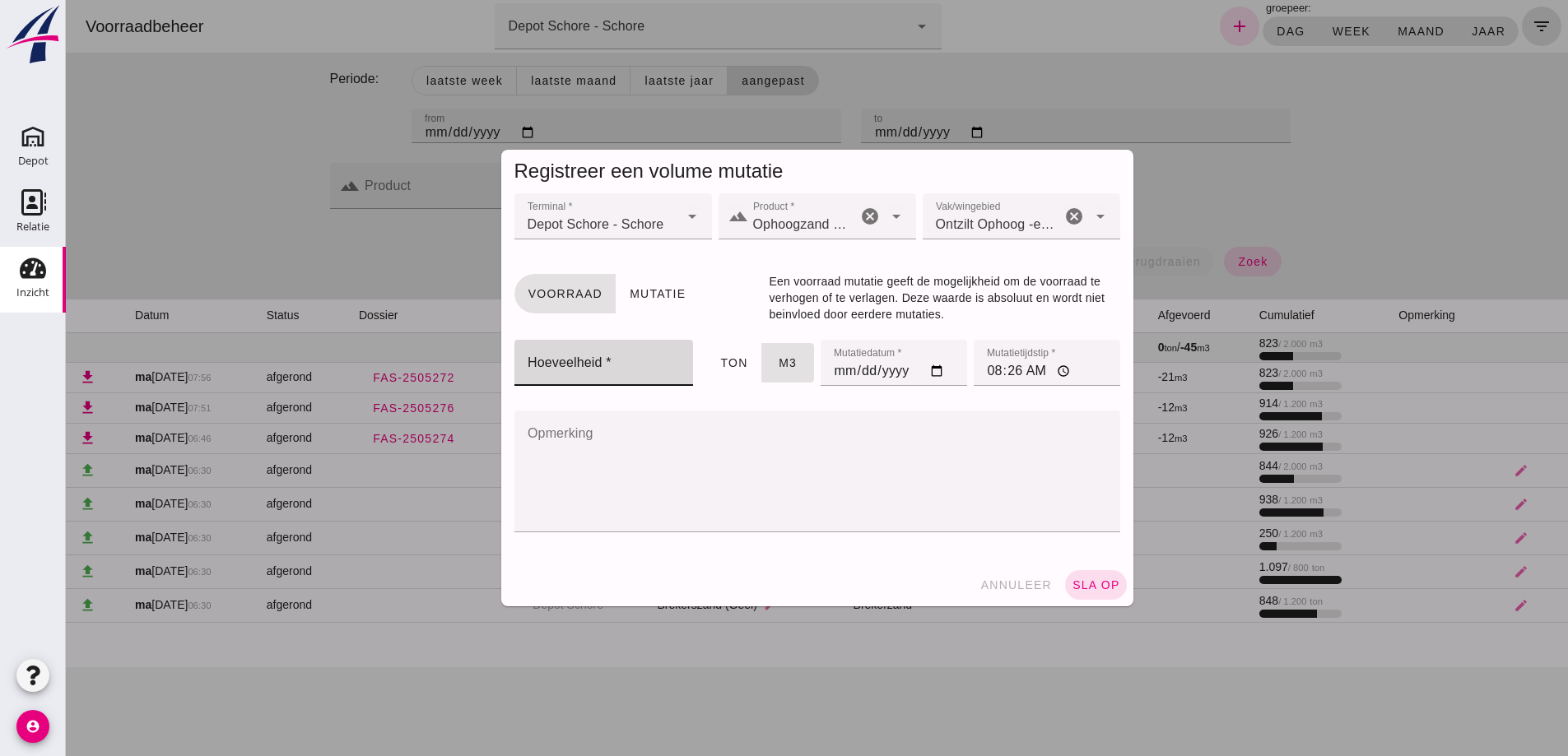
click input "Hoeveelheid *"
type input "305"
click input "08:26"
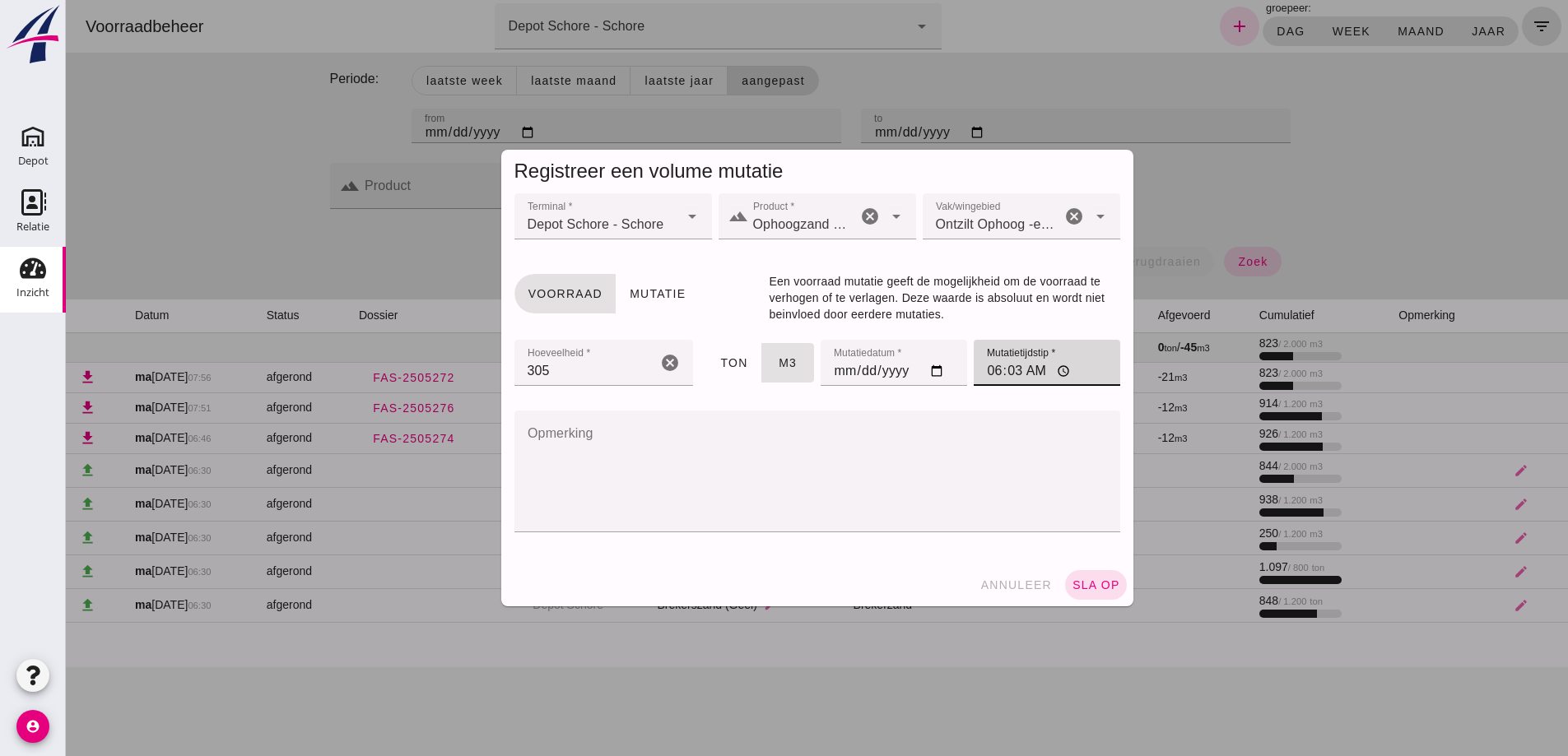
type input "06:30"
click span "sla op"
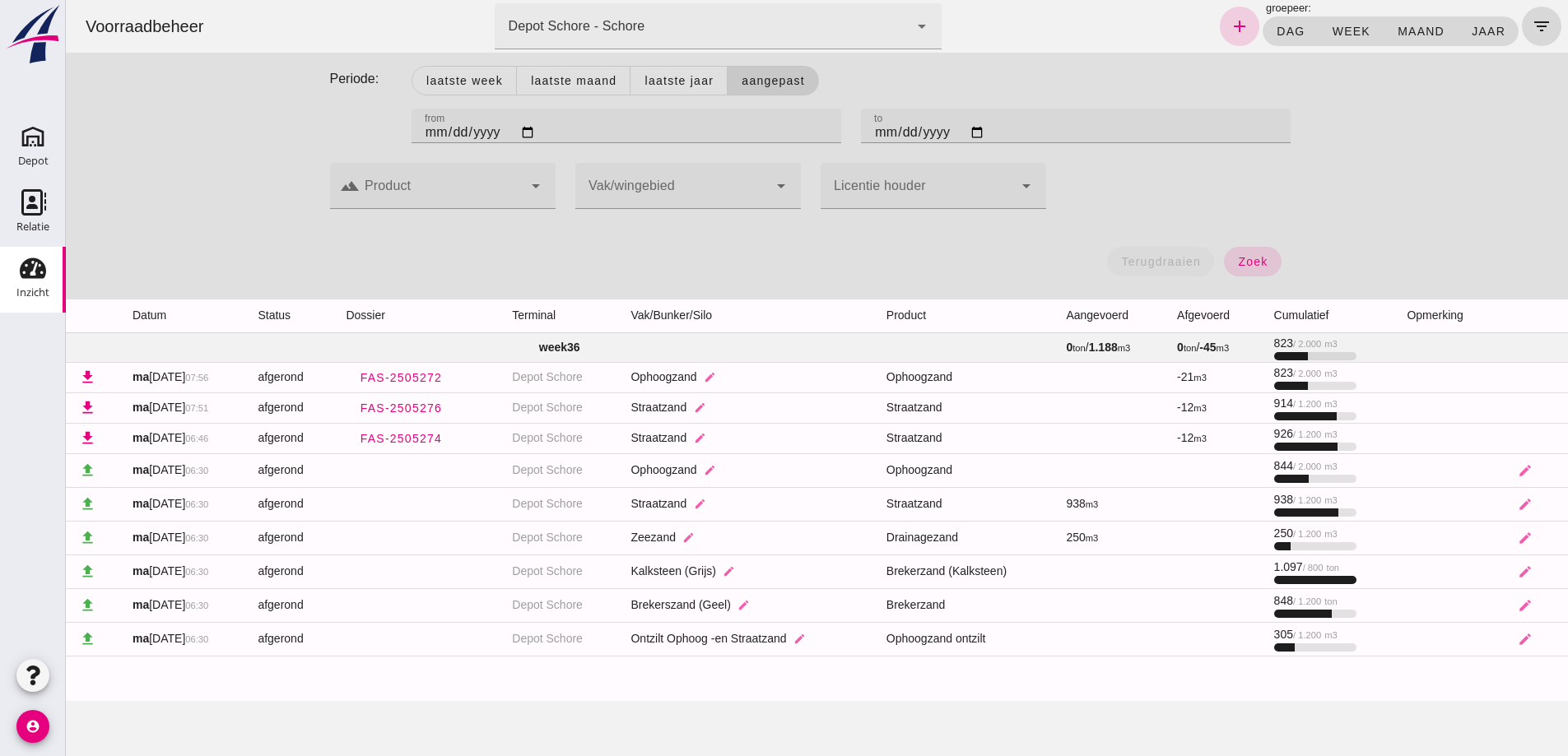
click at [1230, 29] on icon "add" at bounding box center [1239, 26] width 20 height 20
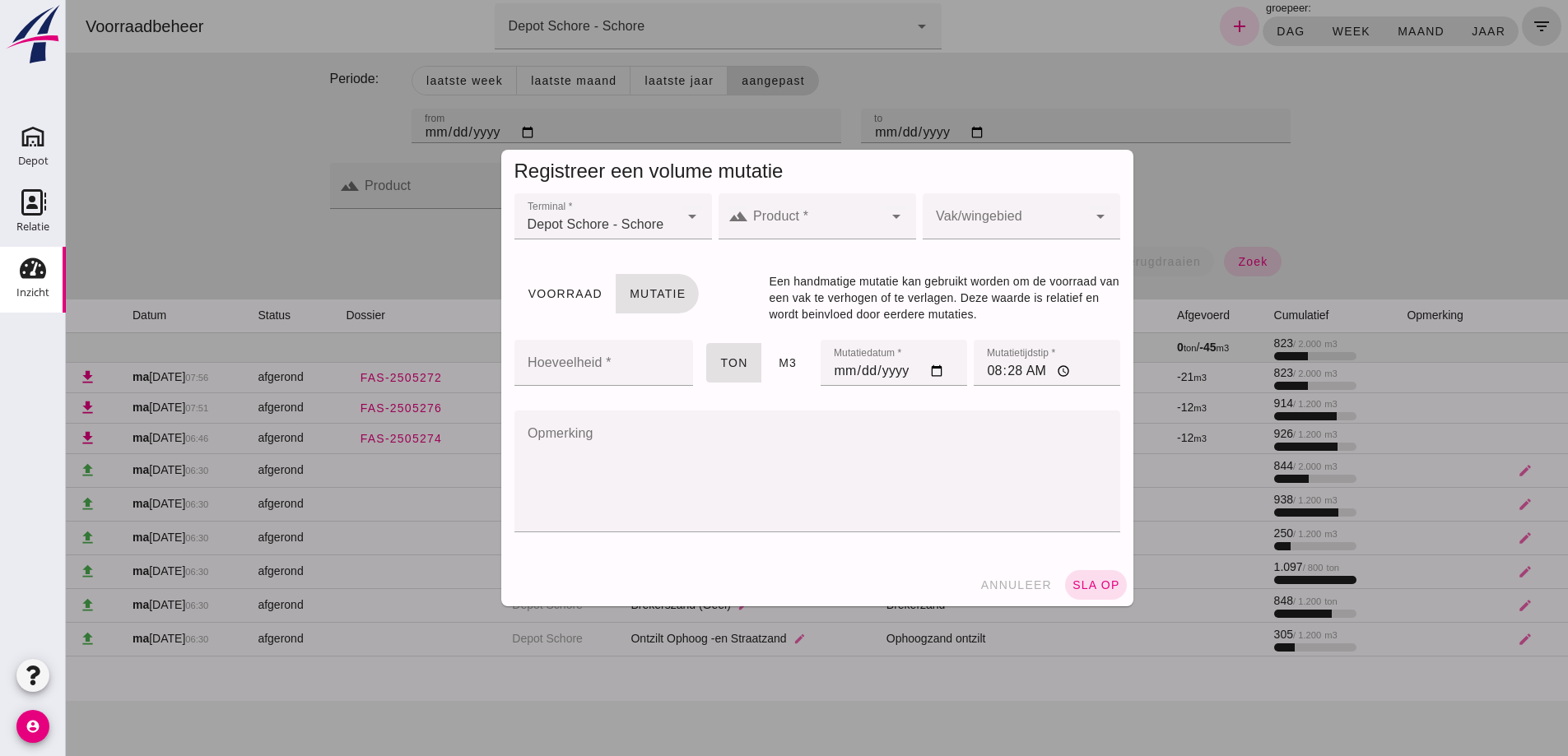
click input "Product *"
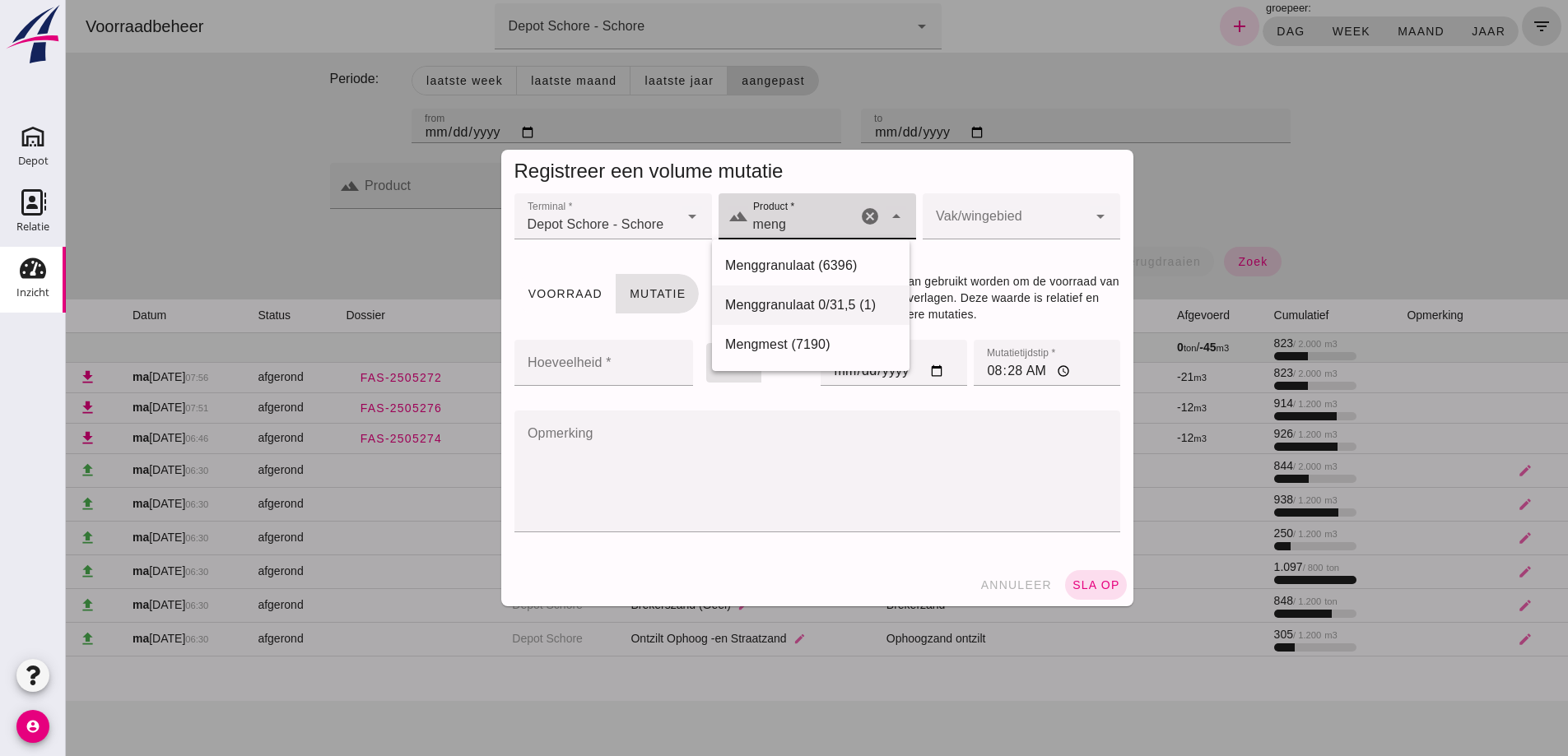
click at [787, 304] on div "Menggranulaat 0/31,5 (1)" at bounding box center [810, 305] width 171 height 20
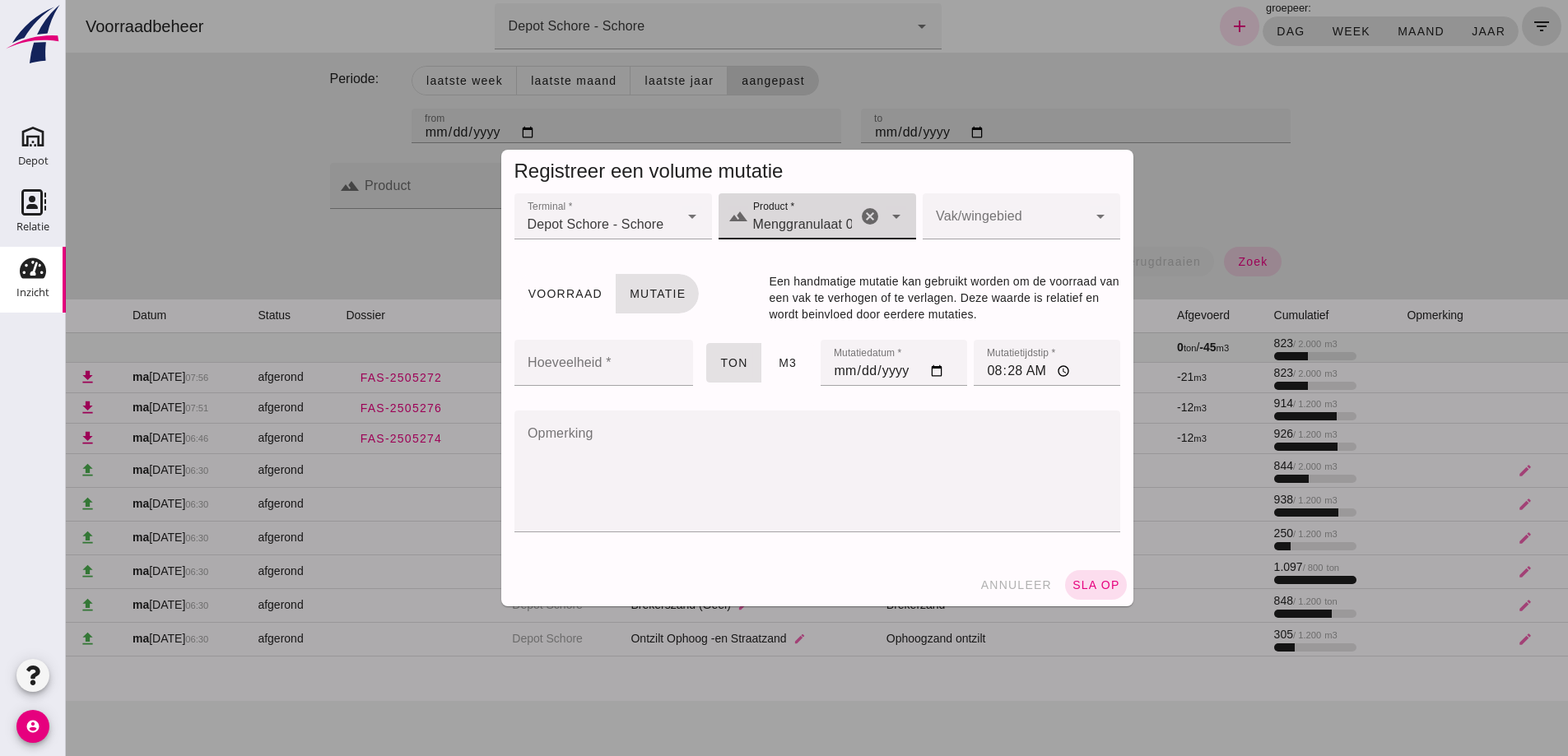
type input "Menggranulaat 0/31,5 (1)"
click div
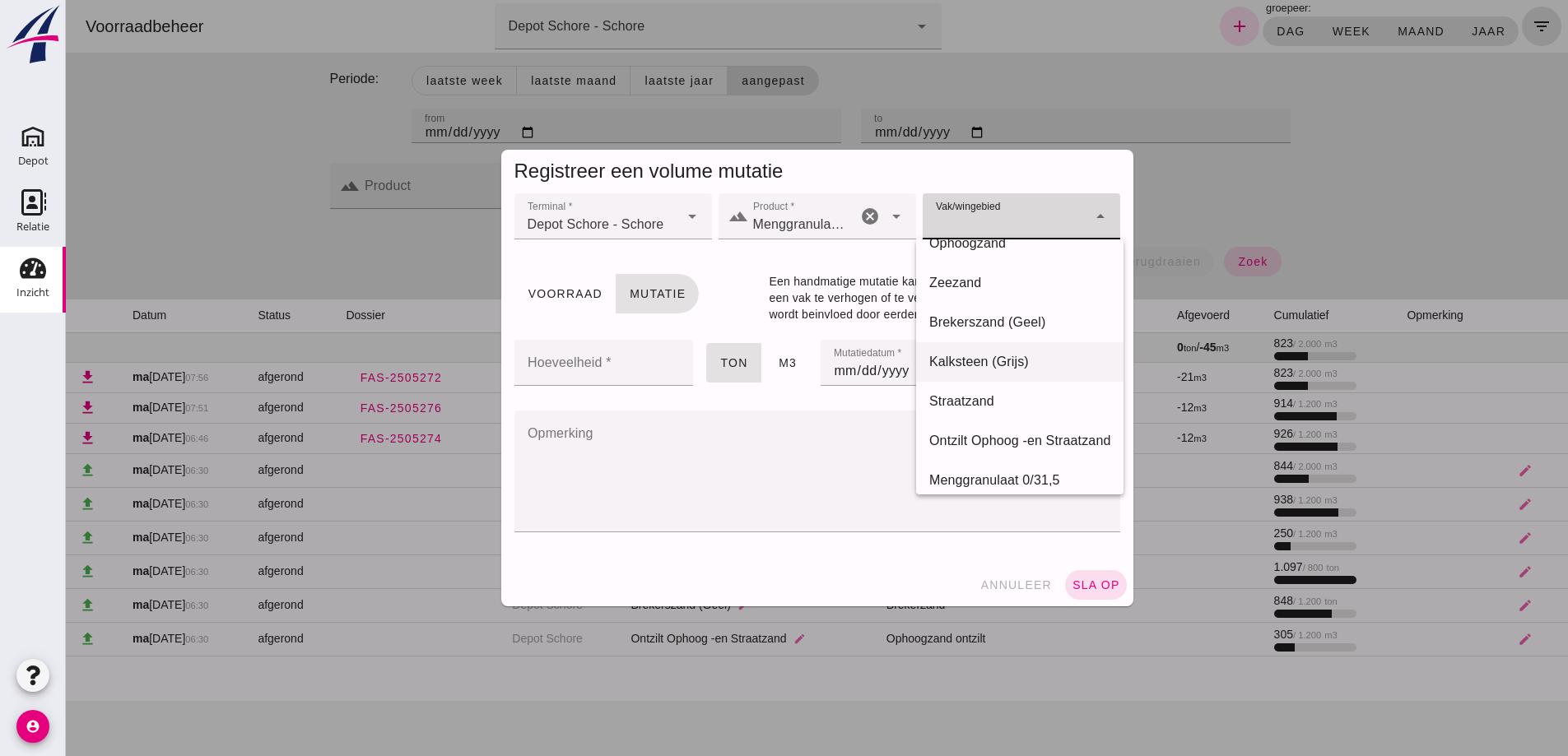
scroll to position [34, 0]
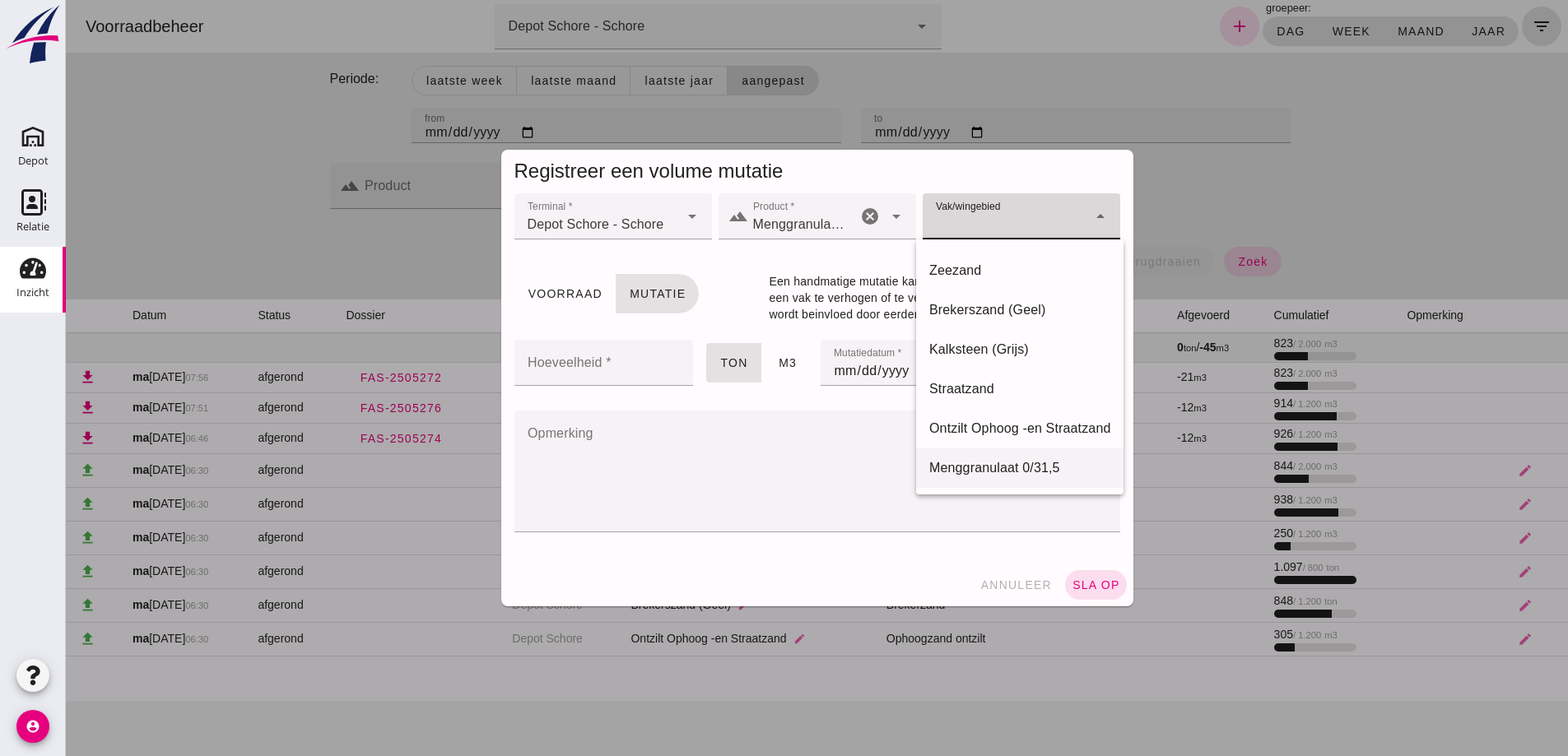
click at [968, 468] on div "Menggranulaat 0/31,5" at bounding box center [1019, 468] width 181 height 20
type input "285"
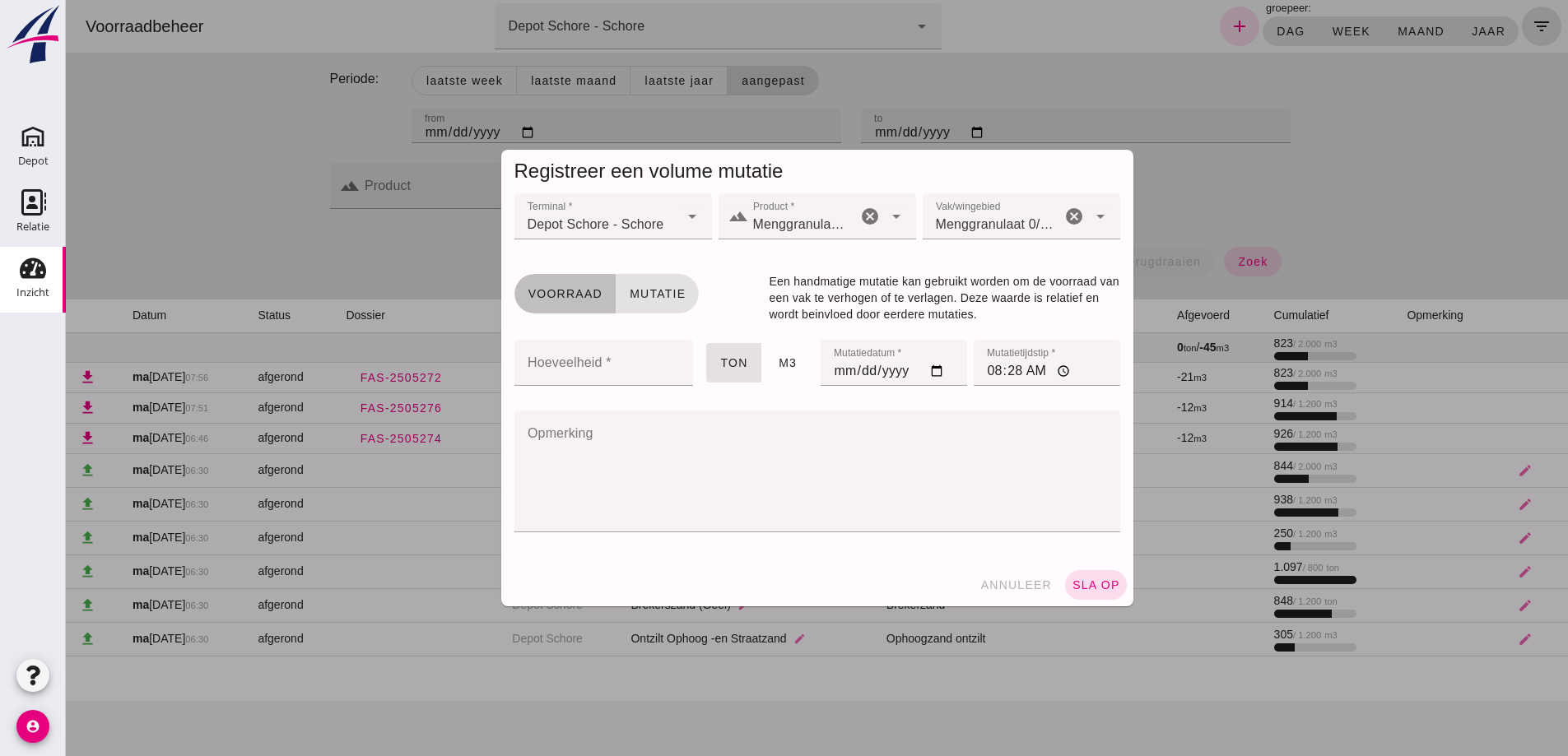
click span "Voorraad"
click input "Hoeveelheid *"
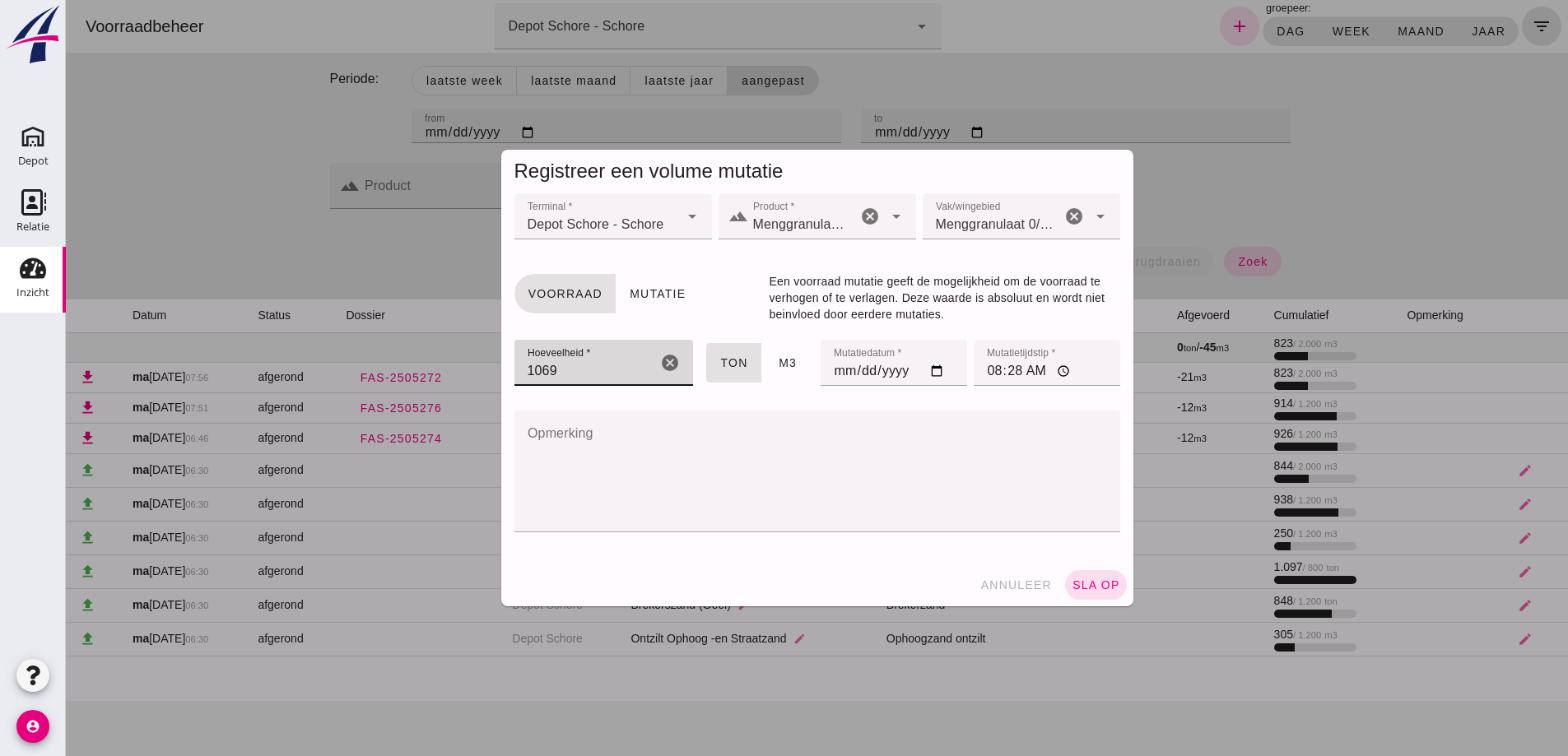
type input "1069"
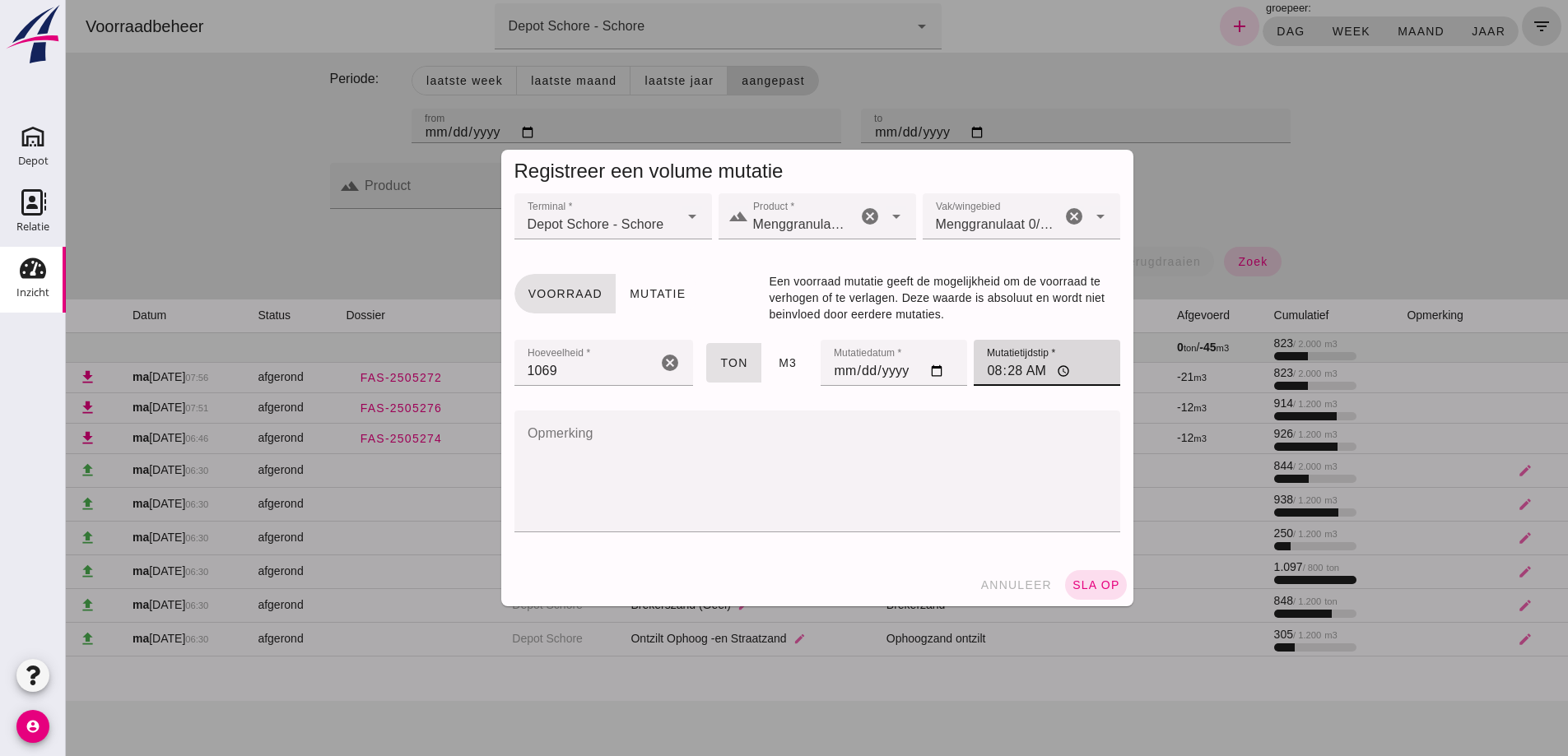
click input "08:28"
type input "06:30"
click span "sla op"
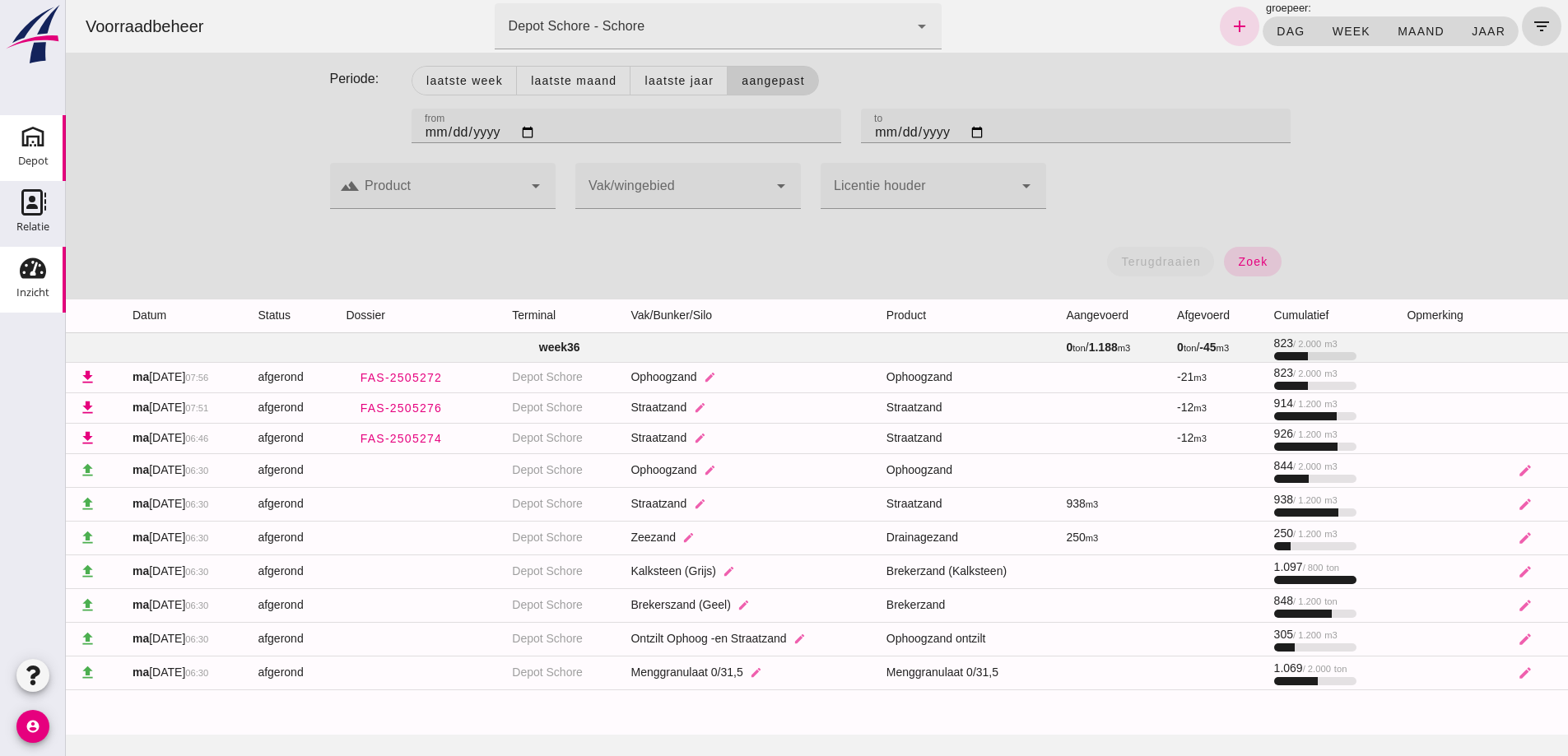
click at [23, 143] on use at bounding box center [33, 137] width 26 height 26
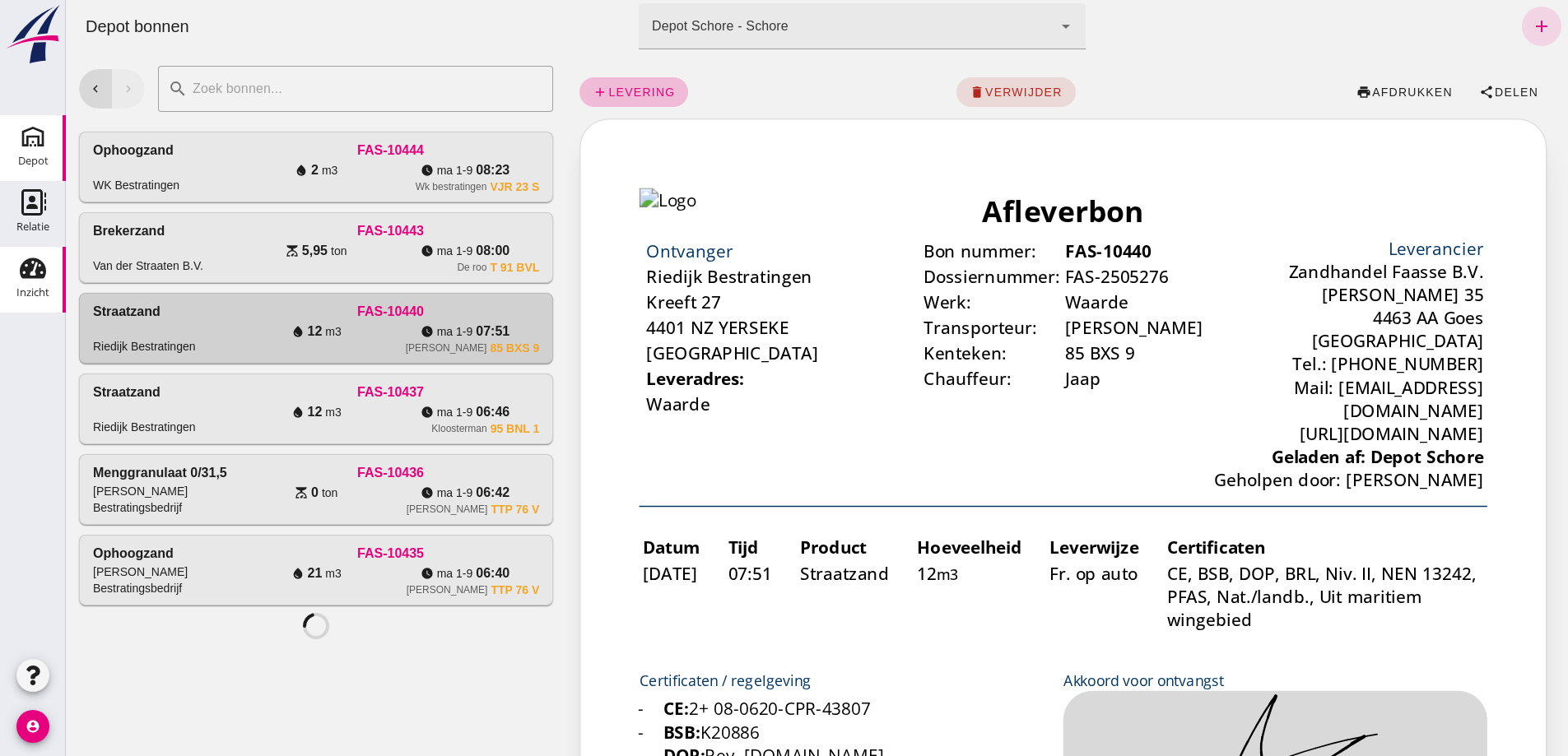
click at [18, 278] on div "Inzicht" at bounding box center [32, 268] width 39 height 26
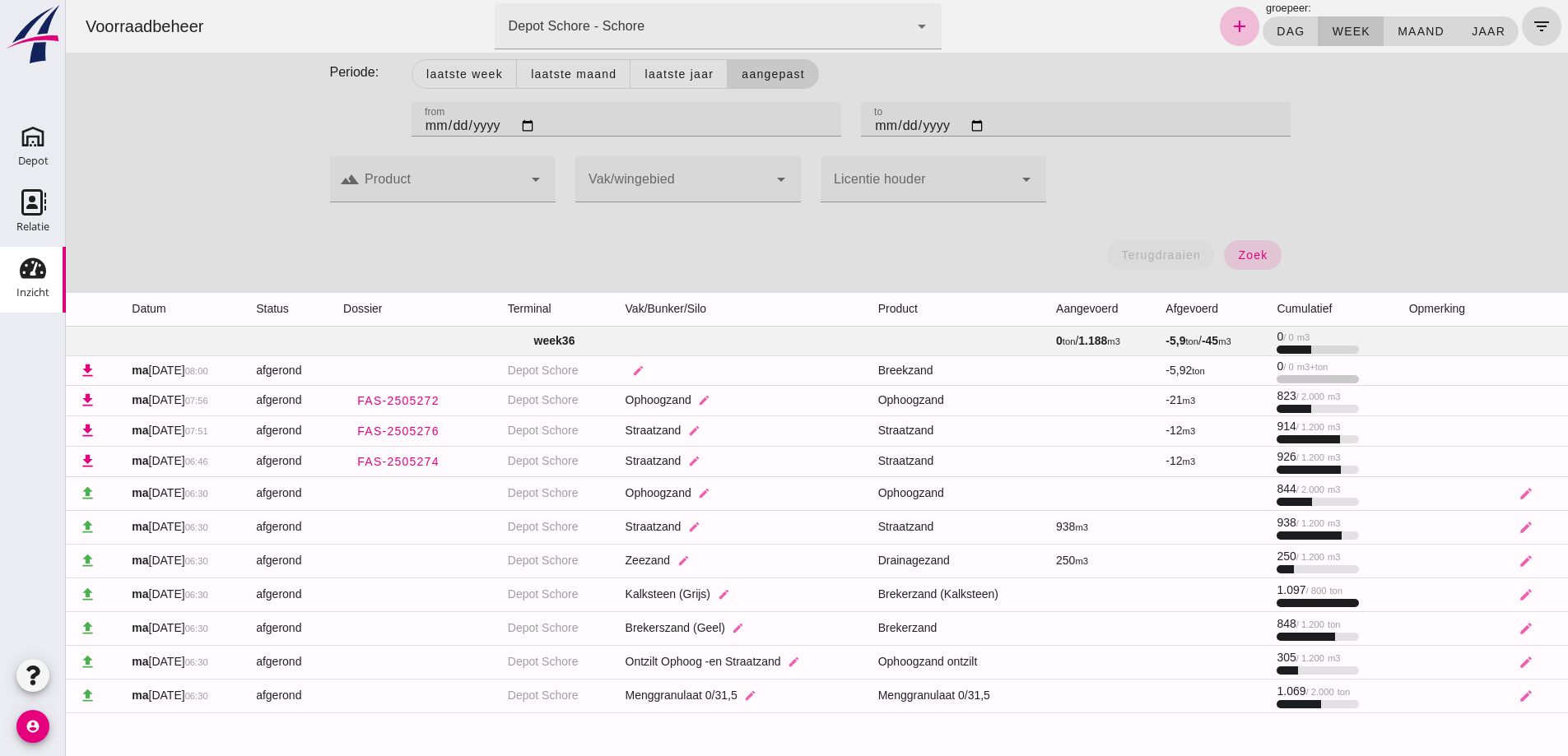
scroll to position [8, 0]
click at [684, 489] on td "Ophoogzand edit" at bounding box center [739, 491] width 252 height 33
click at [35, 141] on icon "Depot" at bounding box center [33, 137] width 26 height 26
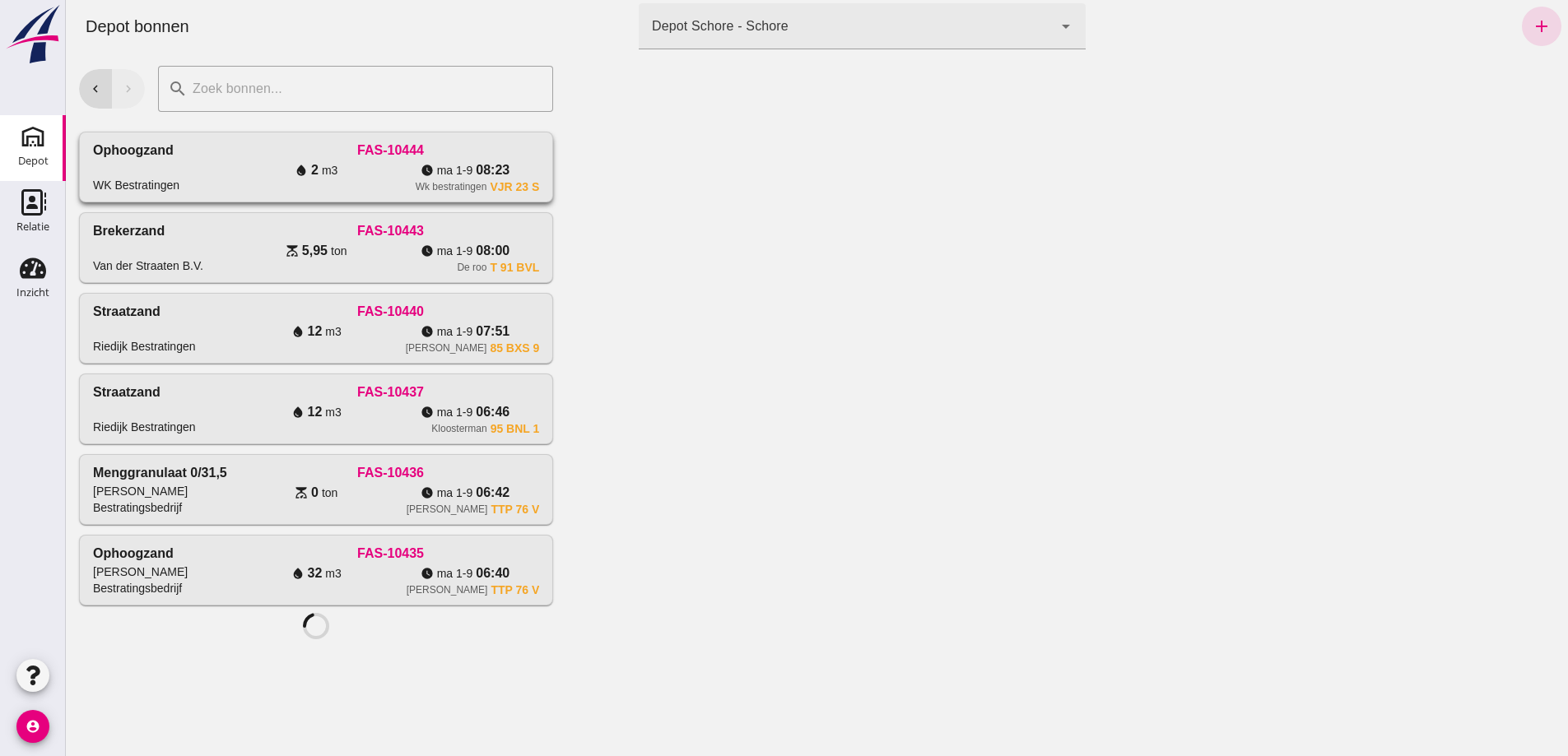
click at [242, 180] on div "water_drop 2 m3" at bounding box center [316, 170] width 149 height 20
